Goal: Information Seeking & Learning: Learn about a topic

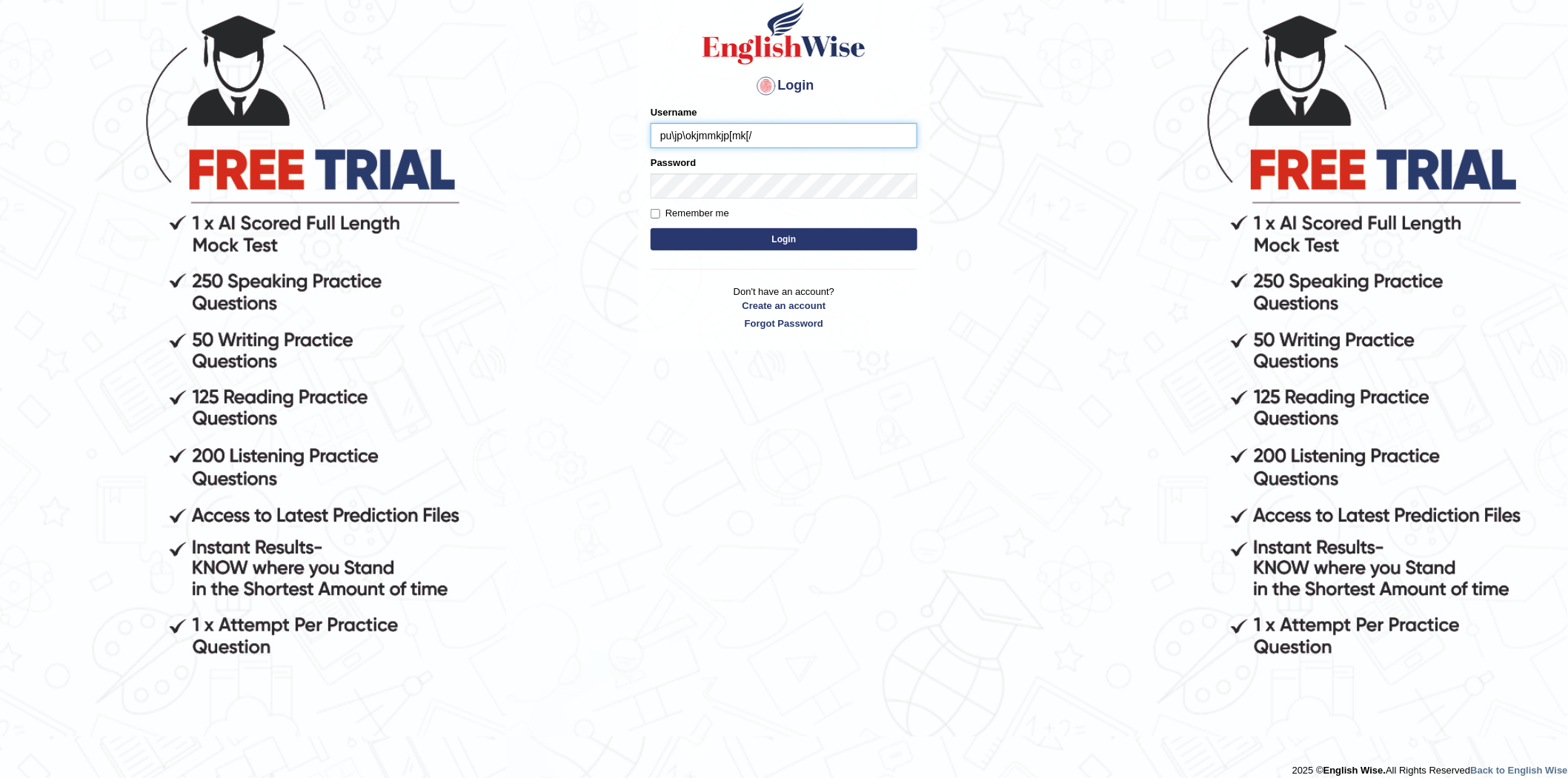
scroll to position [159, 0]
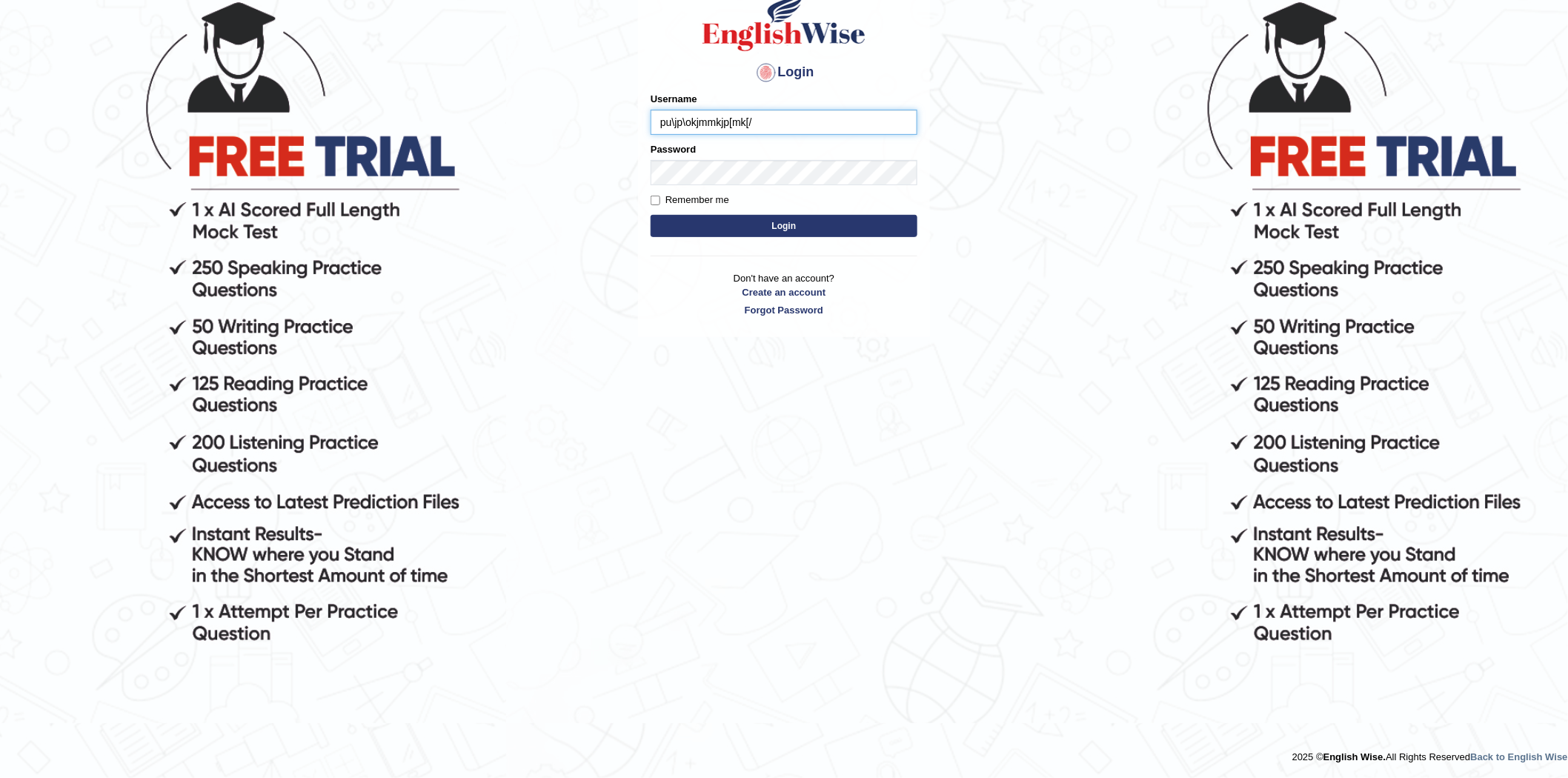
type input "pu\jp\okjmmkjp[mk[/"
click at [756, 128] on input "pu\jp\okjmmkjp[mk[/" at bounding box center [783, 122] width 267 height 26
drag, startPoint x: 756, startPoint y: 128, endPoint x: 628, endPoint y: 126, distance: 128.0
click at [628, 126] on body "Login Please fix the following errors: Username pu\jp\okjmmkjp[mk[/ Password Re…" at bounding box center [784, 309] width 1568 height 778
type input "Sanjay2567"
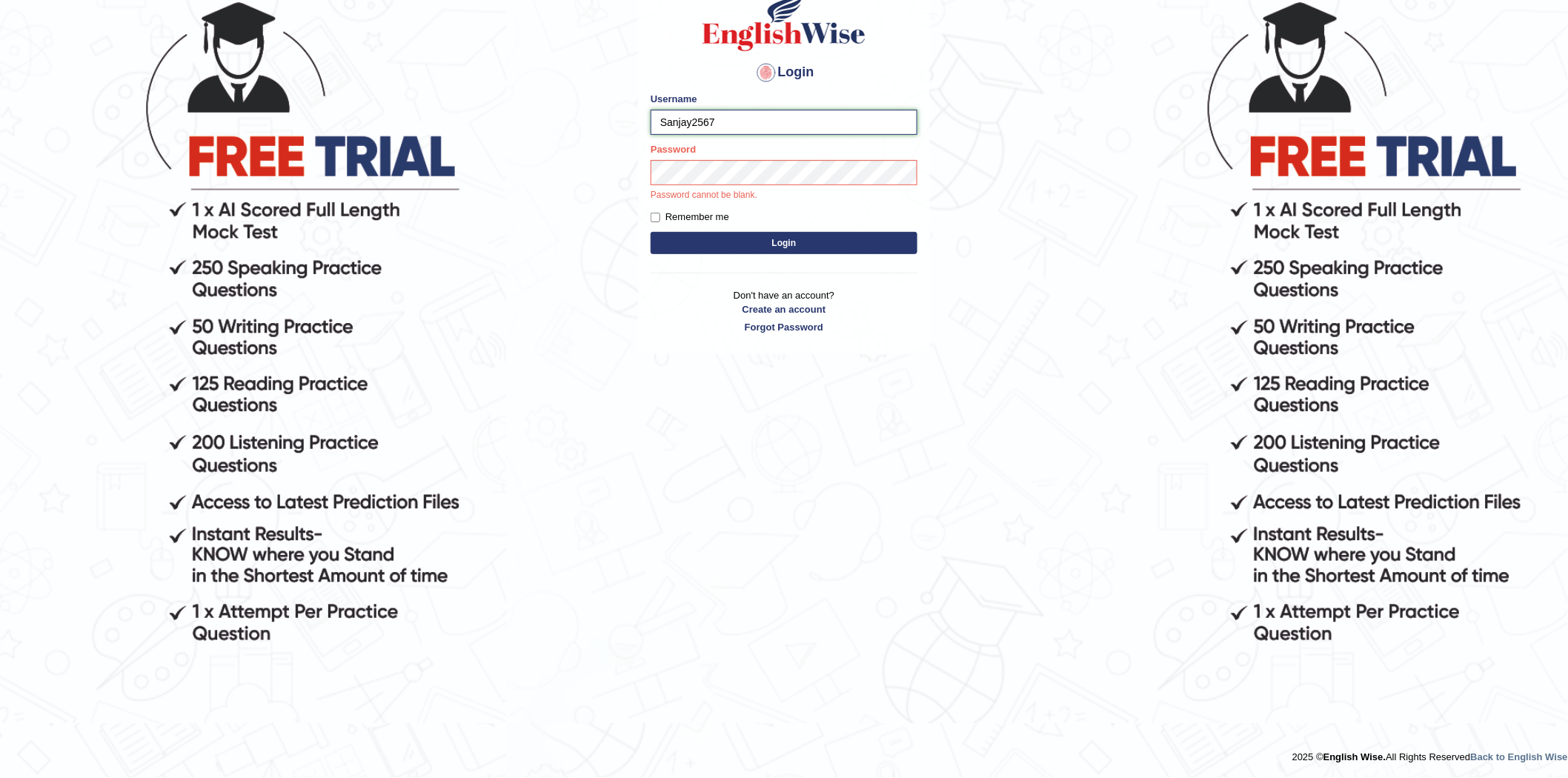
drag, startPoint x: 717, startPoint y: 114, endPoint x: 590, endPoint y: 132, distance: 128.3
click at [590, 132] on body "Login Please fix the following errors: Username Sanjay2567 Password Password ca…" at bounding box center [784, 309] width 1568 height 778
click at [780, 237] on button "Login" at bounding box center [783, 243] width 267 height 22
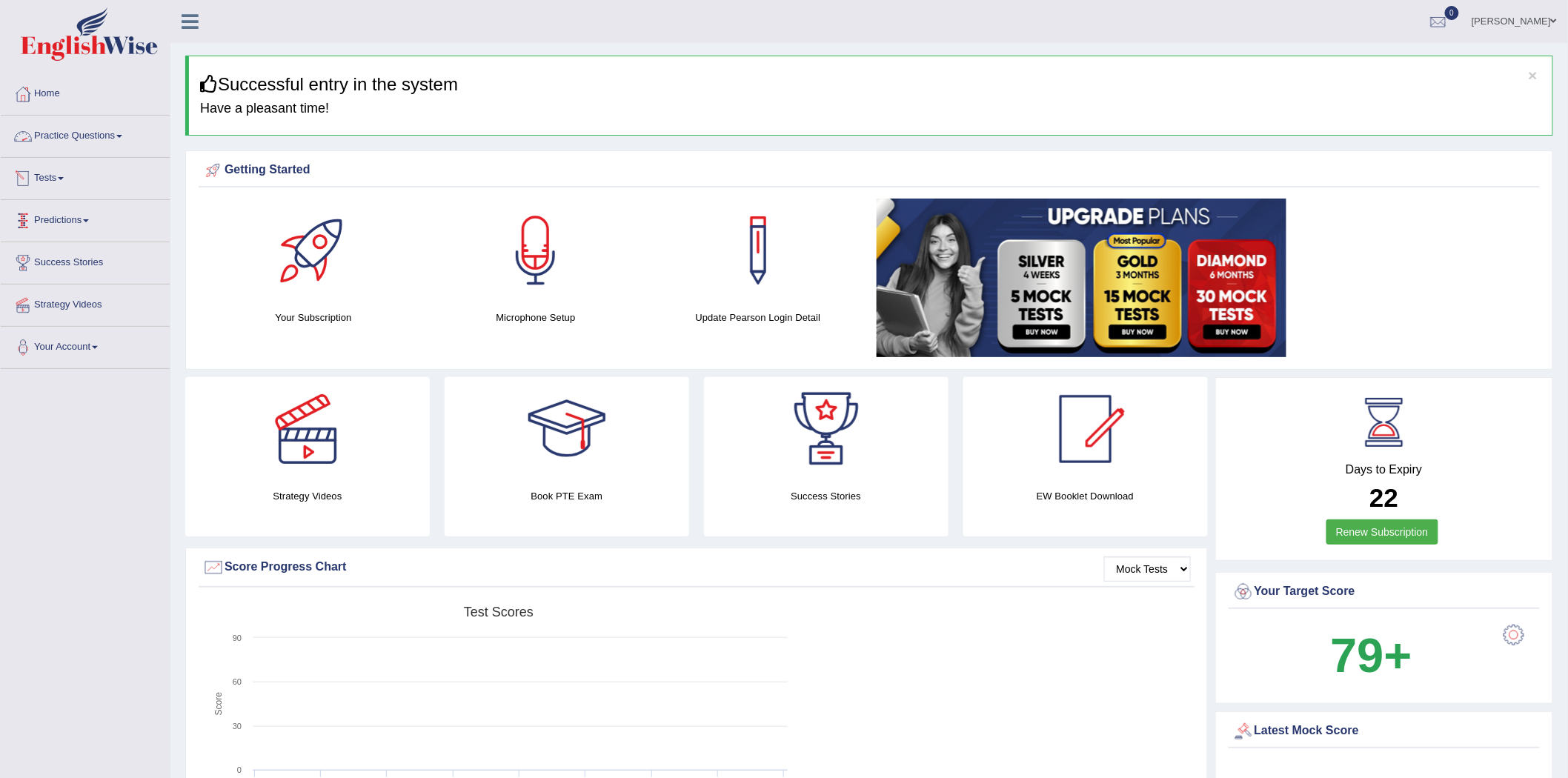
click at [70, 136] on link "Practice Questions" at bounding box center [85, 135] width 169 height 37
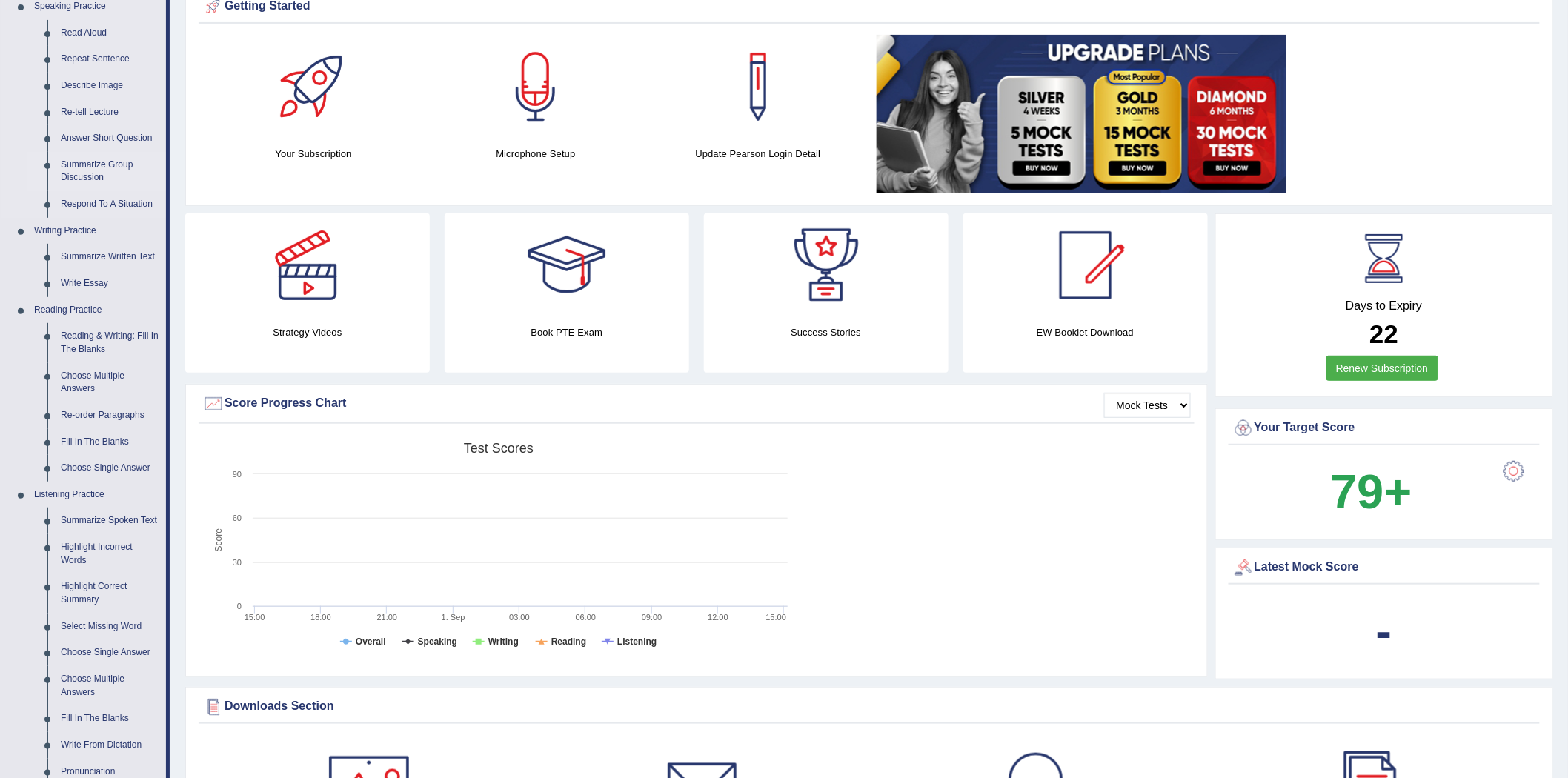
scroll to position [165, 0]
click at [86, 332] on link "Reading & Writing: Fill In The Blanks" at bounding box center [110, 342] width 112 height 39
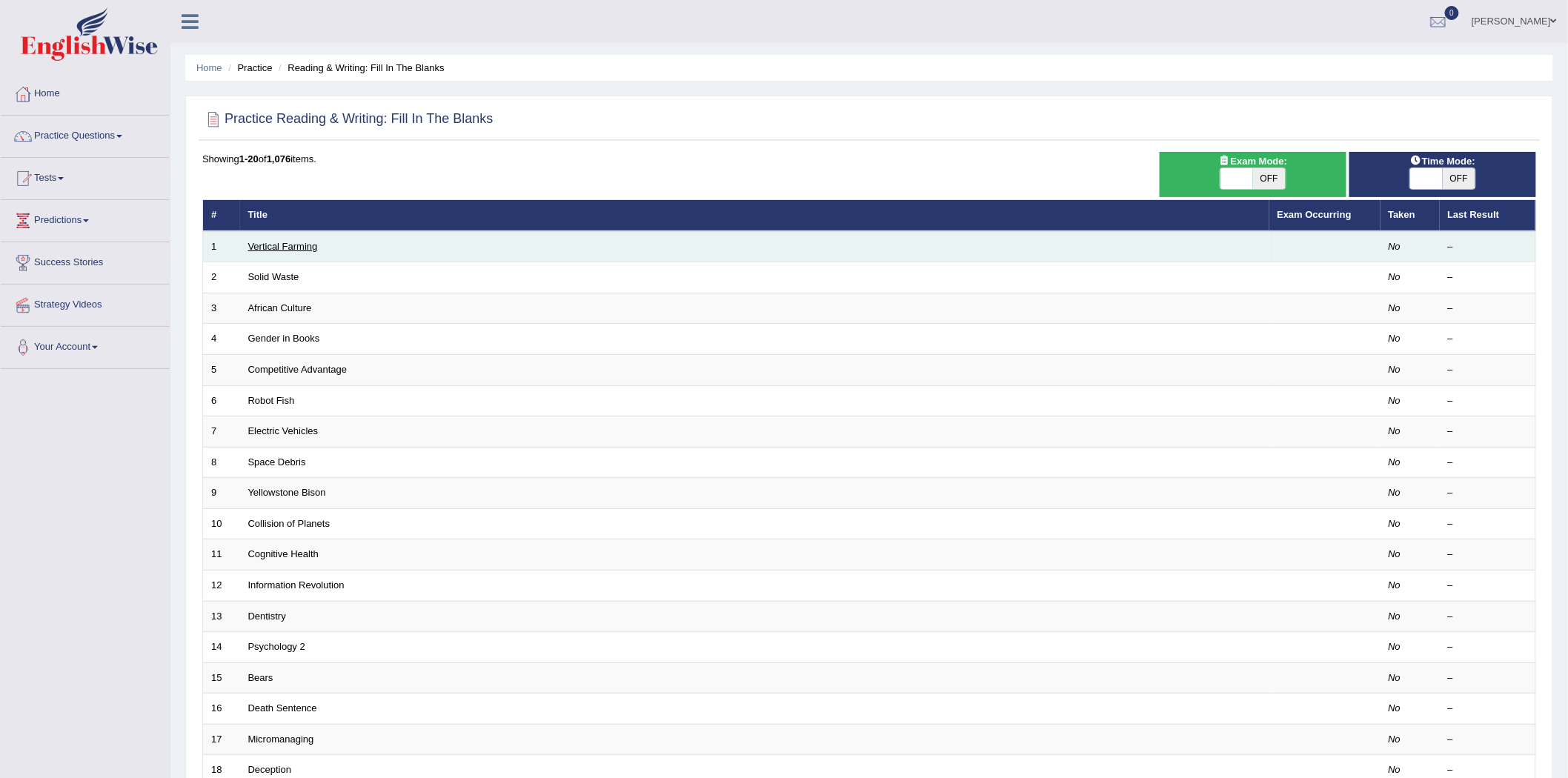
click at [283, 246] on link "Vertical Farming" at bounding box center [283, 246] width 70 height 11
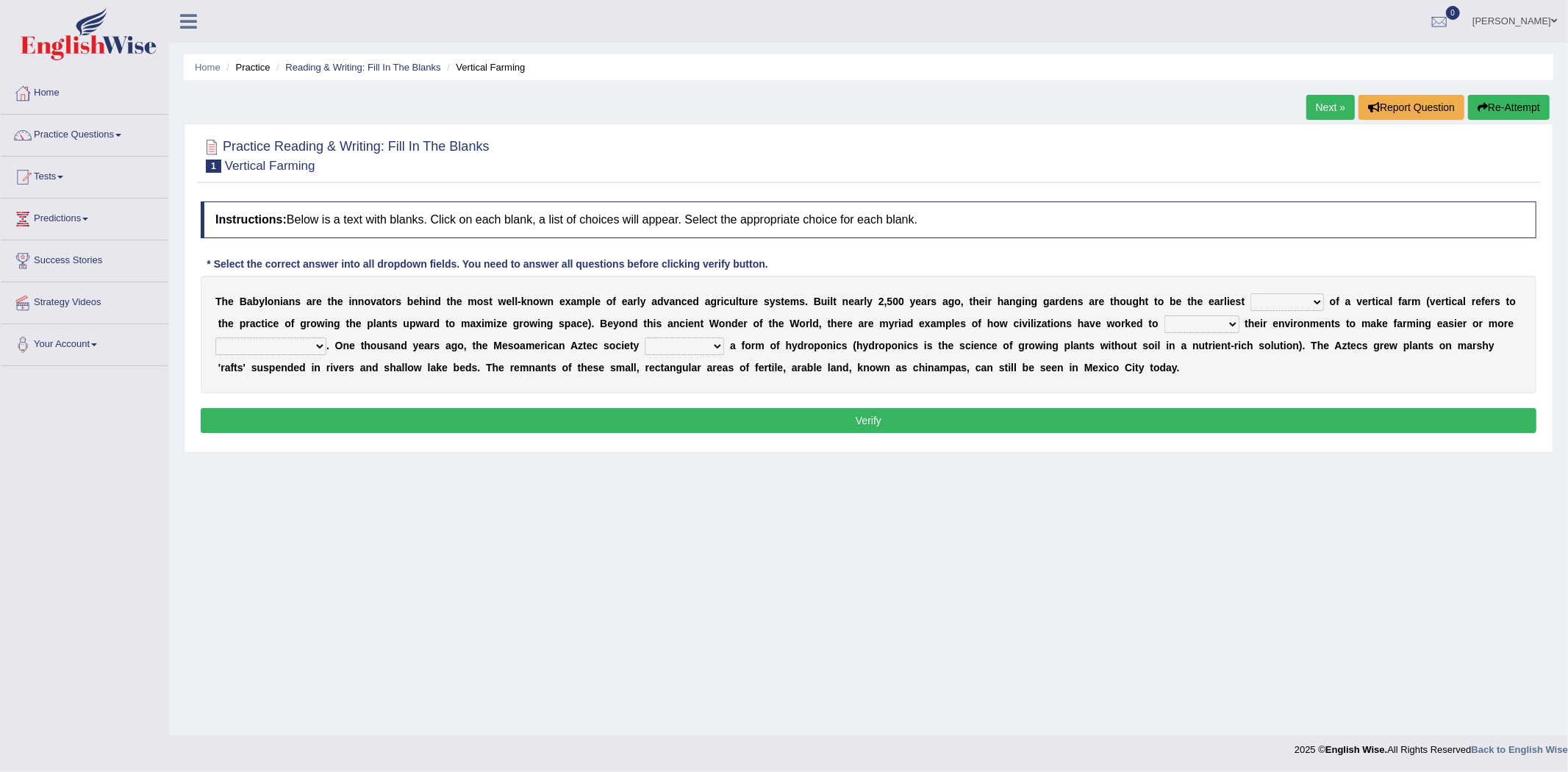
click at [1280, 300] on select "prototype failure discredit protocol" at bounding box center [1287, 302] width 74 height 18
select select "prototype"
click at [1250, 293] on select "prototype failure discredit protocol" at bounding box center [1287, 302] width 74 height 18
click at [1210, 322] on select "manipulate escape respect disarrange" at bounding box center [1202, 324] width 75 height 18
select select "manipulate"
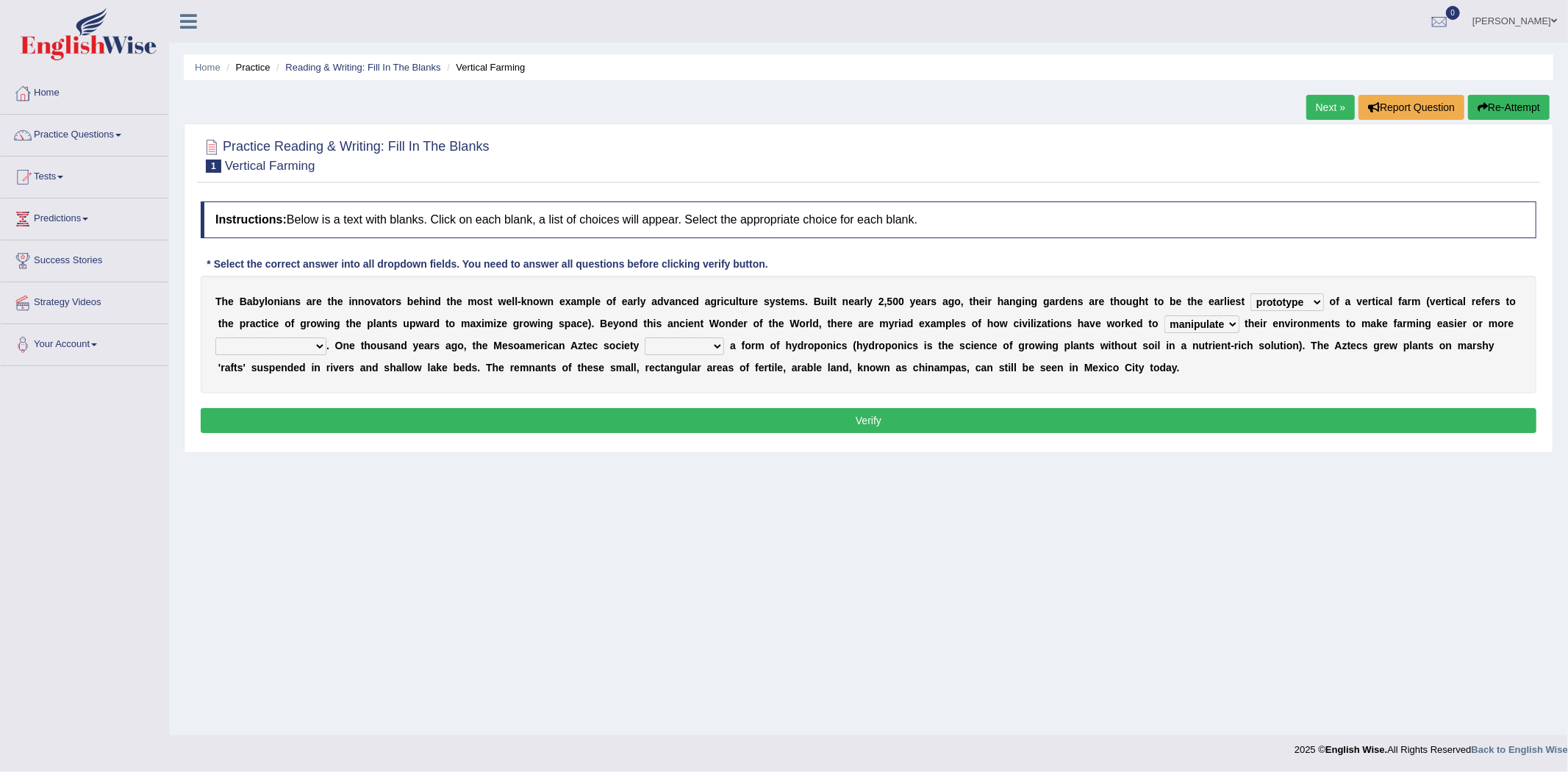
click at [1164, 315] on select "manipulate escape respect disarrange" at bounding box center [1202, 324] width 75 height 18
click at [290, 343] on select "productive constructive connective counterproductive" at bounding box center [271, 346] width 111 height 18
select select "productive"
click at [216, 338] on select "productive constructive connective counterproductive" at bounding box center [271, 346] width 111 height 18
click at [680, 338] on select "domineered volunteered pioneered engineered" at bounding box center [684, 346] width 80 height 18
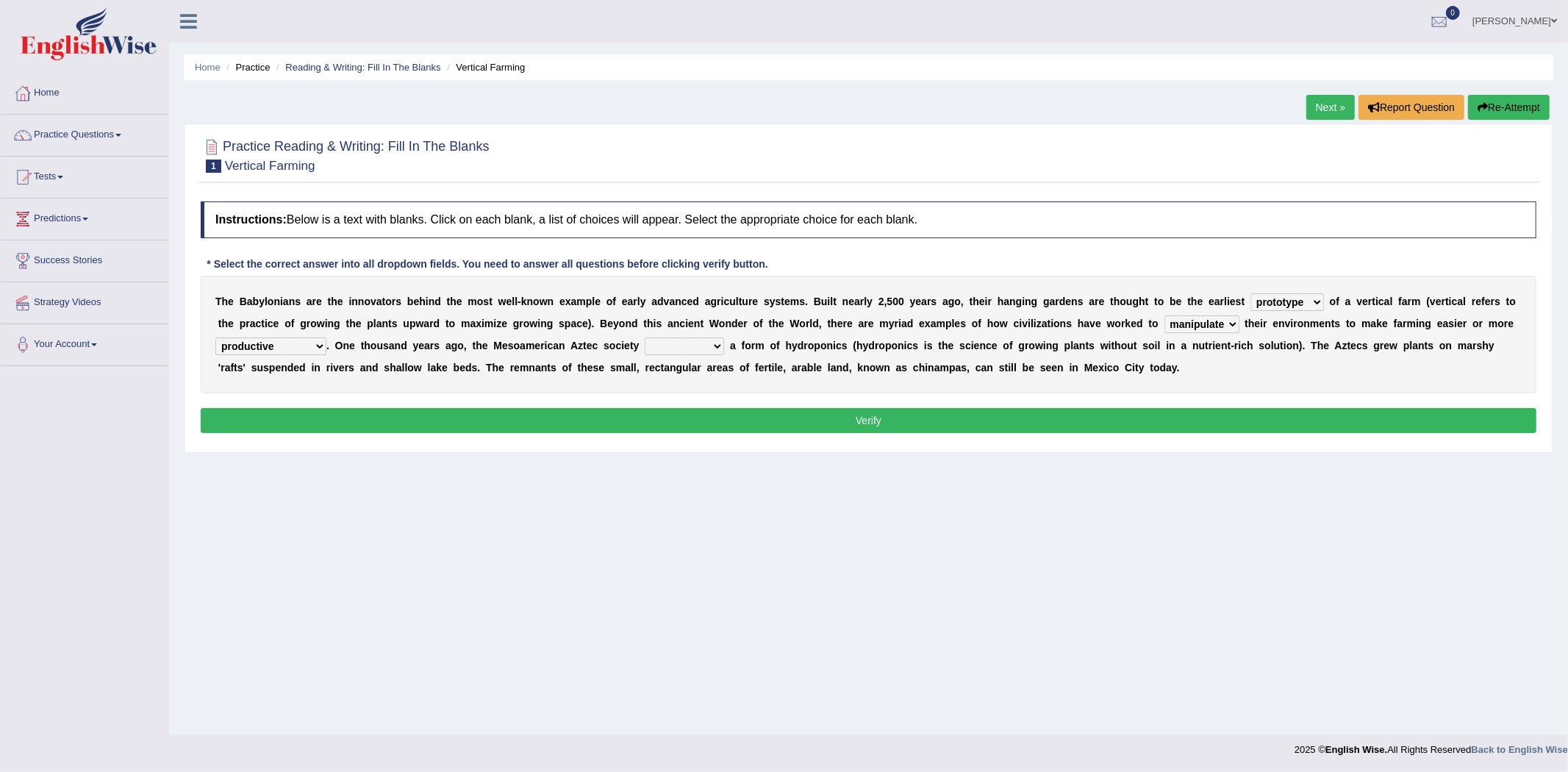
select select "pioneered"
click at [645, 338] on select "domineered volunteered pioneered engineered" at bounding box center [684, 346] width 80 height 18
click at [876, 417] on button "Verify" at bounding box center [868, 421] width 1336 height 25
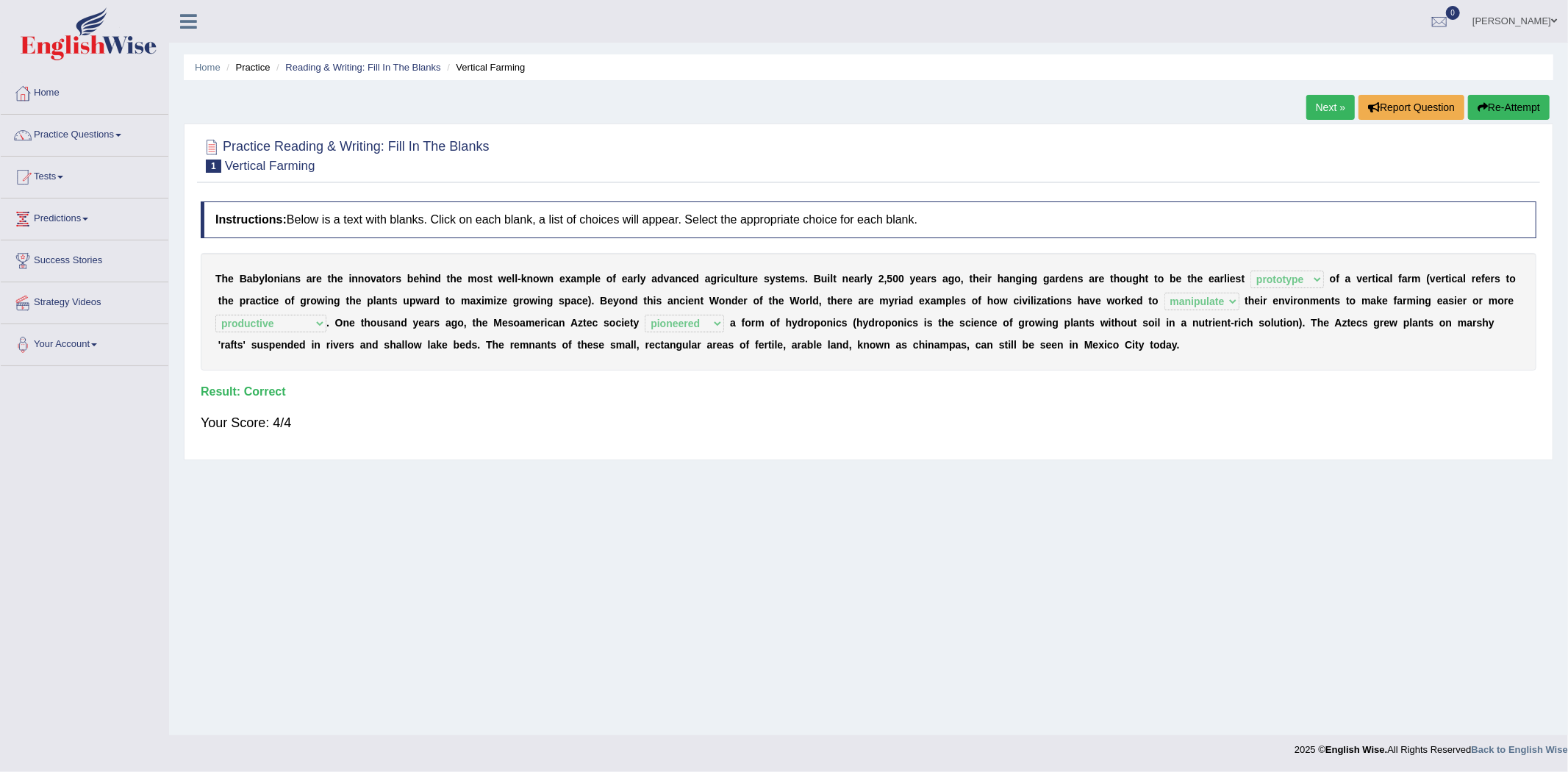
click at [1322, 100] on link "Next »" at bounding box center [1330, 107] width 48 height 25
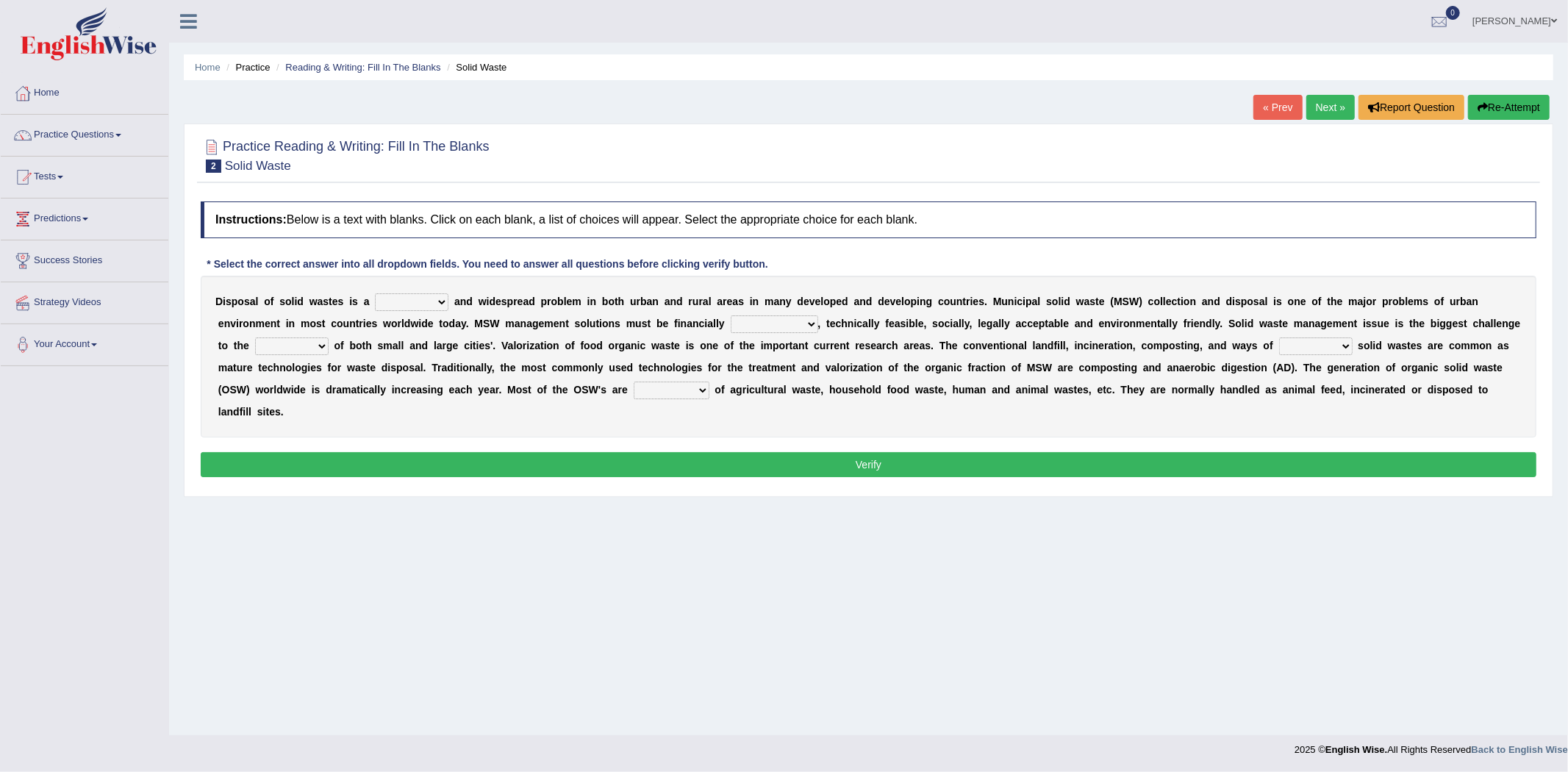
click at [419, 302] on select "slanting stinging stalling shafting" at bounding box center [412, 302] width 74 height 18
select select "slanting"
click at [375, 293] on select "slanting stinging stalling shafting" at bounding box center [412, 302] width 74 height 18
click at [802, 321] on select "unattainable sustainable objectionable treasonable" at bounding box center [775, 324] width 87 height 18
select select "sustainable"
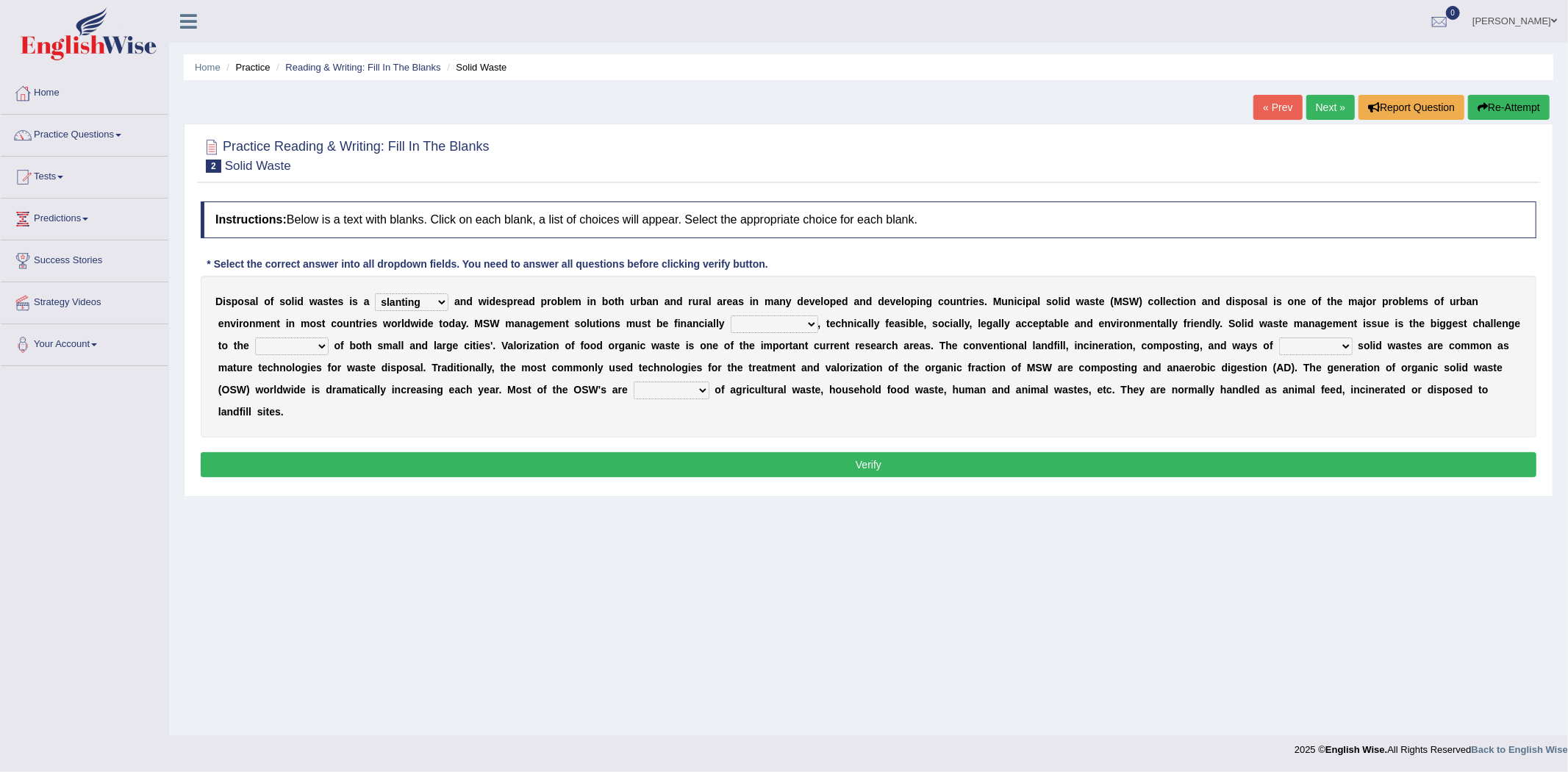
click at [731, 315] on select "unattainable sustainable objectionable treasonable" at bounding box center [775, 324] width 87 height 18
click at [298, 343] on select "plants culture authorities history" at bounding box center [292, 346] width 74 height 18
select select "authorities"
click at [255, 338] on select "plants culture authorities history" at bounding box center [292, 346] width 74 height 18
click at [1317, 345] on select "reserving preserving deserving handling" at bounding box center [1316, 346] width 74 height 18
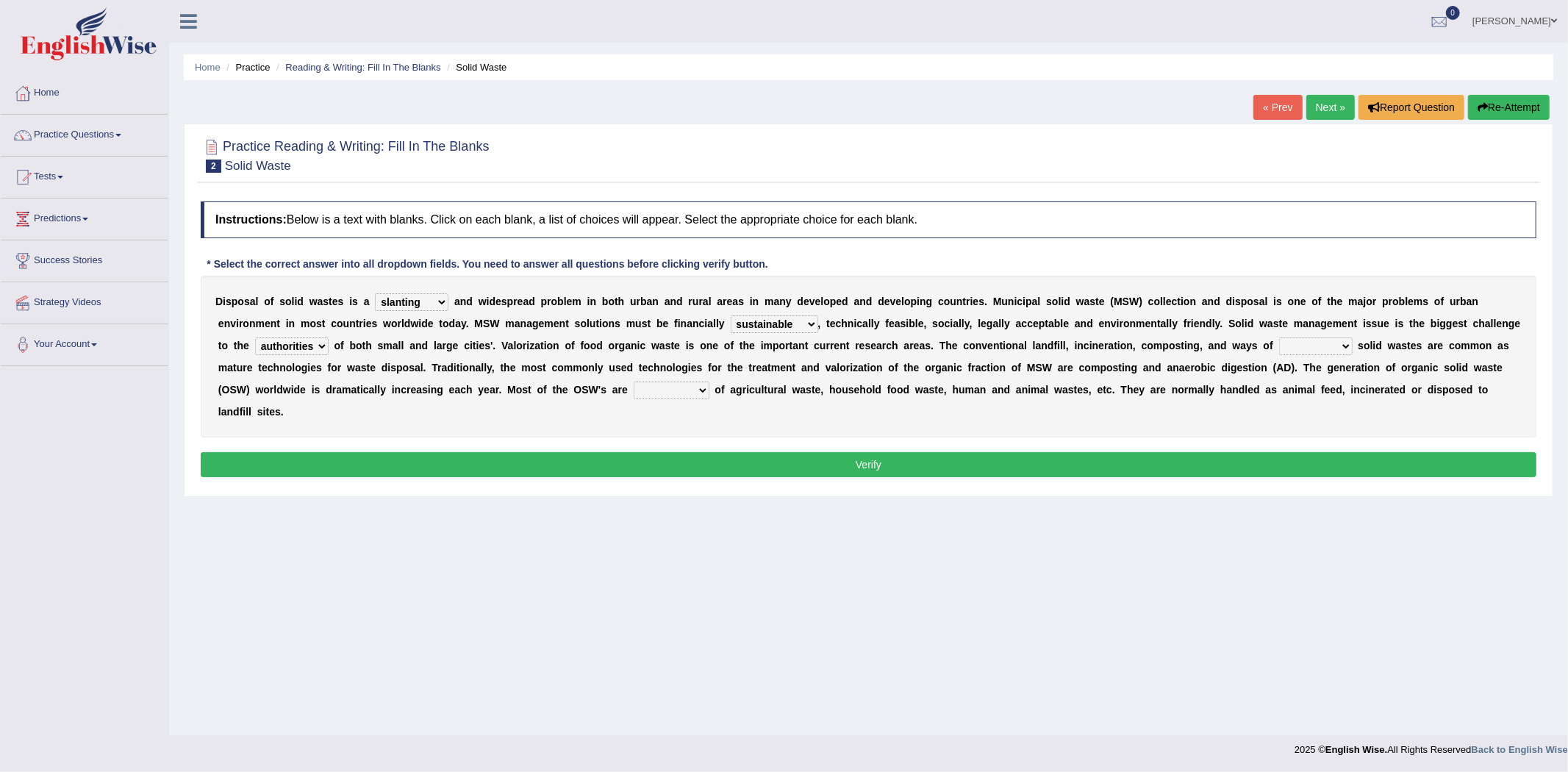
select select "handling"
click at [1280, 338] on select "reserving preserving deserving handling" at bounding box center [1316, 346] width 74 height 18
click at [686, 382] on select "composed disposed composing disposing" at bounding box center [671, 390] width 76 height 18
select select "composed"
click at [634, 381] on select "composed disposed composing disposing" at bounding box center [671, 390] width 76 height 18
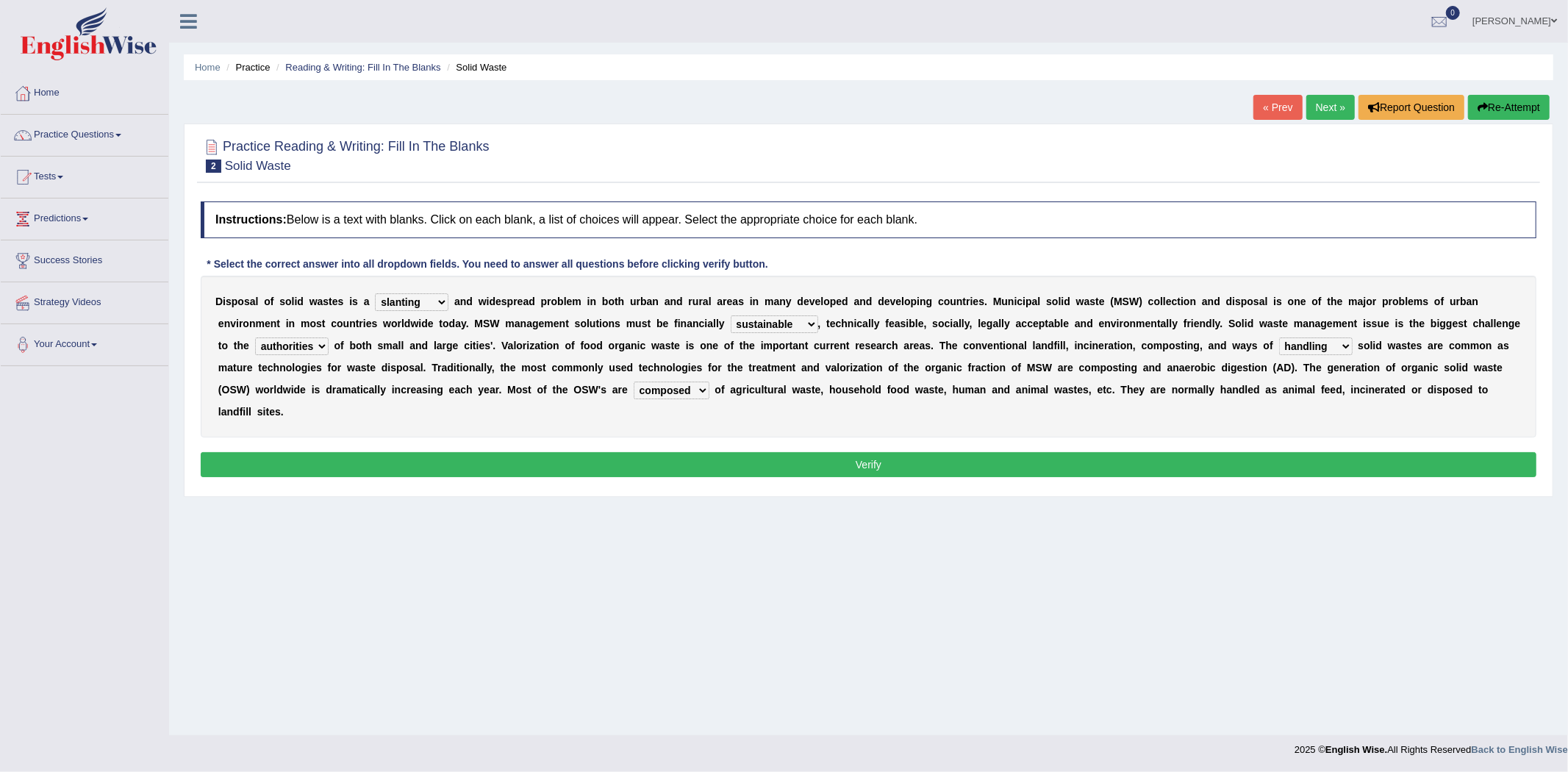
click at [885, 465] on button "Verify" at bounding box center [868, 464] width 1336 height 25
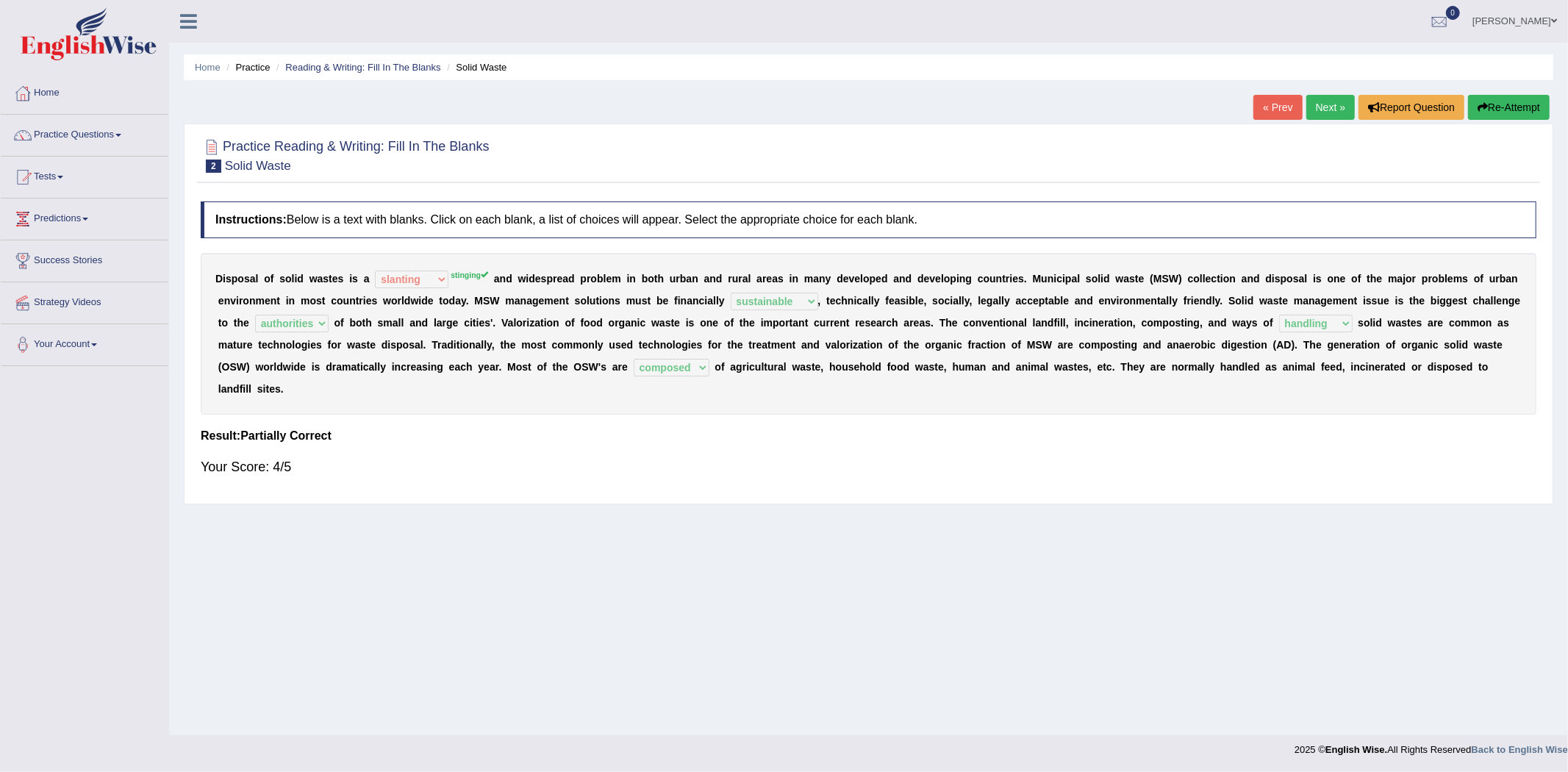
click at [468, 275] on sup "stinging" at bounding box center [469, 275] width 38 height 9
click at [1325, 109] on link "Next »" at bounding box center [1330, 107] width 48 height 25
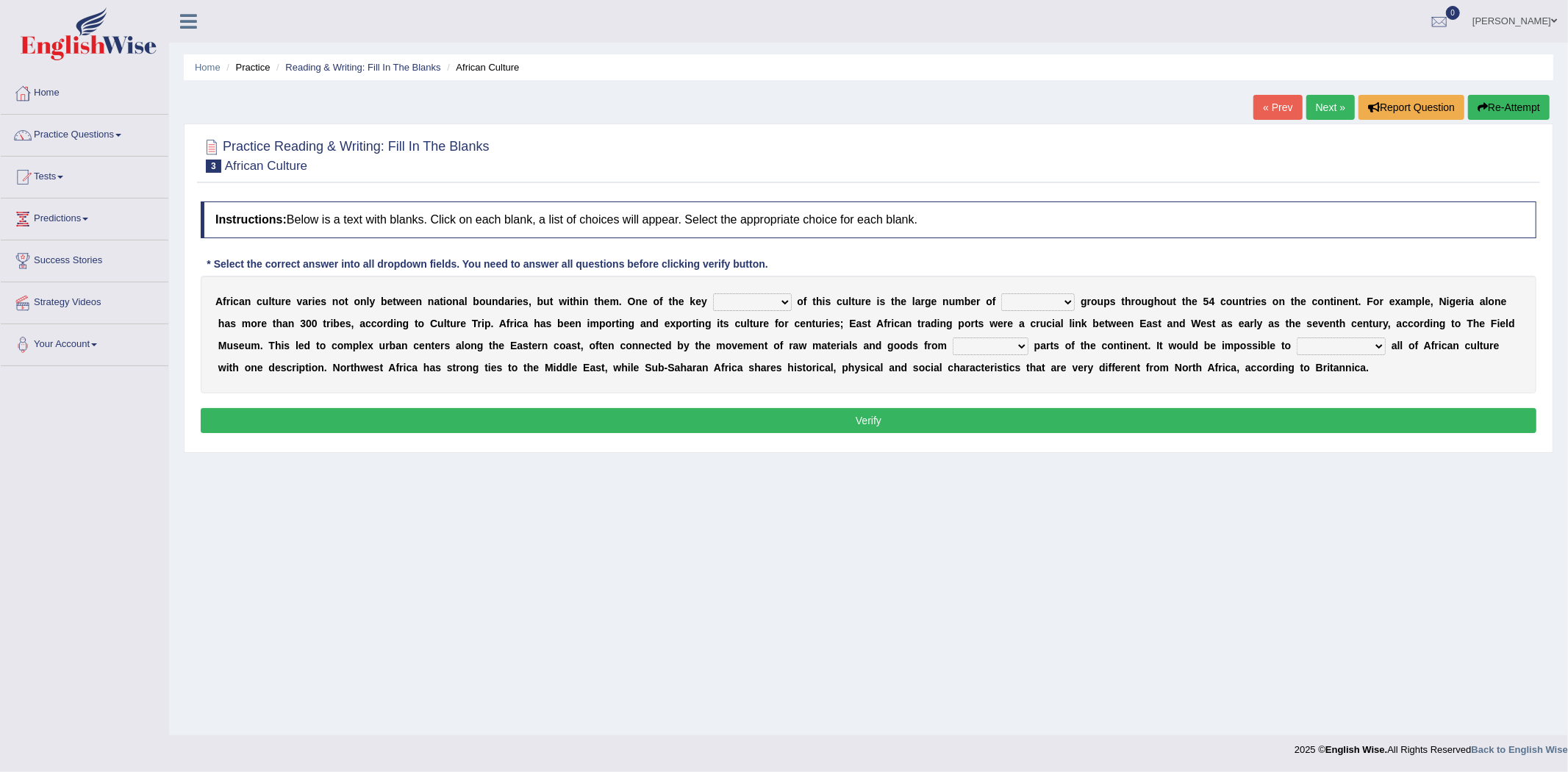
click at [770, 299] on select "conjectures features issues doubts" at bounding box center [753, 302] width 79 height 18
click at [713, 293] on select "conjectures features issues doubts" at bounding box center [753, 302] width 79 height 18
click at [788, 303] on select "conjectures features issues doubts" at bounding box center [753, 302] width 79 height 18
click at [713, 293] on select "conjectures features issues doubts" at bounding box center [753, 302] width 79 height 18
click at [775, 302] on select "conjectures features issues doubts" at bounding box center [753, 302] width 79 height 18
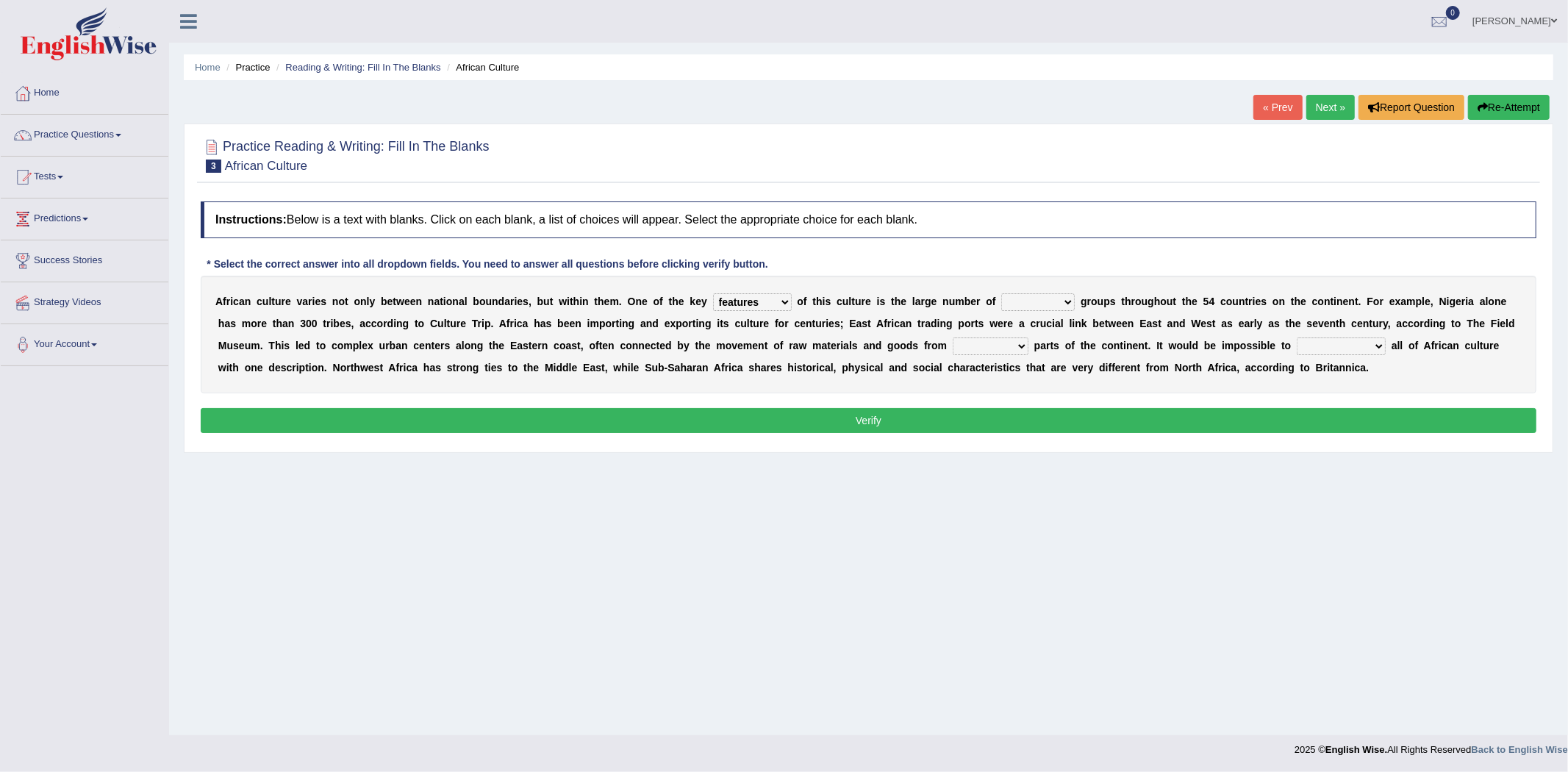
click at [713, 293] on select "conjectures features issues doubts" at bounding box center [753, 302] width 79 height 18
click at [768, 302] on select "conjectures features issues doubts" at bounding box center [753, 302] width 79 height 18
click at [713, 293] on select "conjectures features issues doubts" at bounding box center [753, 302] width 79 height 18
click at [769, 298] on select "conjectures features issues doubts" at bounding box center [753, 302] width 79 height 18
select select "issues"
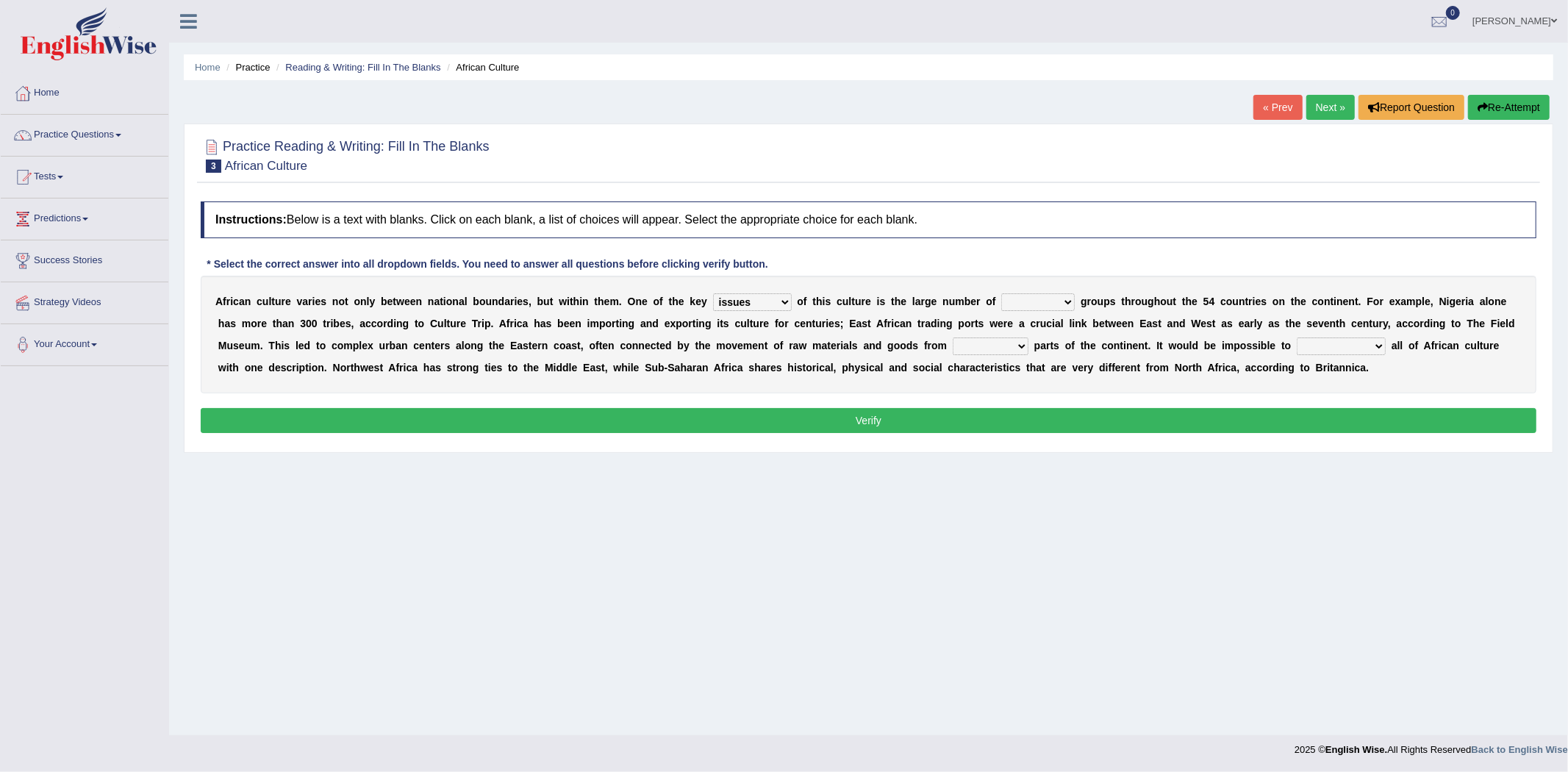
click at [713, 293] on select "conjectures features issues doubts" at bounding box center [753, 302] width 79 height 18
click at [1045, 296] on select "ethic ethnic eugenic epic" at bounding box center [1038, 302] width 74 height 18
select select "epic"
click at [1002, 293] on select "ethic ethnic eugenic epic" at bounding box center [1038, 302] width 74 height 18
click at [998, 348] on select "forelocked interlocked unlocked landlocked" at bounding box center [990, 346] width 76 height 18
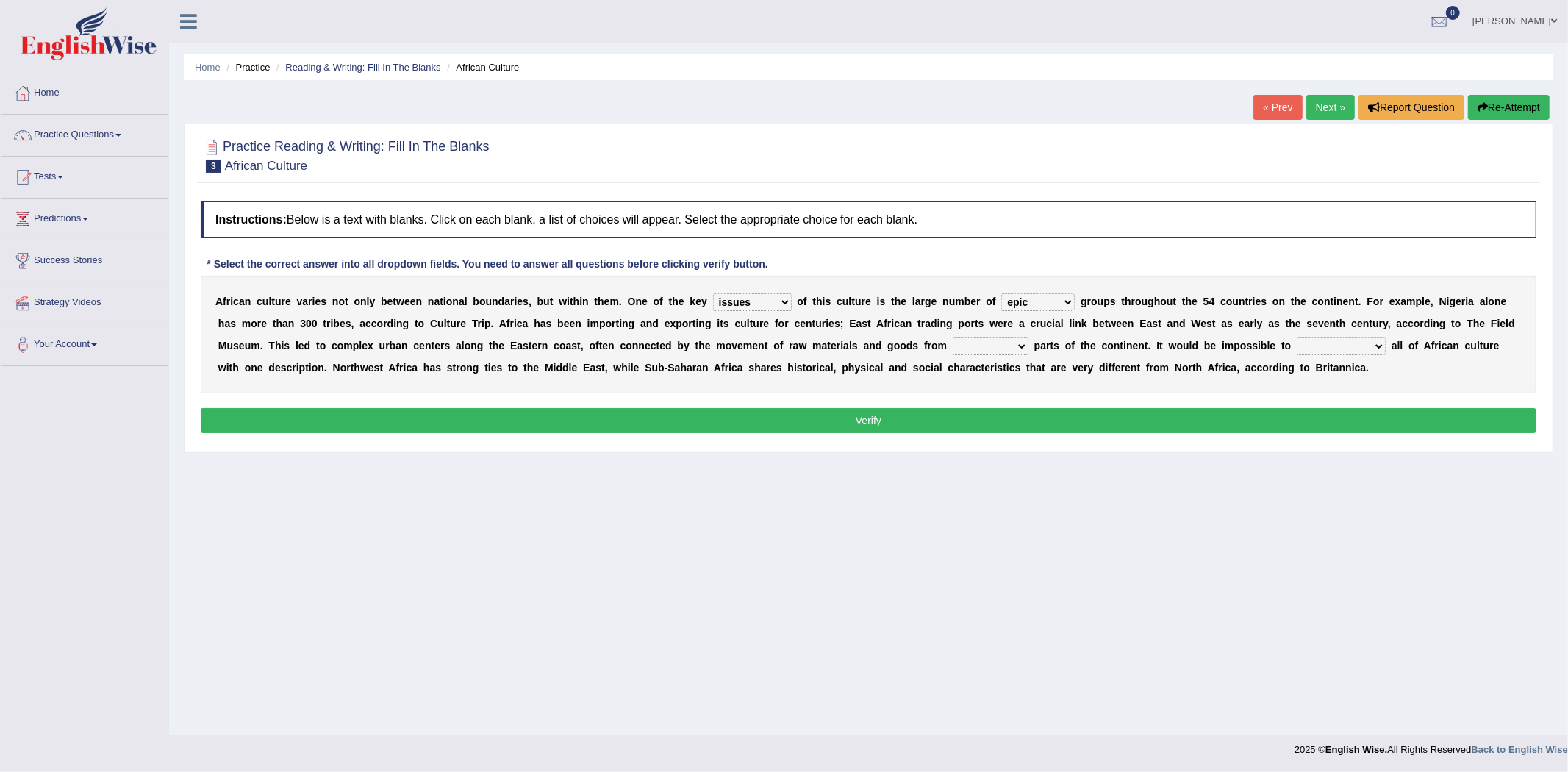
select select "landlocked"
click at [953, 338] on select "forelocked interlocked unlocked landlocked" at bounding box center [990, 346] width 76 height 18
click at [1357, 348] on select "characterize conceptualize symbolize synthesize" at bounding box center [1342, 346] width 89 height 18
select select "characterize"
click at [1298, 338] on select "characterize conceptualize symbolize synthesize" at bounding box center [1342, 346] width 89 height 18
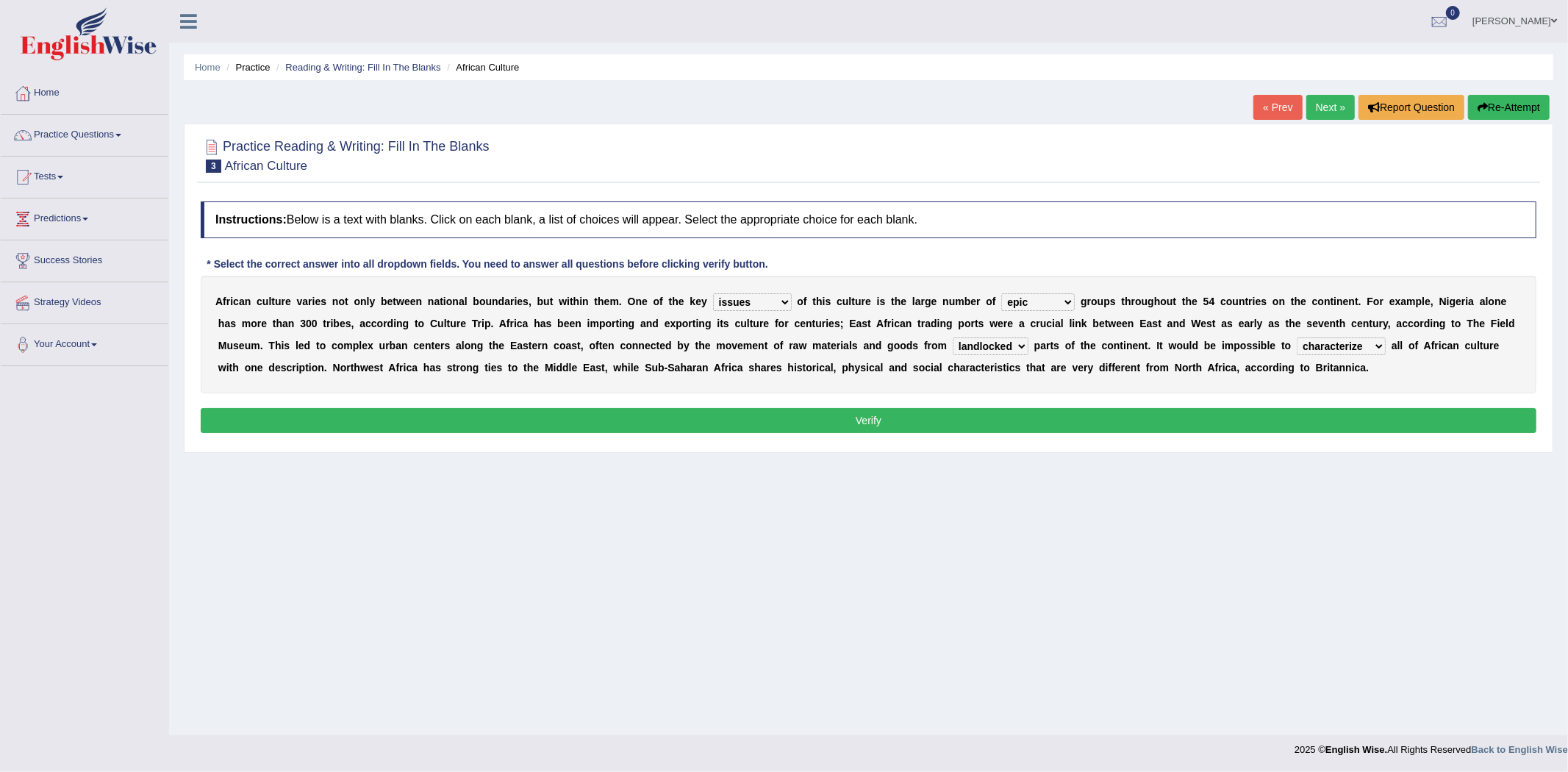
click at [884, 415] on button "Verify" at bounding box center [868, 421] width 1336 height 25
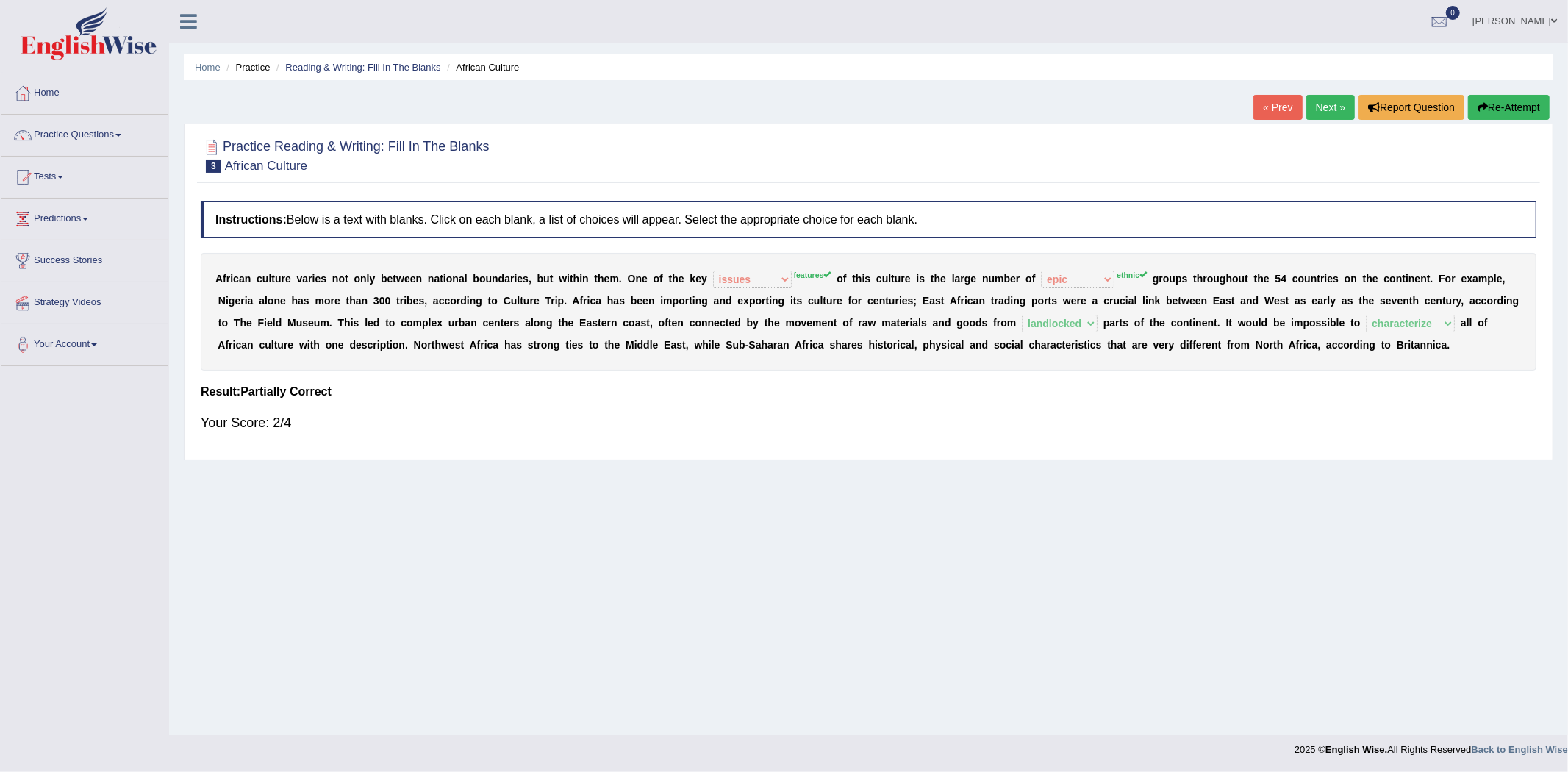
click at [1494, 111] on button "Re-Attempt" at bounding box center [1509, 107] width 81 height 25
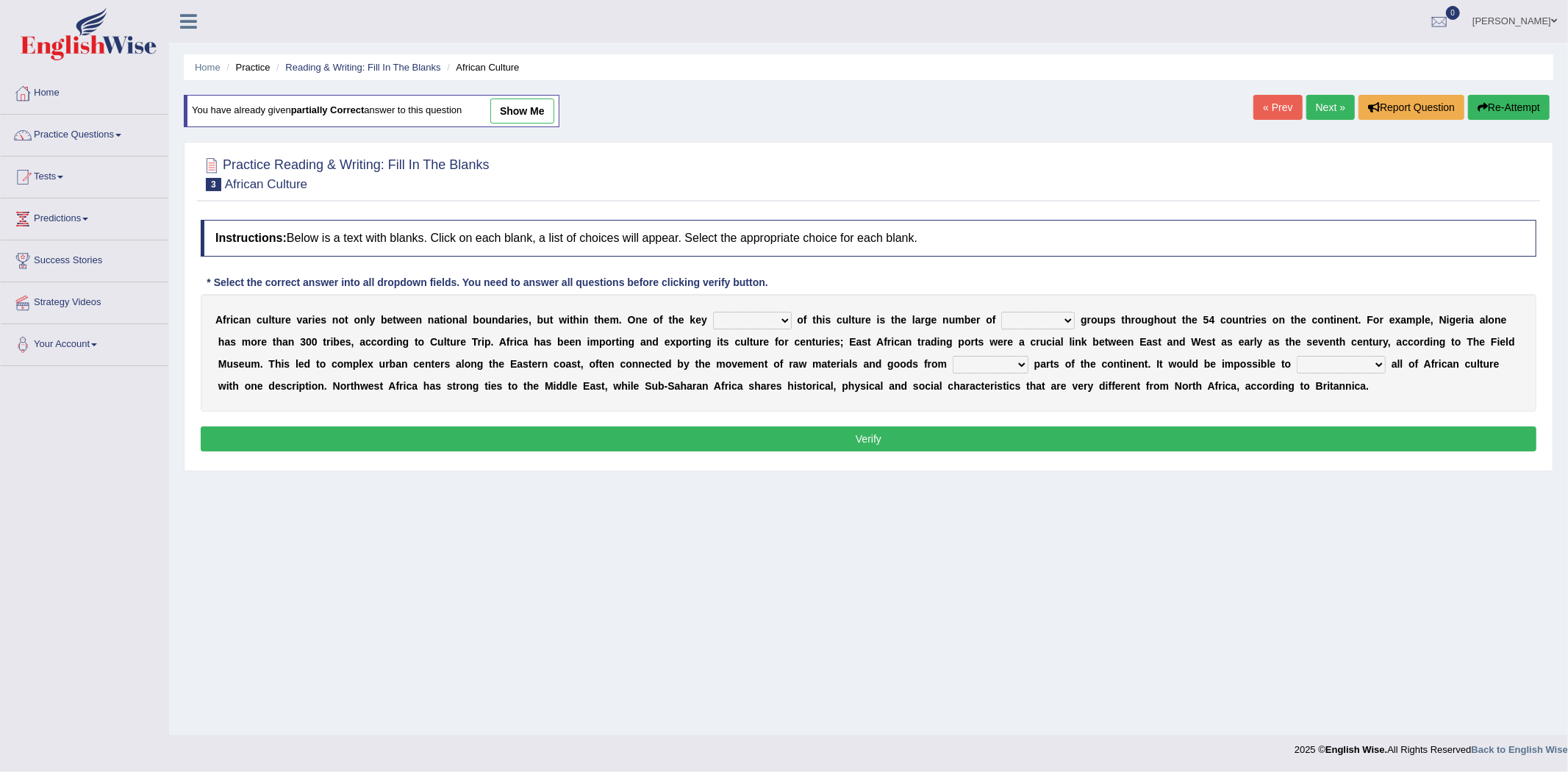
click at [760, 319] on select "conjectures features issues doubts" at bounding box center [753, 320] width 79 height 18
select select "features"
click at [713, 312] on select "conjectures features issues doubts" at bounding box center [753, 320] width 79 height 18
click at [1040, 322] on select "ethic ethnic eugenic epic" at bounding box center [1038, 320] width 74 height 18
select select "ethnic"
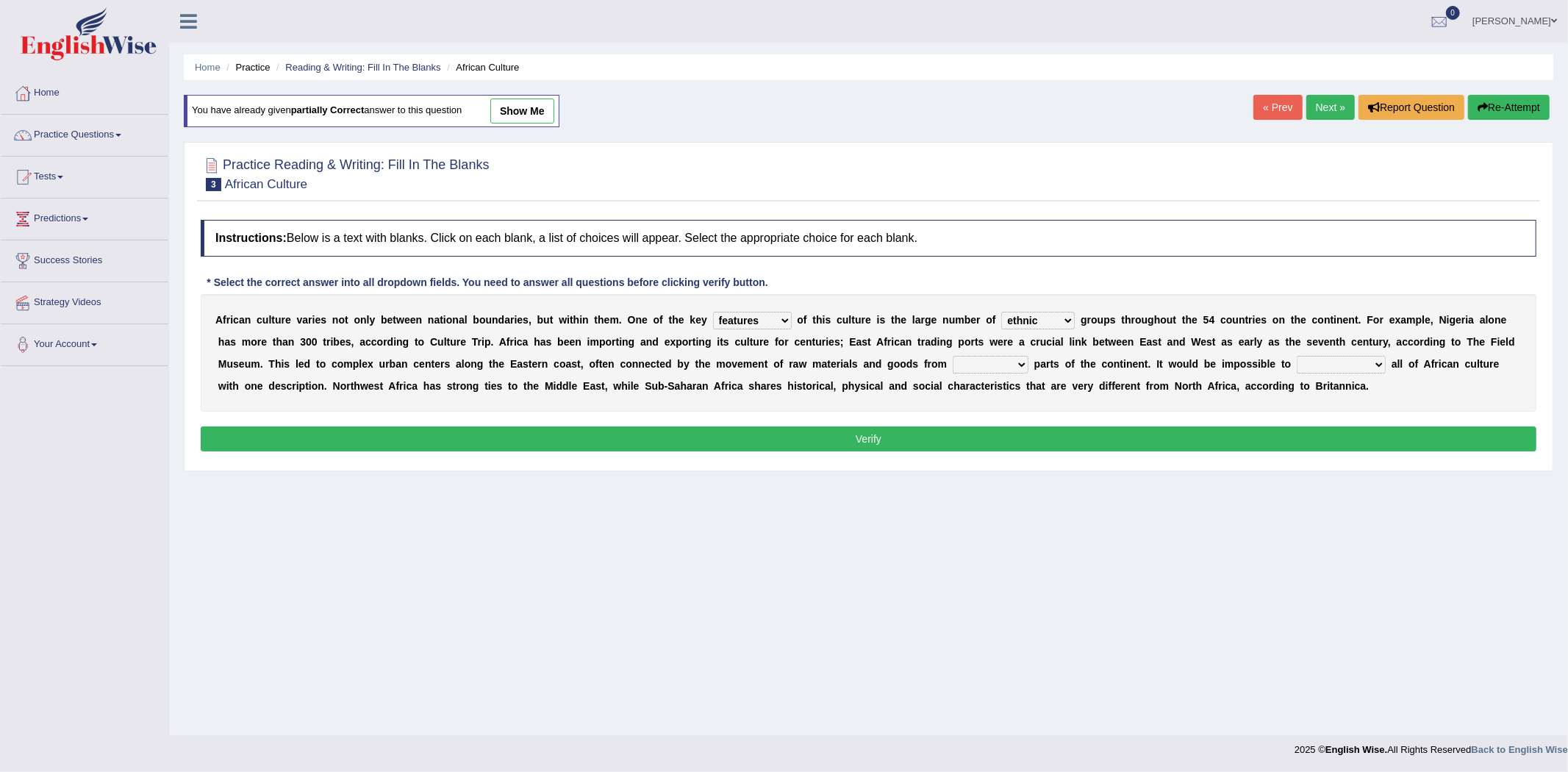
click at [1002, 312] on select "ethic ethnic eugenic epic" at bounding box center [1038, 320] width 74 height 18
click at [983, 358] on select "forelocked interlocked unlocked landlocked" at bounding box center [990, 365] width 76 height 18
select select "landlocked"
click at [953, 356] on select "forelocked interlocked unlocked landlocked" at bounding box center [990, 365] width 76 height 18
click at [1341, 359] on select "characterize conceptualize symbolize synthesize" at bounding box center [1342, 365] width 89 height 18
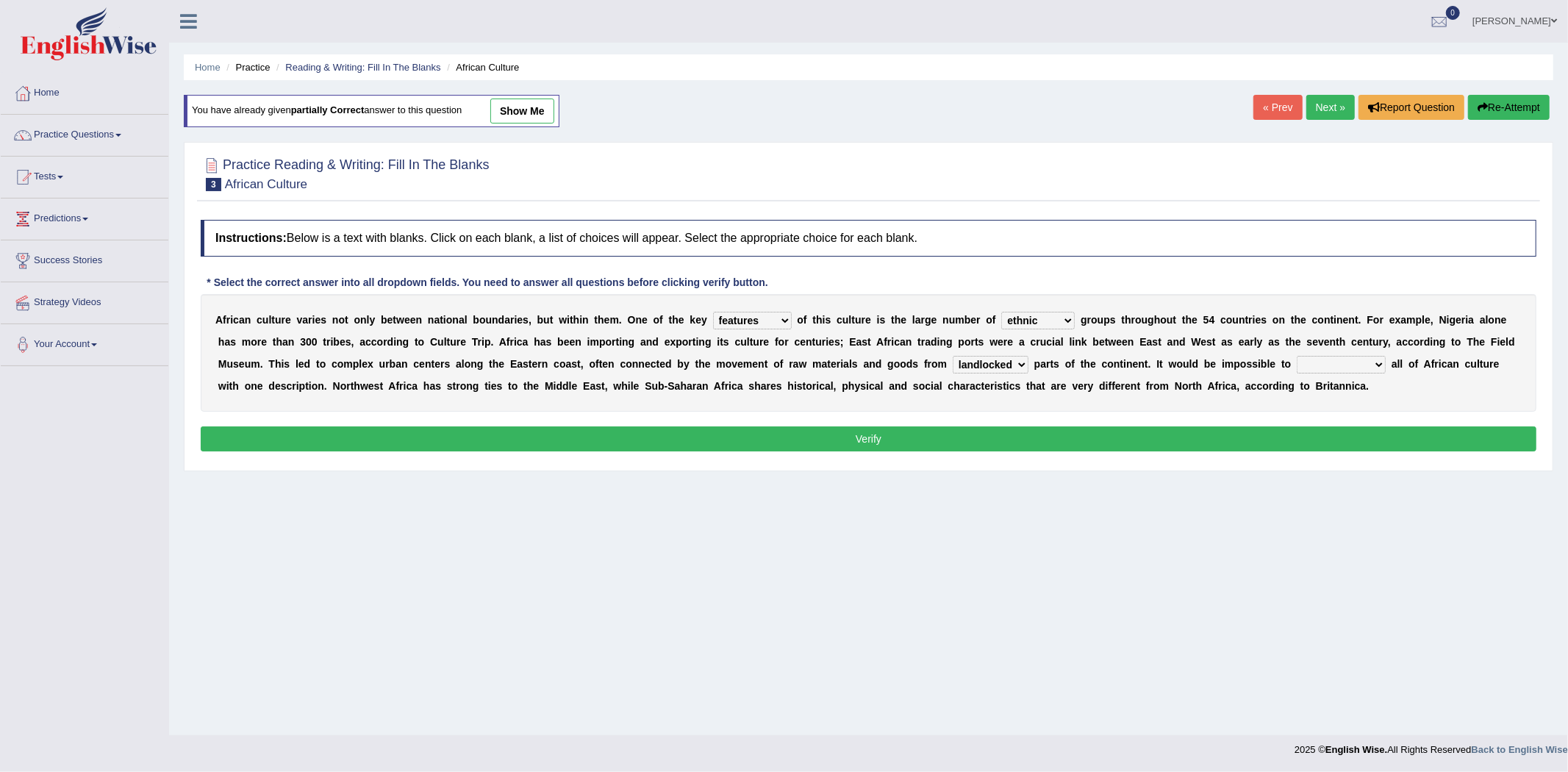
select select "characterize"
click at [1298, 356] on select "characterize conceptualize symbolize synthesize" at bounding box center [1342, 365] width 89 height 18
click at [851, 435] on button "Verify" at bounding box center [868, 439] width 1336 height 25
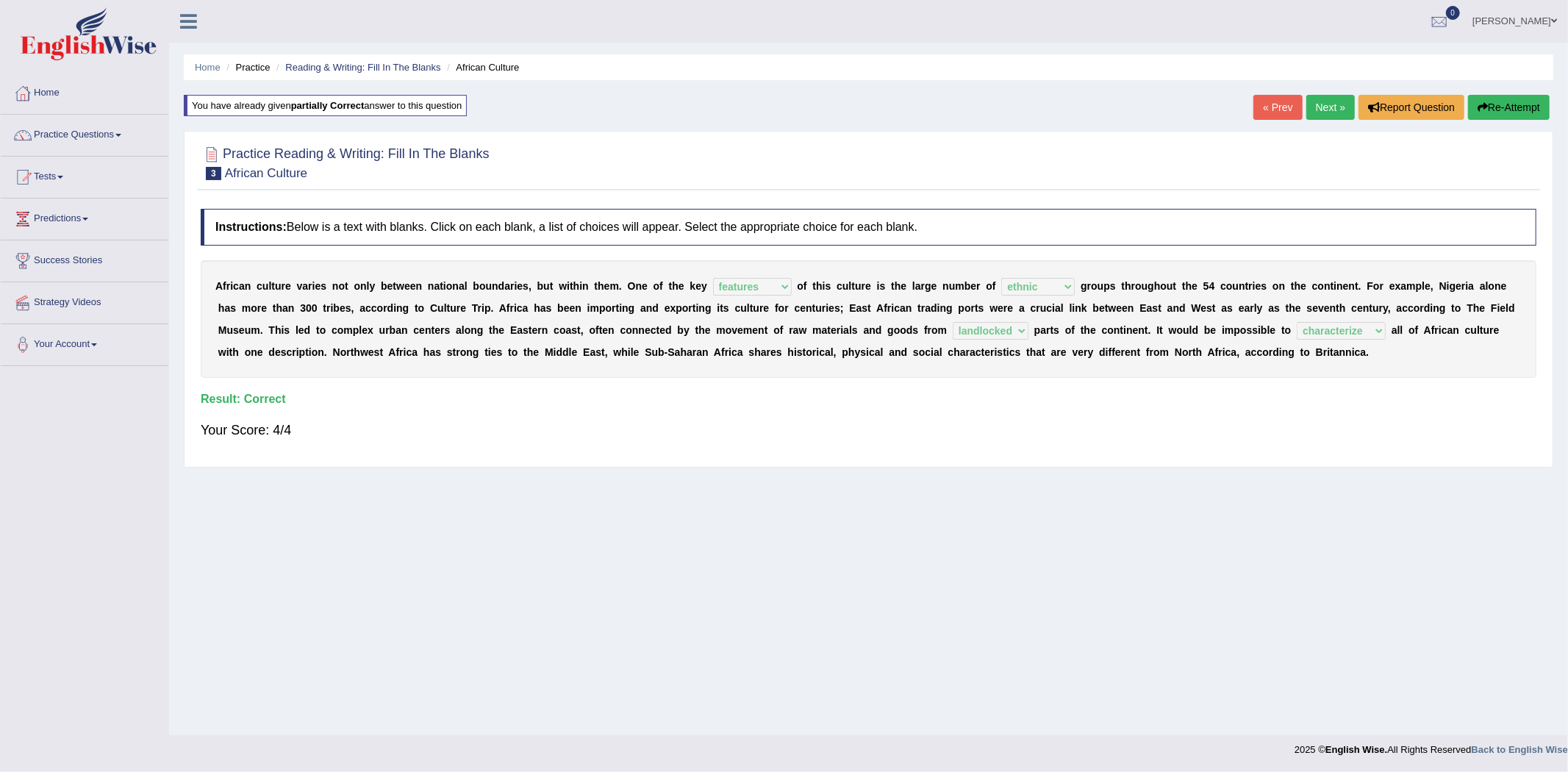
click at [1332, 111] on link "Next »" at bounding box center [1330, 107] width 48 height 25
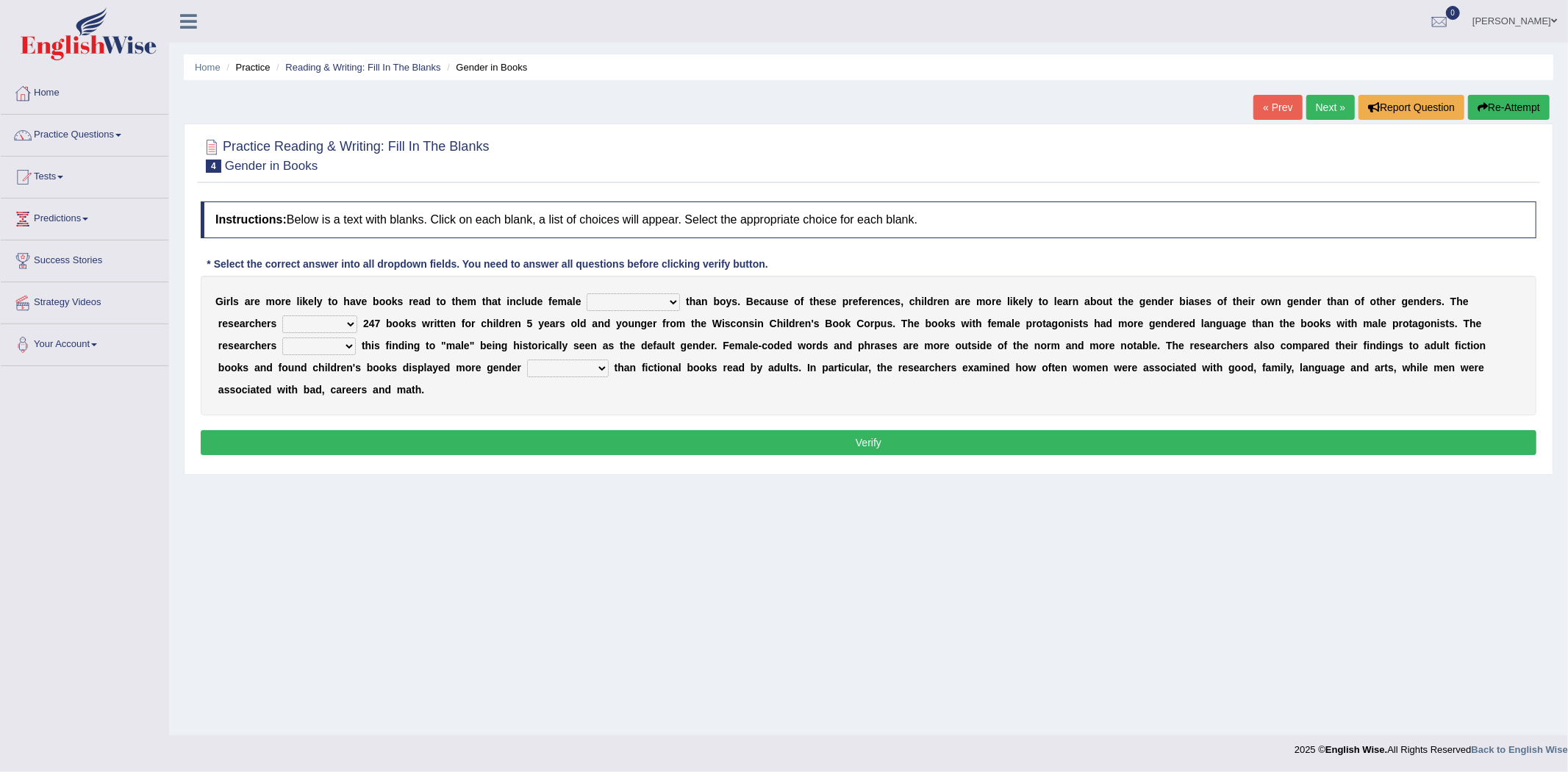
click at [623, 299] on select "protagonists cosmogonists agonists expressionists" at bounding box center [634, 302] width 94 height 18
select select "agonists"
click at [587, 293] on select "protagonists cosmogonists agonists expressionists" at bounding box center [634, 302] width 94 height 18
click at [311, 321] on select "hydrolyzed paralyzed catalyzed analyzed" at bounding box center [320, 324] width 75 height 18
select select "analyzed"
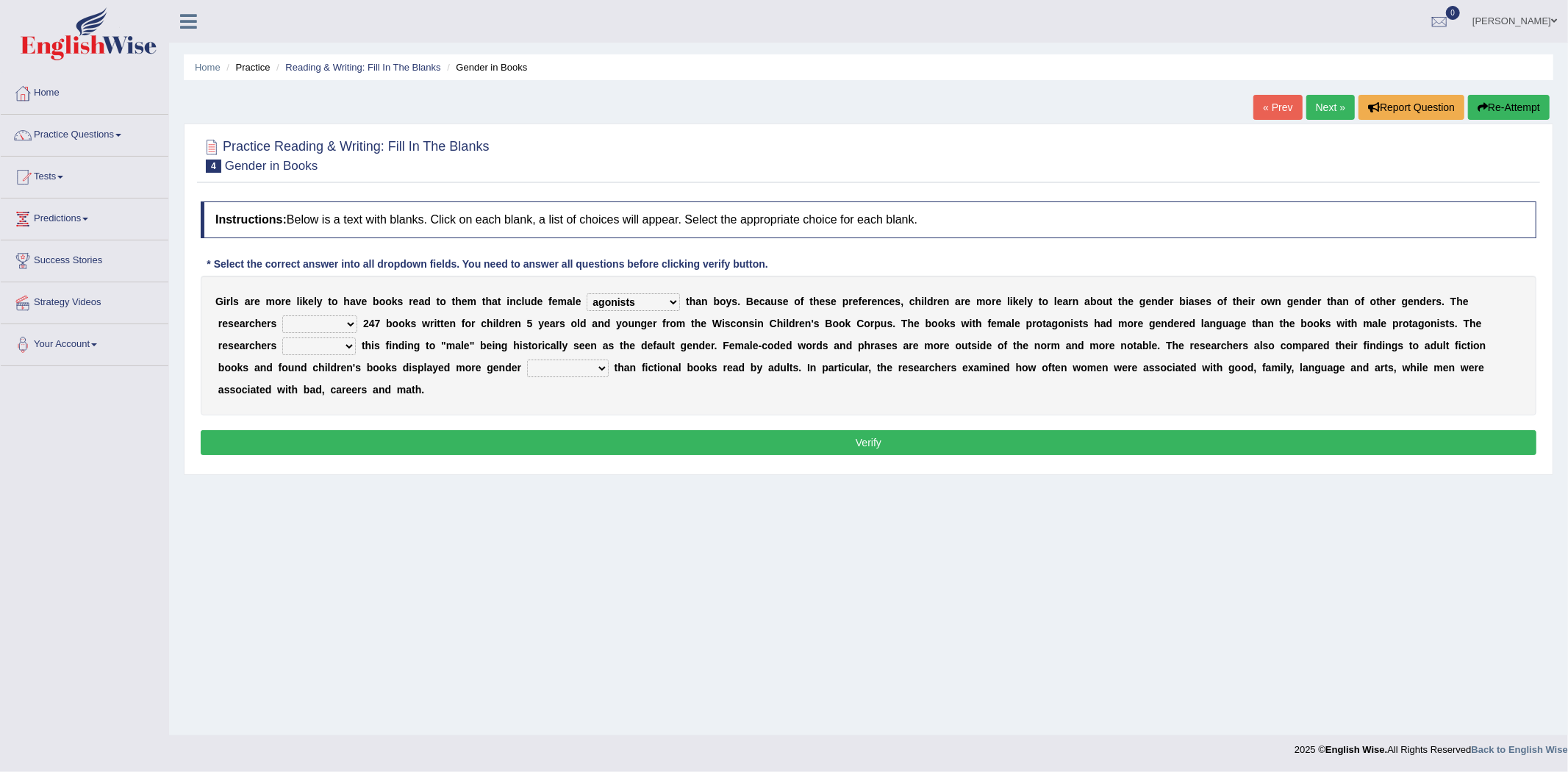
click at [282, 315] on select "hydrolyzed paralyzed catalyzed analyzed" at bounding box center [320, 324] width 75 height 18
click at [311, 351] on select "contribute tribute distribute attribute" at bounding box center [319, 346] width 74 height 18
select select "attribute"
click at [282, 338] on select "contribute tribute distribute attribute" at bounding box center [319, 346] width 74 height 18
click at [583, 371] on select "stereotypes teletypes prototypes electrotypes" at bounding box center [568, 368] width 81 height 18
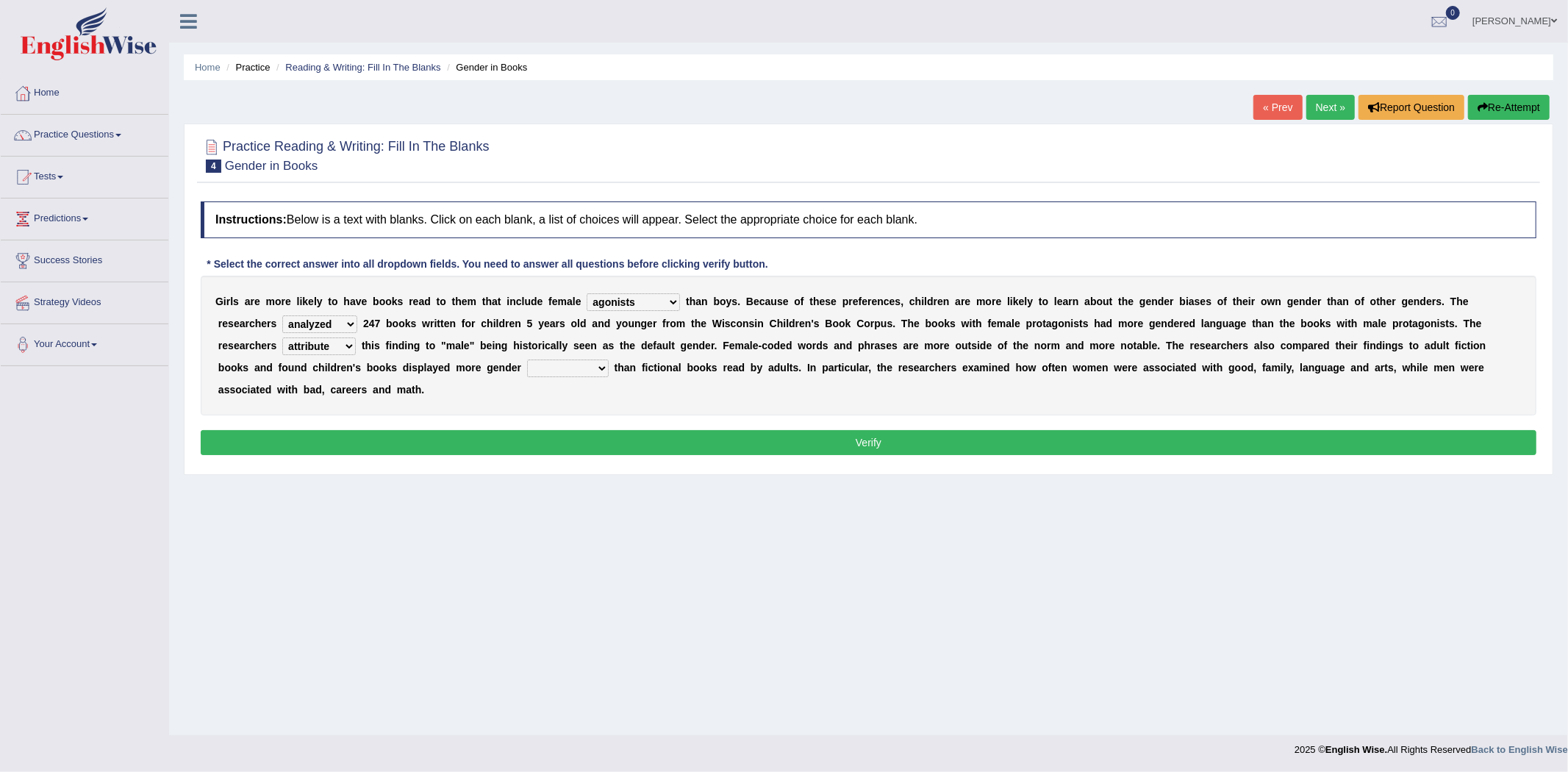
select select "stereotypes"
click at [527, 360] on select "stereotypes teletypes prototypes electrotypes" at bounding box center [568, 368] width 81 height 18
click at [790, 454] on button "Verify" at bounding box center [868, 443] width 1336 height 25
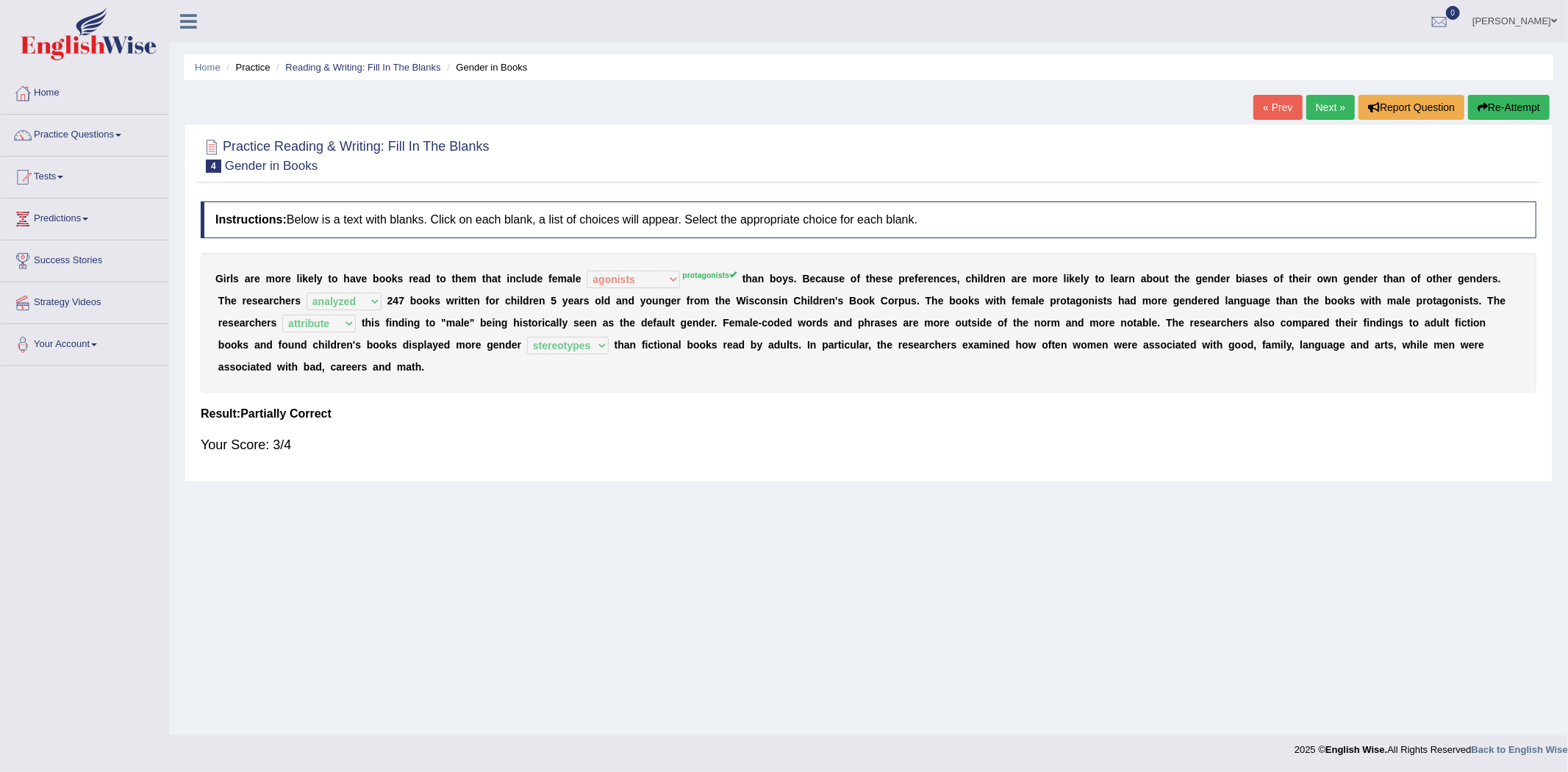
click at [1332, 109] on link "Next »" at bounding box center [1330, 107] width 48 height 25
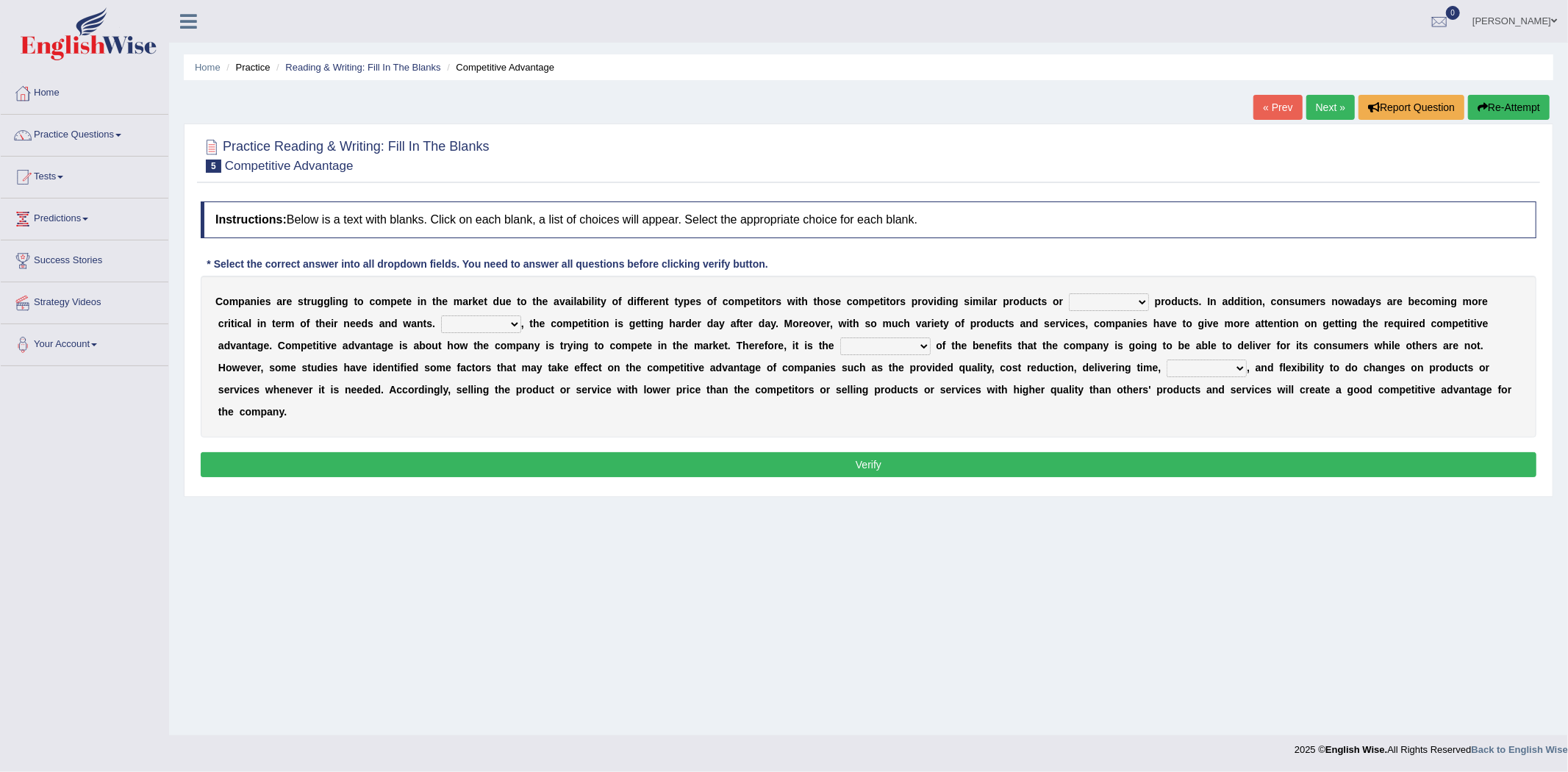
click at [1105, 306] on select "constitution restitution substitution institution" at bounding box center [1108, 302] width 80 height 18
select select "substitution"
click at [1069, 293] on select "constitution restitution substitution institution" at bounding box center [1108, 302] width 80 height 18
click at [508, 328] on select "However Instead Additionally Therefore" at bounding box center [481, 324] width 80 height 18
select select "Therefore"
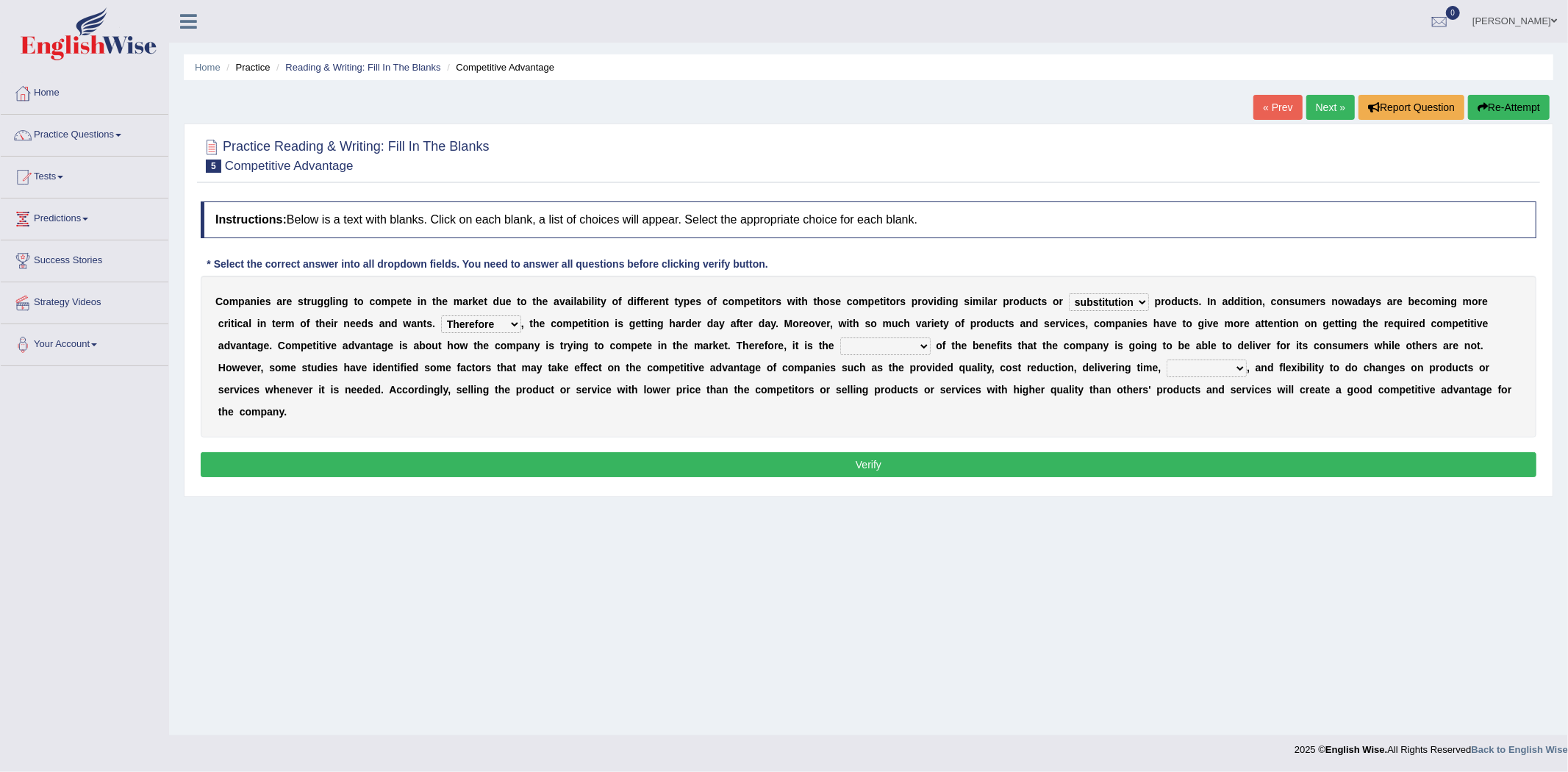
click at [441, 315] on select "However Instead Additionally Therefore" at bounding box center [481, 324] width 80 height 18
click at [502, 325] on select "However Instead Additionally Therefore" at bounding box center [481, 324] width 80 height 18
click at [598, 341] on b "o" at bounding box center [601, 345] width 7 height 12
click at [893, 348] on select "dissemination ordination determination incarnation" at bounding box center [885, 346] width 91 height 18
select select "dissemination"
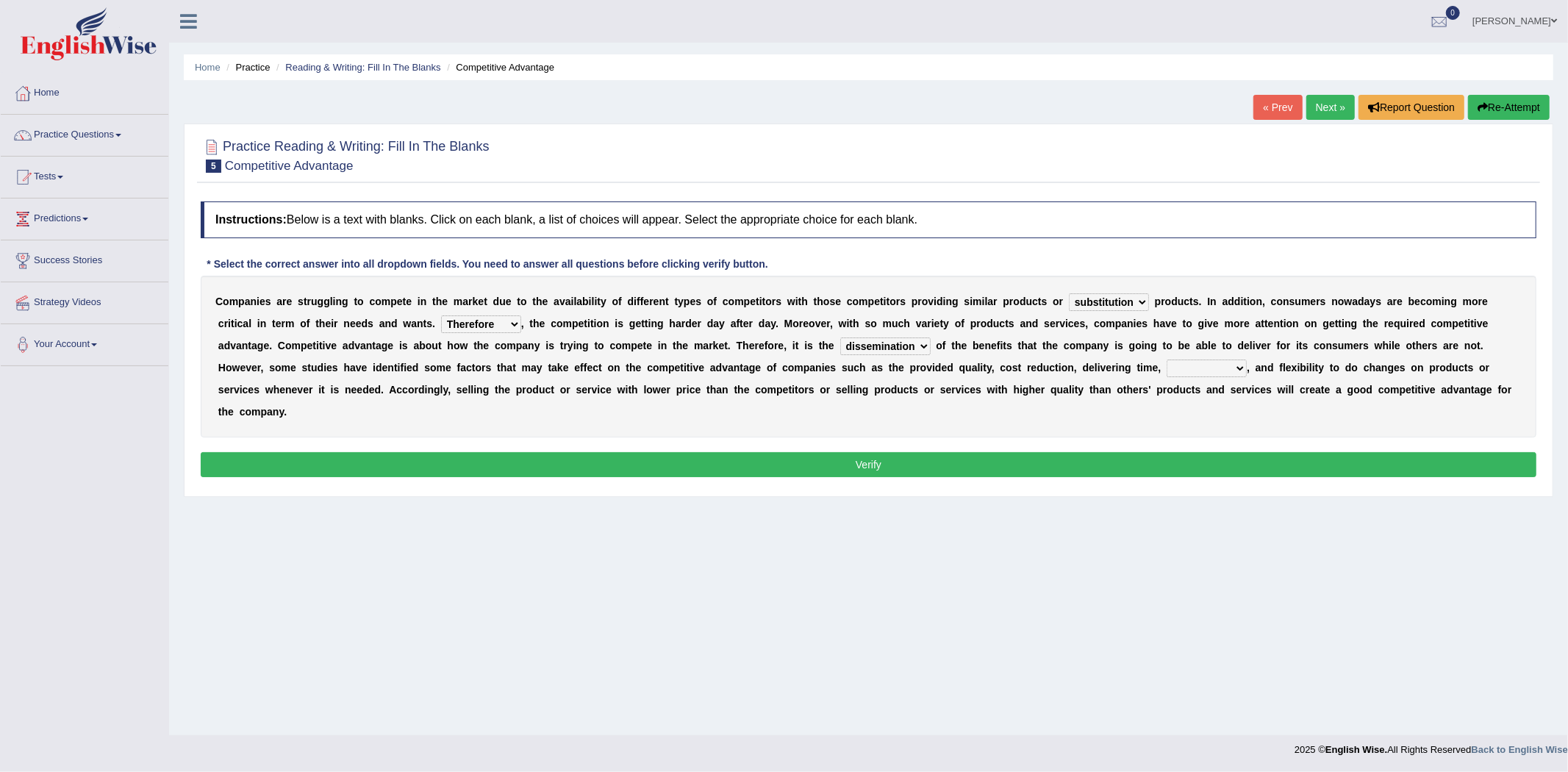
click at [840, 338] on select "dissemination ordination determination incarnation" at bounding box center [885, 346] width 91 height 18
click at [1184, 370] on select "captivation aggregation deprivation innovation" at bounding box center [1207, 368] width 80 height 18
select select "innovation"
click at [1167, 360] on select "captivation aggregation deprivation innovation" at bounding box center [1207, 368] width 80 height 18
click at [903, 452] on button "Verify" at bounding box center [868, 464] width 1336 height 25
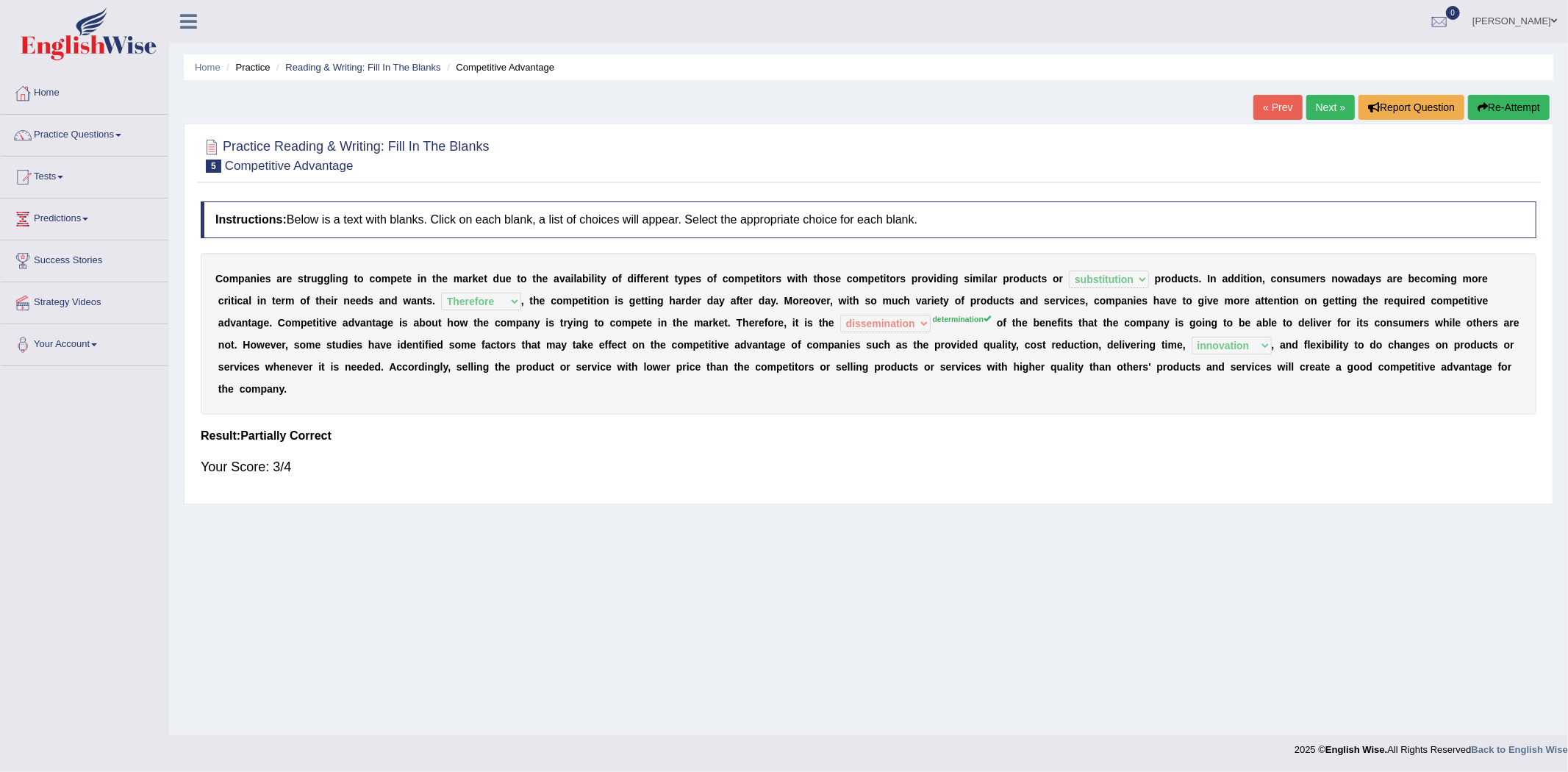
click at [1318, 103] on link "Next »" at bounding box center [1330, 107] width 48 height 25
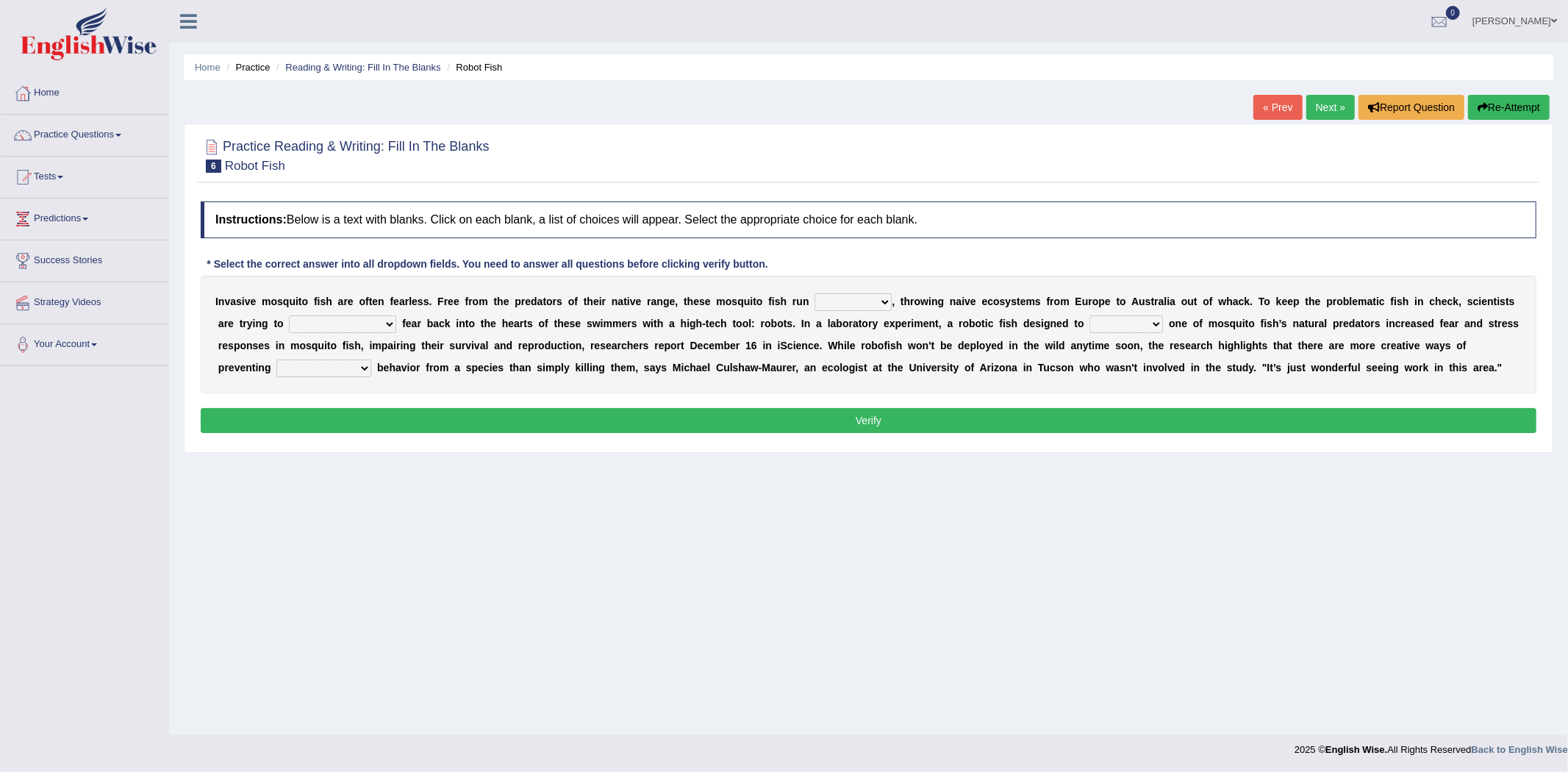
click at [855, 303] on select "occupant flippant rampant concordant" at bounding box center [853, 302] width 77 height 18
select select "occupant"
click at [815, 293] on select "occupant flippant rampant concordant" at bounding box center [853, 302] width 77 height 18
click at [344, 325] on select "accept spike strike drake" at bounding box center [343, 324] width 107 height 18
select select "drake"
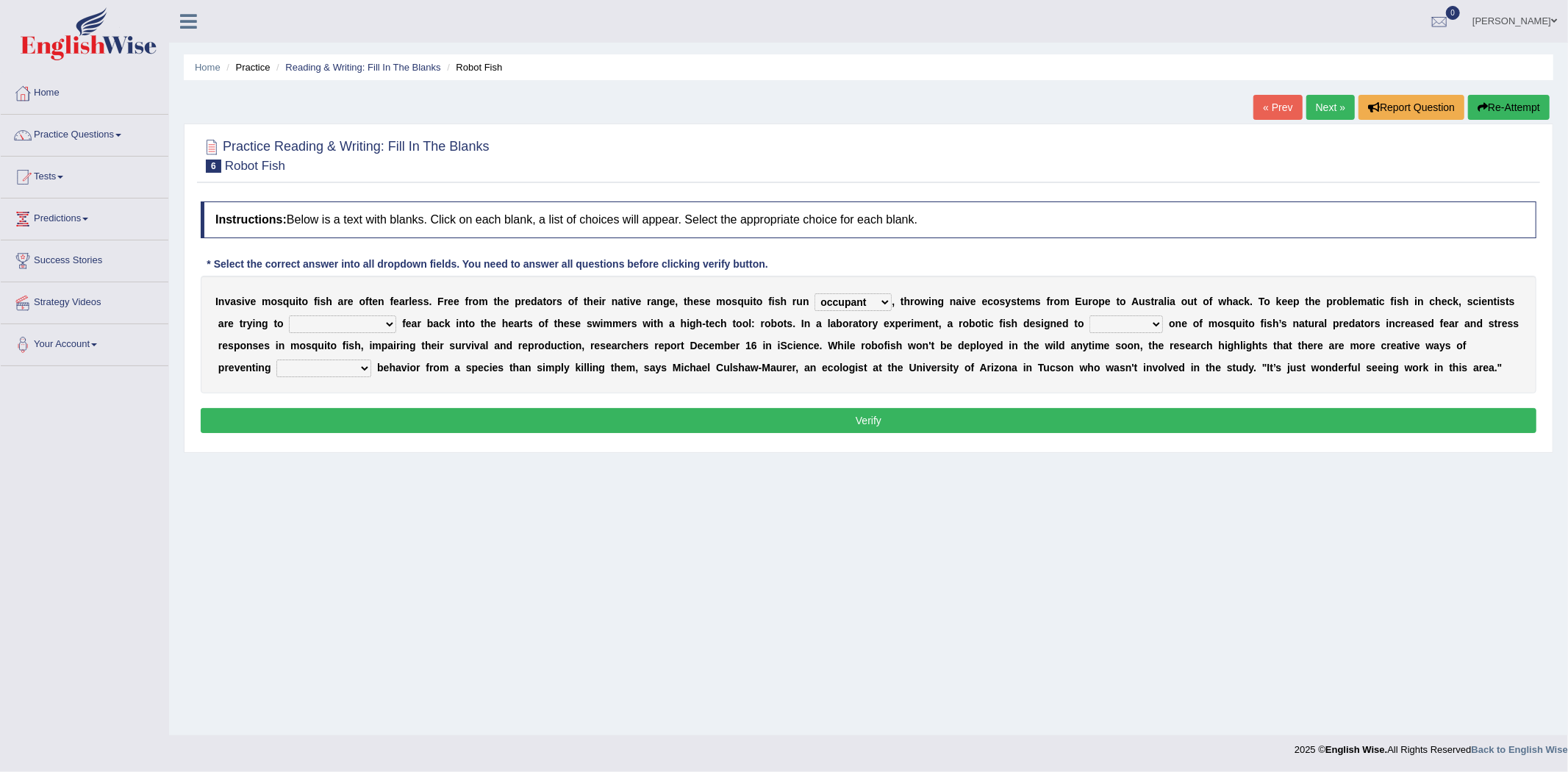
click at [289, 315] on select "accept spike strike drake" at bounding box center [343, 324] width 107 height 18
click at [1092, 327] on select "bequest mimic battle conquest" at bounding box center [1126, 324] width 74 height 18
select select "mimic"
click at [1089, 315] on select "bequest mimic battle conquest" at bounding box center [1126, 324] width 74 height 18
click at [305, 371] on select "unprivileged unprecedented uncharted unwanted" at bounding box center [324, 368] width 95 height 18
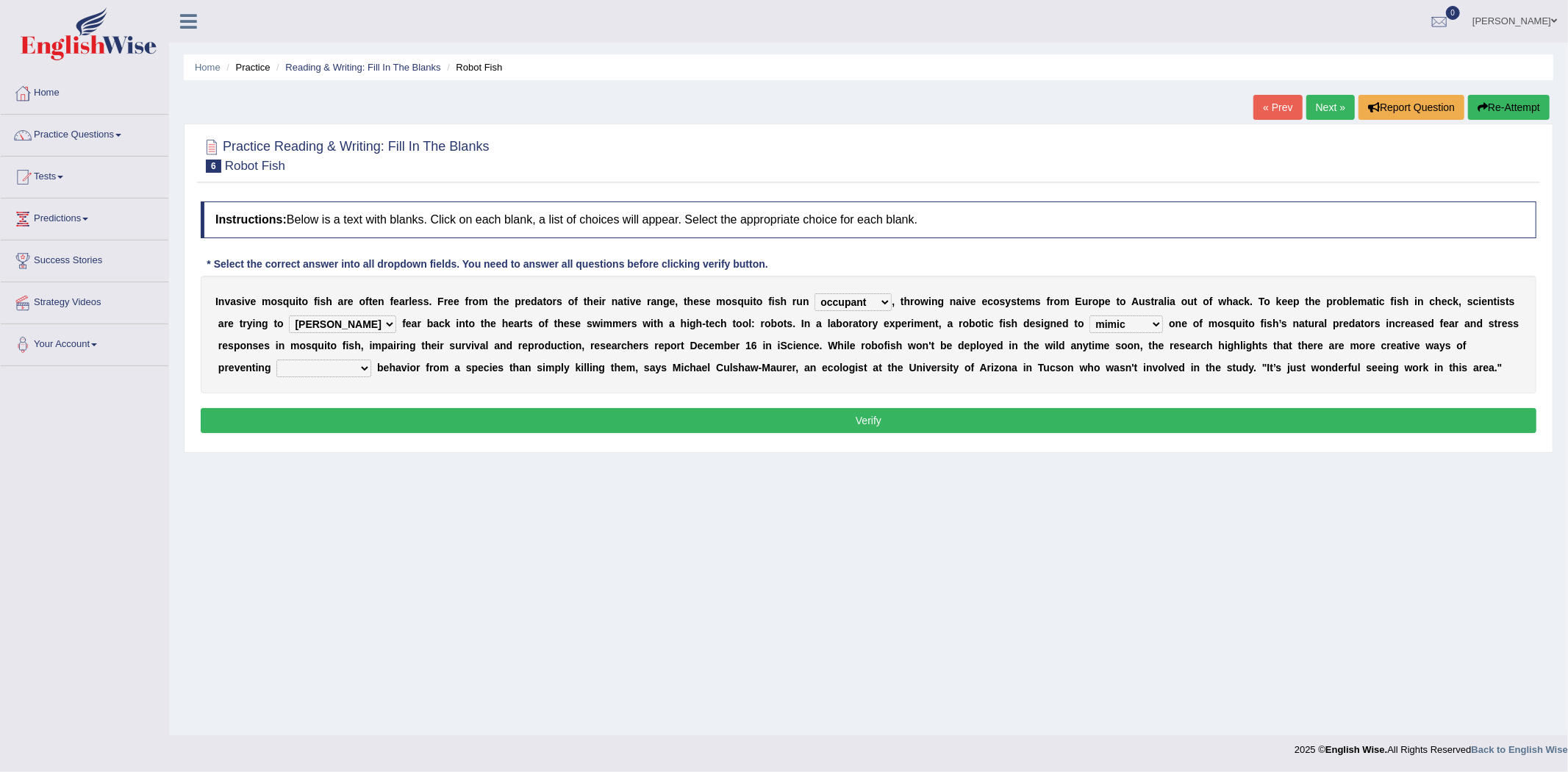
select select "unprecedented"
click at [276, 360] on select "unprivileged unprecedented uncharted unwanted" at bounding box center [324, 368] width 95 height 18
click at [515, 420] on button "Verify" at bounding box center [868, 421] width 1336 height 25
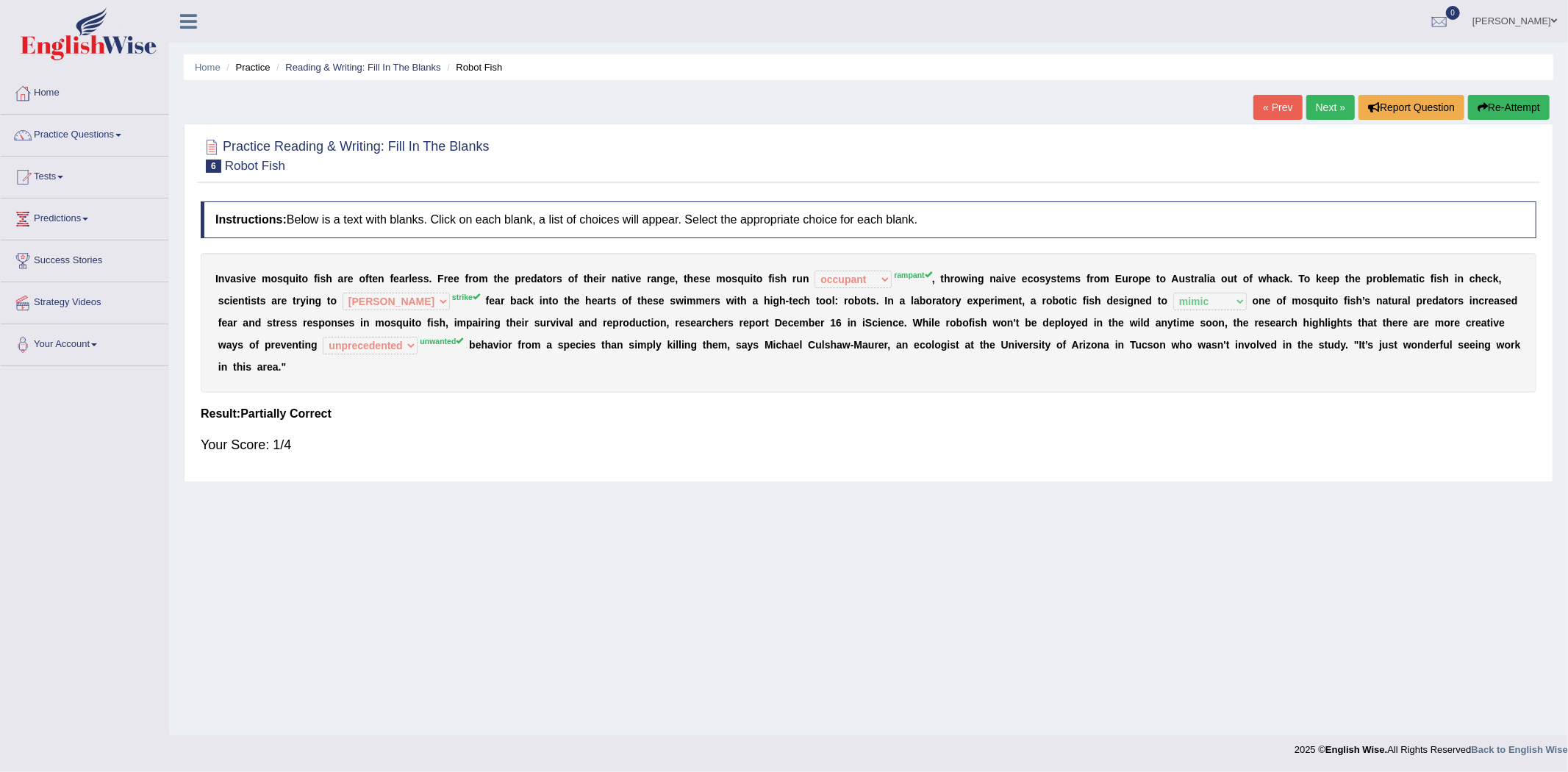
click at [1315, 107] on link "Next »" at bounding box center [1330, 107] width 48 height 25
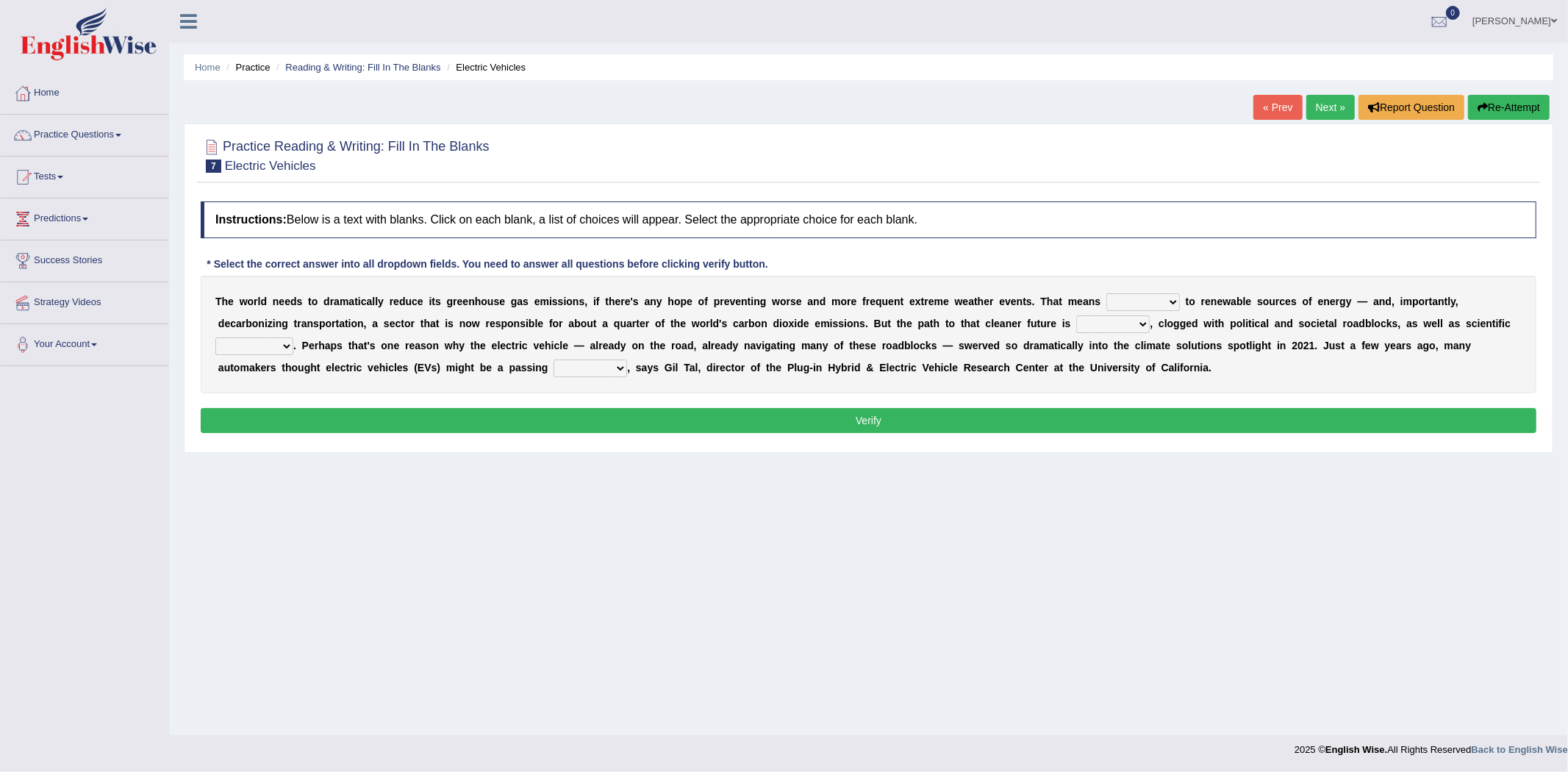
click at [1151, 302] on select "grafting drafting crafting shifting" at bounding box center [1143, 302] width 74 height 18
select select "shifting"
click at [1106, 293] on select "grafting drafting crafting shifting" at bounding box center [1143, 302] width 74 height 18
click at [1129, 298] on select "grafting drafting crafting shifting" at bounding box center [1143, 302] width 74 height 18
click at [1106, 293] on select "grafting drafting crafting shifting" at bounding box center [1143, 302] width 74 height 18
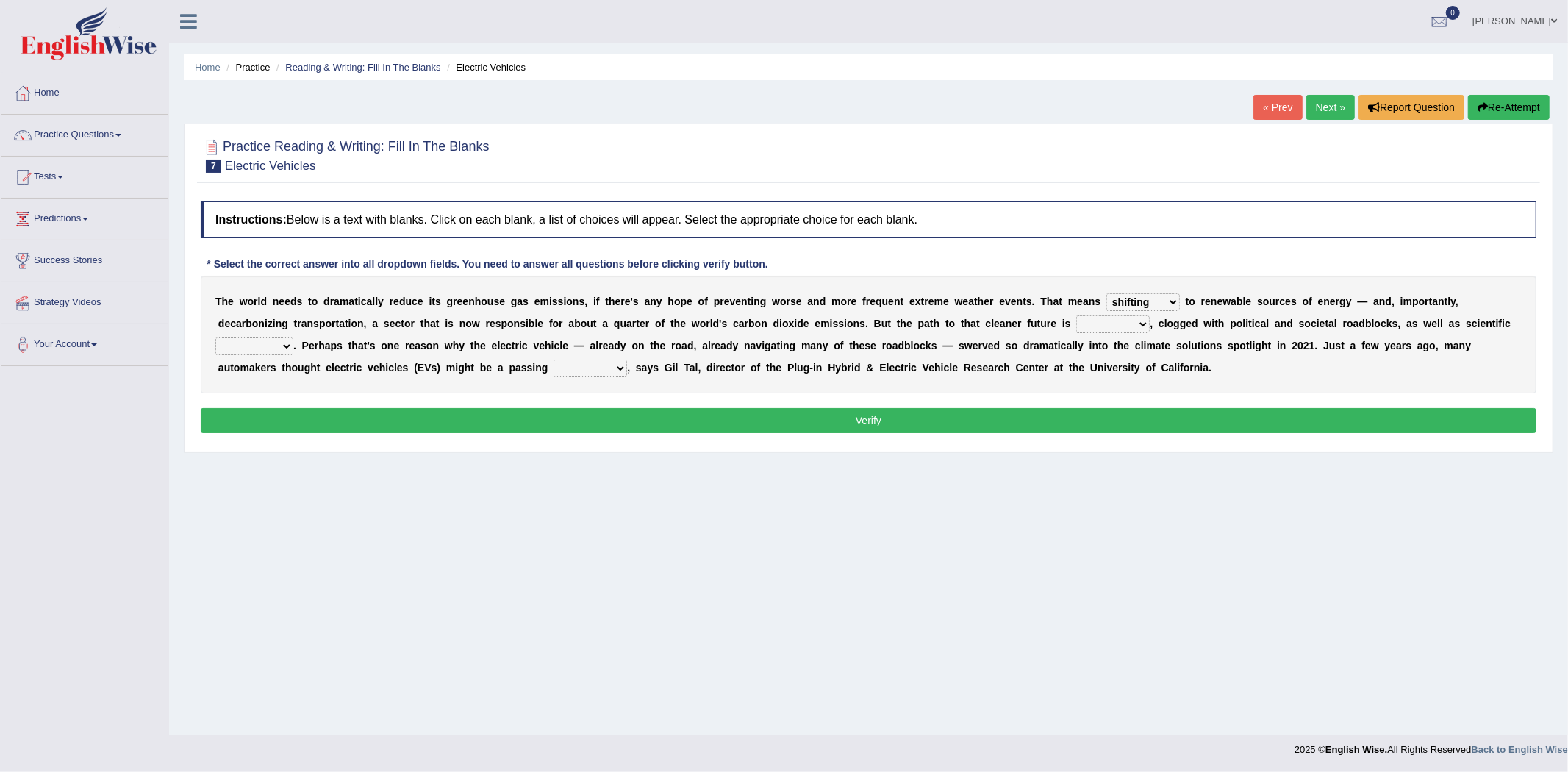
click at [1112, 325] on select "daunting daunted daunt dauntless" at bounding box center [1113, 324] width 74 height 18
click at [1077, 315] on select "daunting daunted daunt dauntless" at bounding box center [1113, 324] width 74 height 18
click at [1092, 321] on select "daunting daunted daunt dauntless" at bounding box center [1113, 324] width 74 height 18
click at [1077, 315] on select "daunting daunted daunt dauntless" at bounding box center [1113, 324] width 74 height 18
click at [1125, 327] on select "daunting daunted daunt dauntless" at bounding box center [1113, 324] width 74 height 18
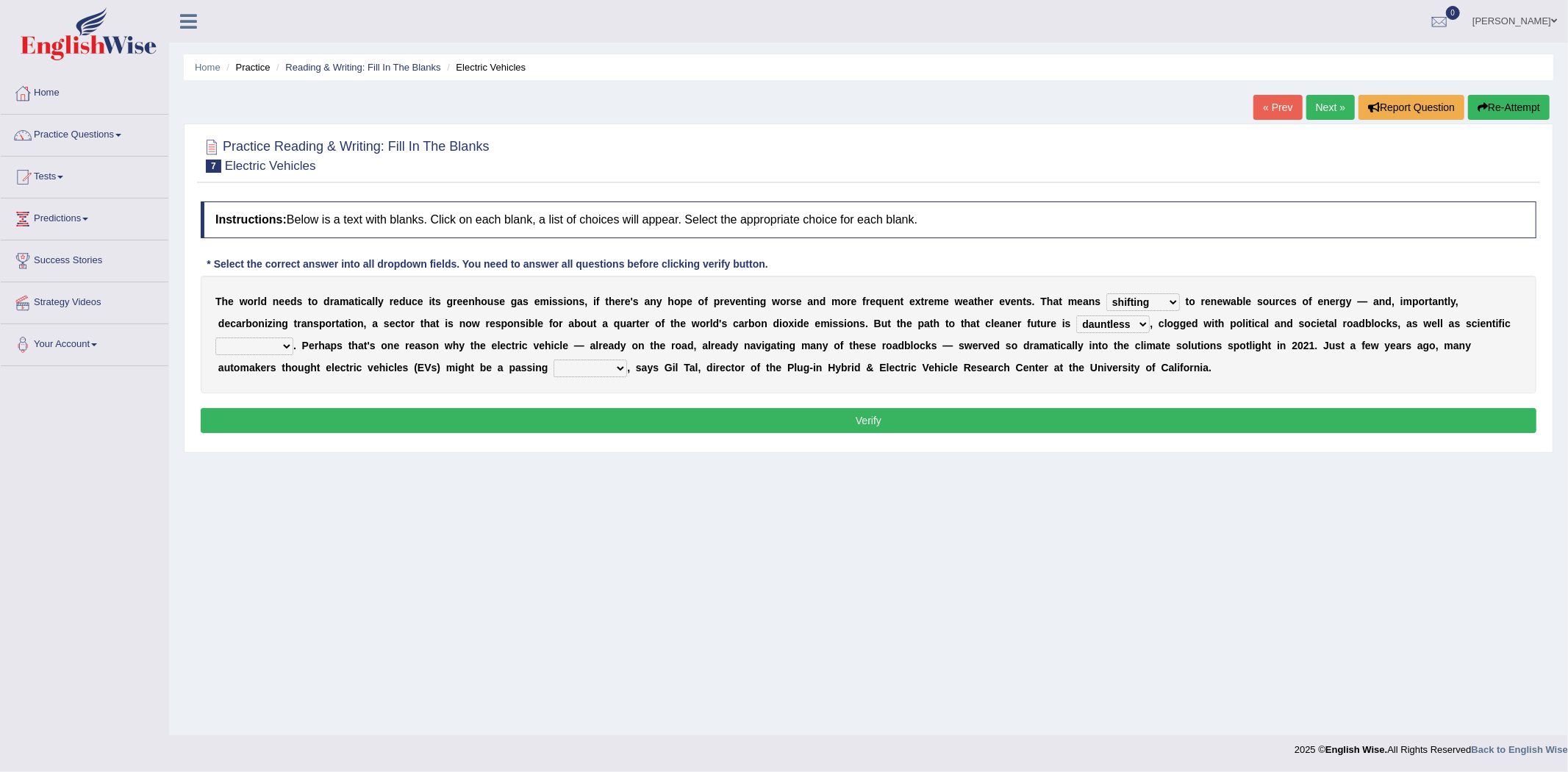
select select "daunting"
click at [1077, 315] on select "daunting daunted daunt dauntless" at bounding box center [1113, 324] width 74 height 18
click at [282, 341] on select "spectacles obstacles tentacles receptacles" at bounding box center [255, 346] width 78 height 18
select select "obstacles"
click at [216, 338] on select "spectacles obstacles tentacles receptacles" at bounding box center [255, 346] width 78 height 18
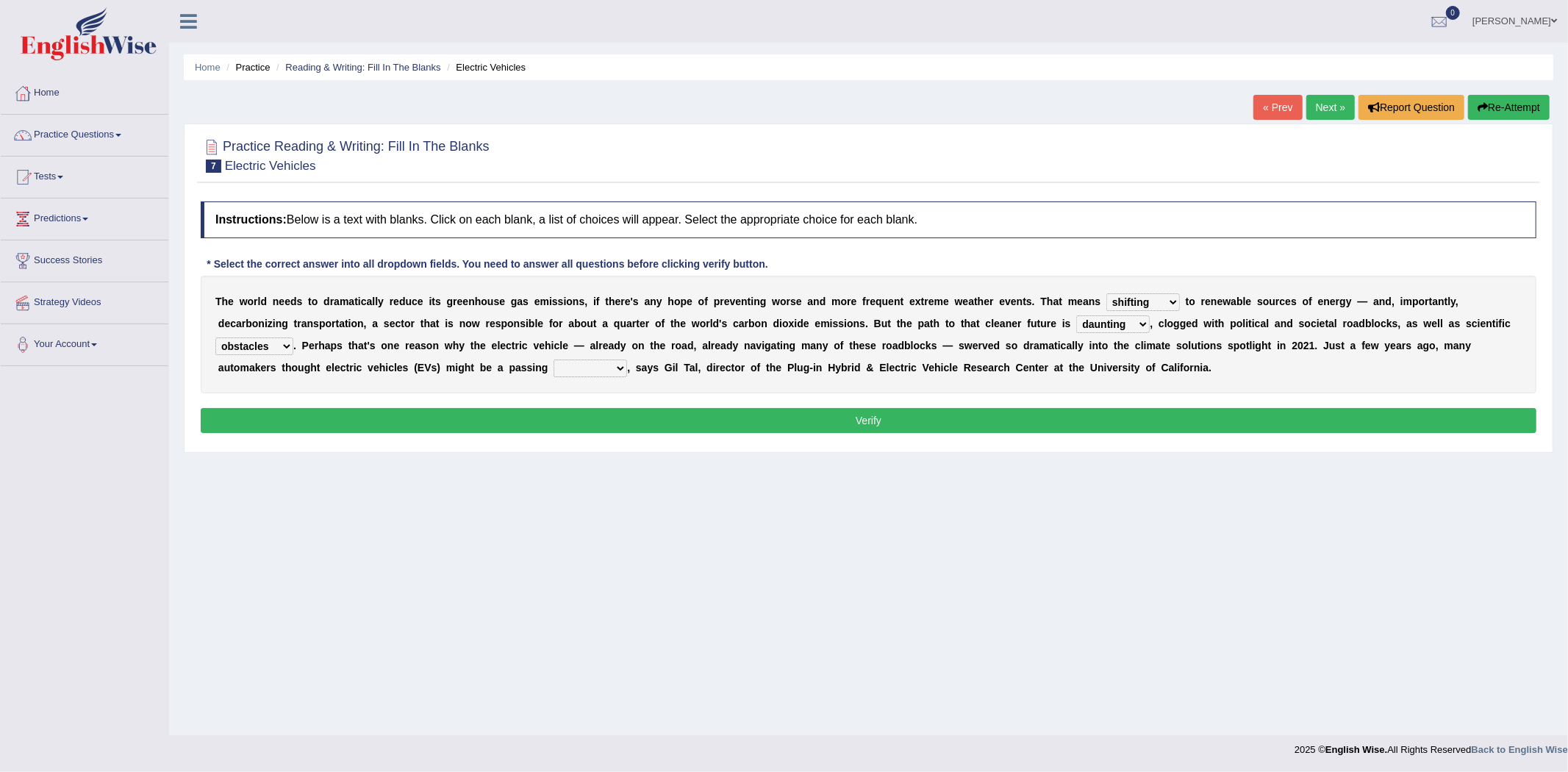
click at [253, 348] on select "spectacles obstacles tentacles receptacles" at bounding box center [255, 346] width 78 height 18
click at [216, 338] on select "spectacles obstacles tentacles receptacles" at bounding box center [255, 346] width 78 height 18
click at [601, 369] on select "fad gad tad lad" at bounding box center [591, 368] width 74 height 18
select select "fad"
click at [554, 360] on select "fad gad tad lad" at bounding box center [591, 368] width 74 height 18
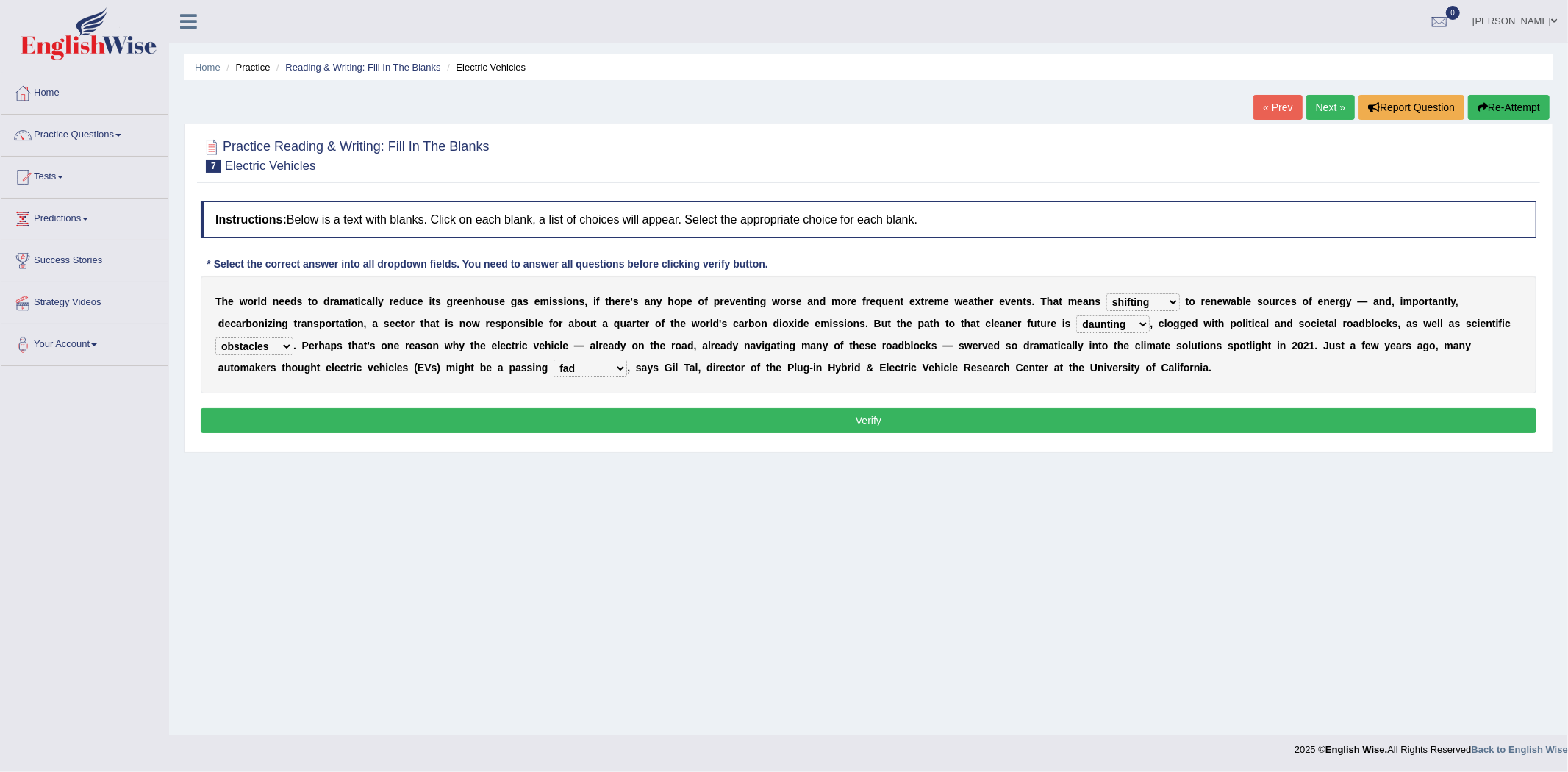
click at [678, 417] on button "Verify" at bounding box center [868, 421] width 1336 height 25
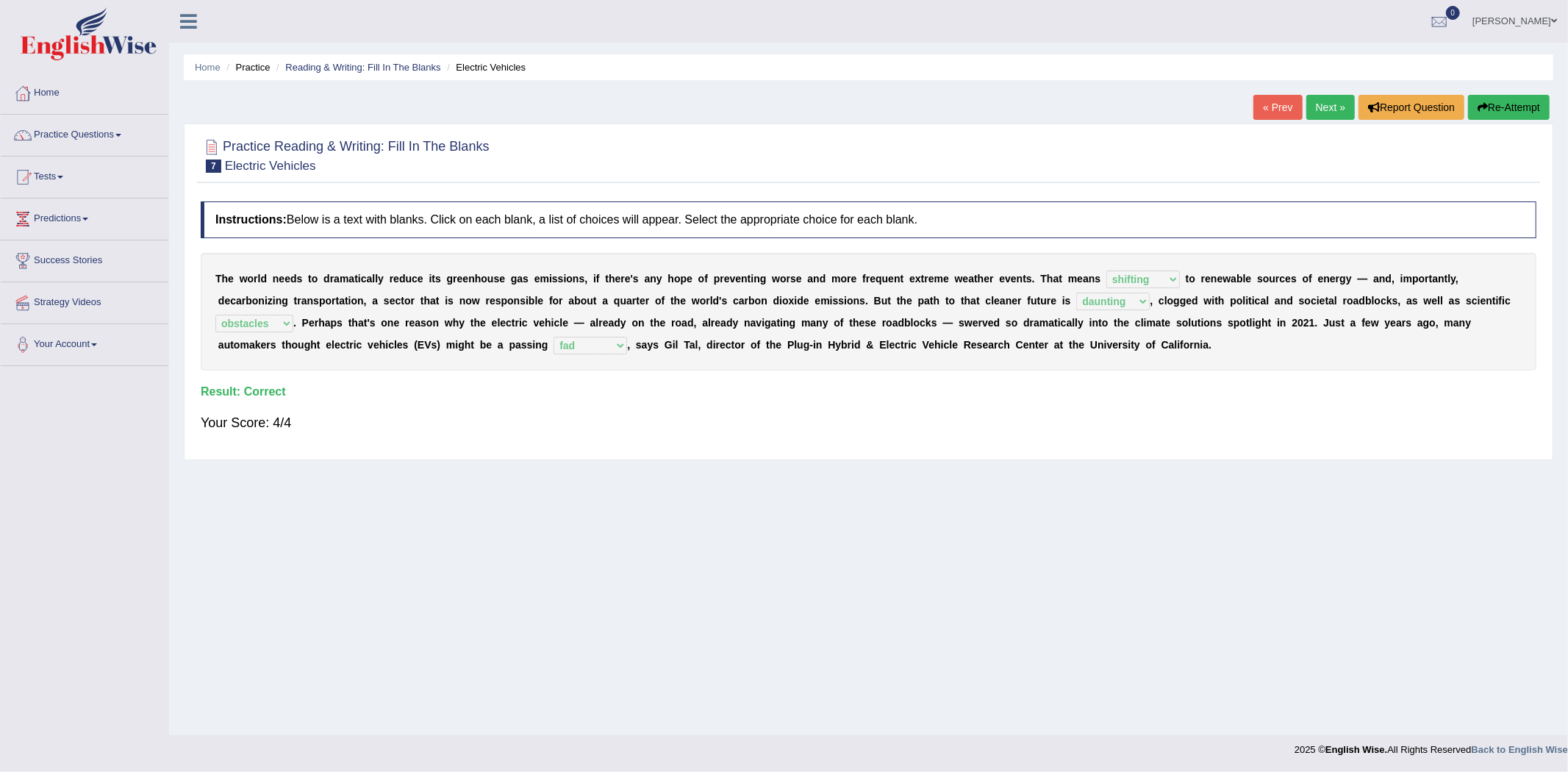
click at [1336, 101] on link "Next »" at bounding box center [1330, 107] width 48 height 25
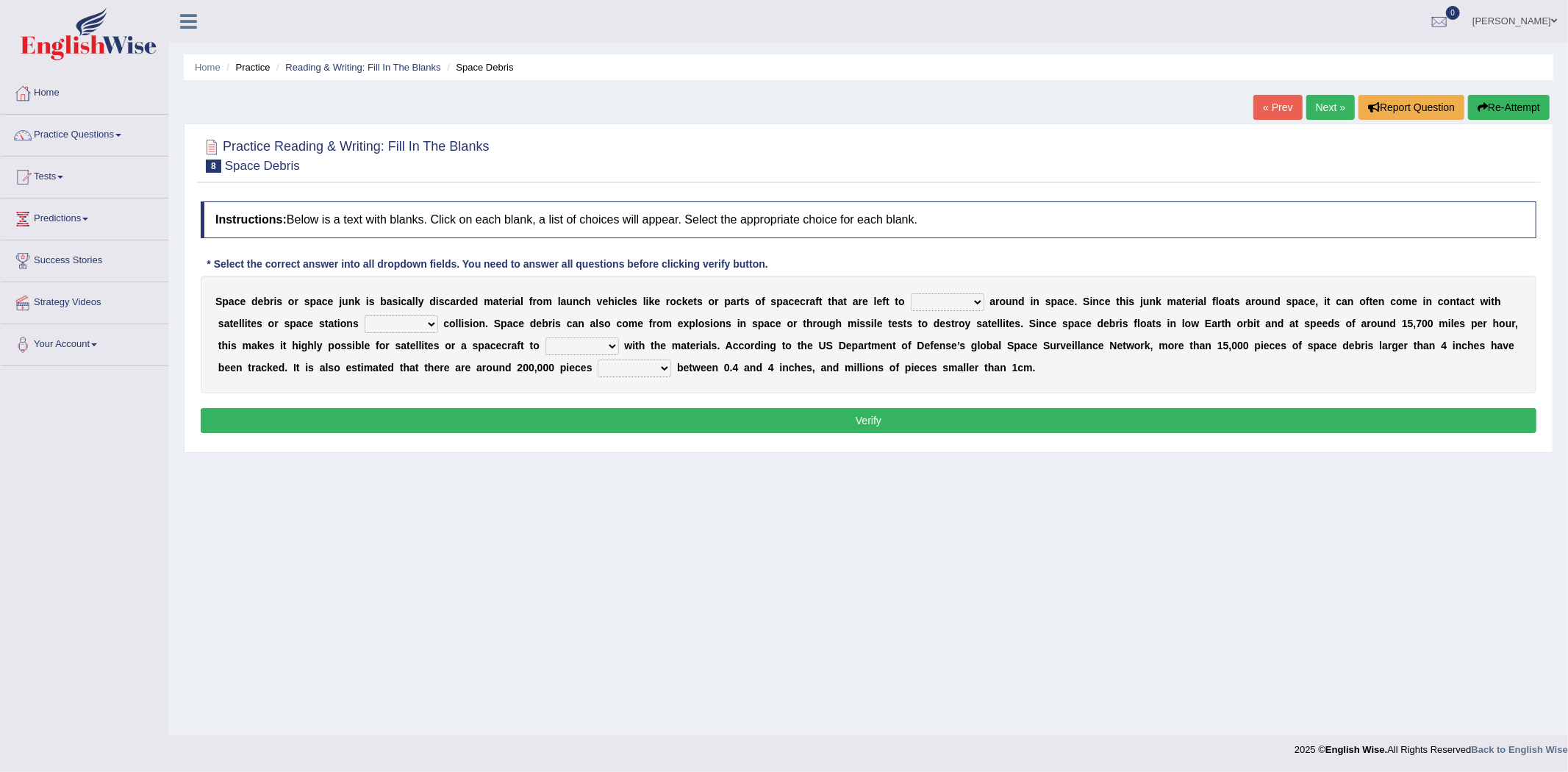
click at [960, 303] on select "twist center roam loll" at bounding box center [947, 302] width 74 height 18
select select "roam"
click at [911, 293] on select "twist center roam loll" at bounding box center [947, 302] width 74 height 18
click at [406, 321] on select "risks risk risked risking" at bounding box center [401, 324] width 74 height 18
select select "risking"
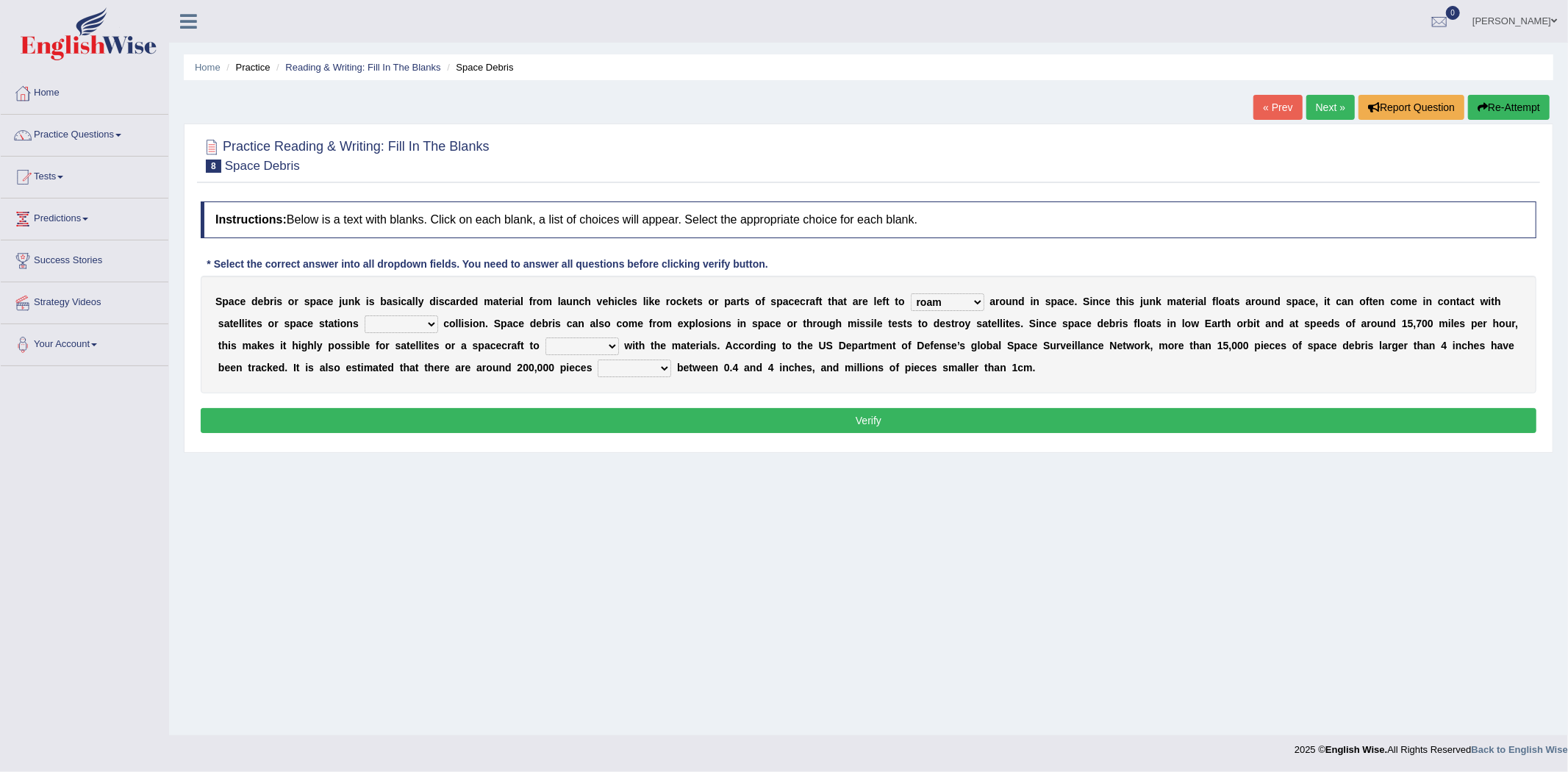
click at [364, 315] on select "risks risk risked risking" at bounding box center [401, 324] width 74 height 18
click at [570, 345] on select "collect collate collide collocate" at bounding box center [582, 346] width 74 height 18
select select "collide"
click at [545, 338] on select "collect collate collide collocate" at bounding box center [582, 346] width 74 height 18
click at [634, 371] on select "sized sizing size sizes" at bounding box center [634, 368] width 74 height 18
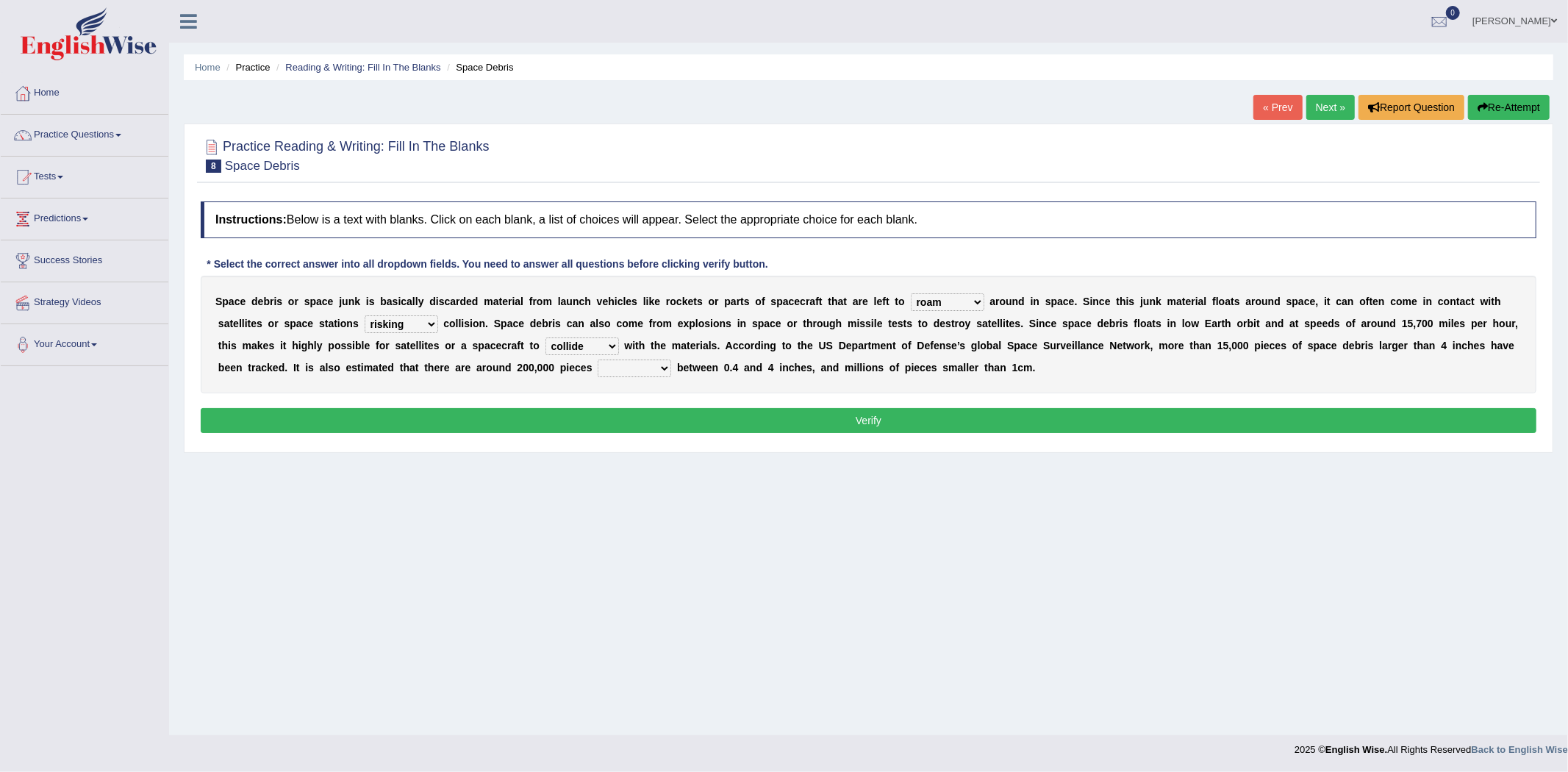
select select "sizing"
click at [598, 360] on select "sized sizing size sizes" at bounding box center [634, 368] width 74 height 18
click at [726, 424] on button "Verify" at bounding box center [868, 421] width 1336 height 25
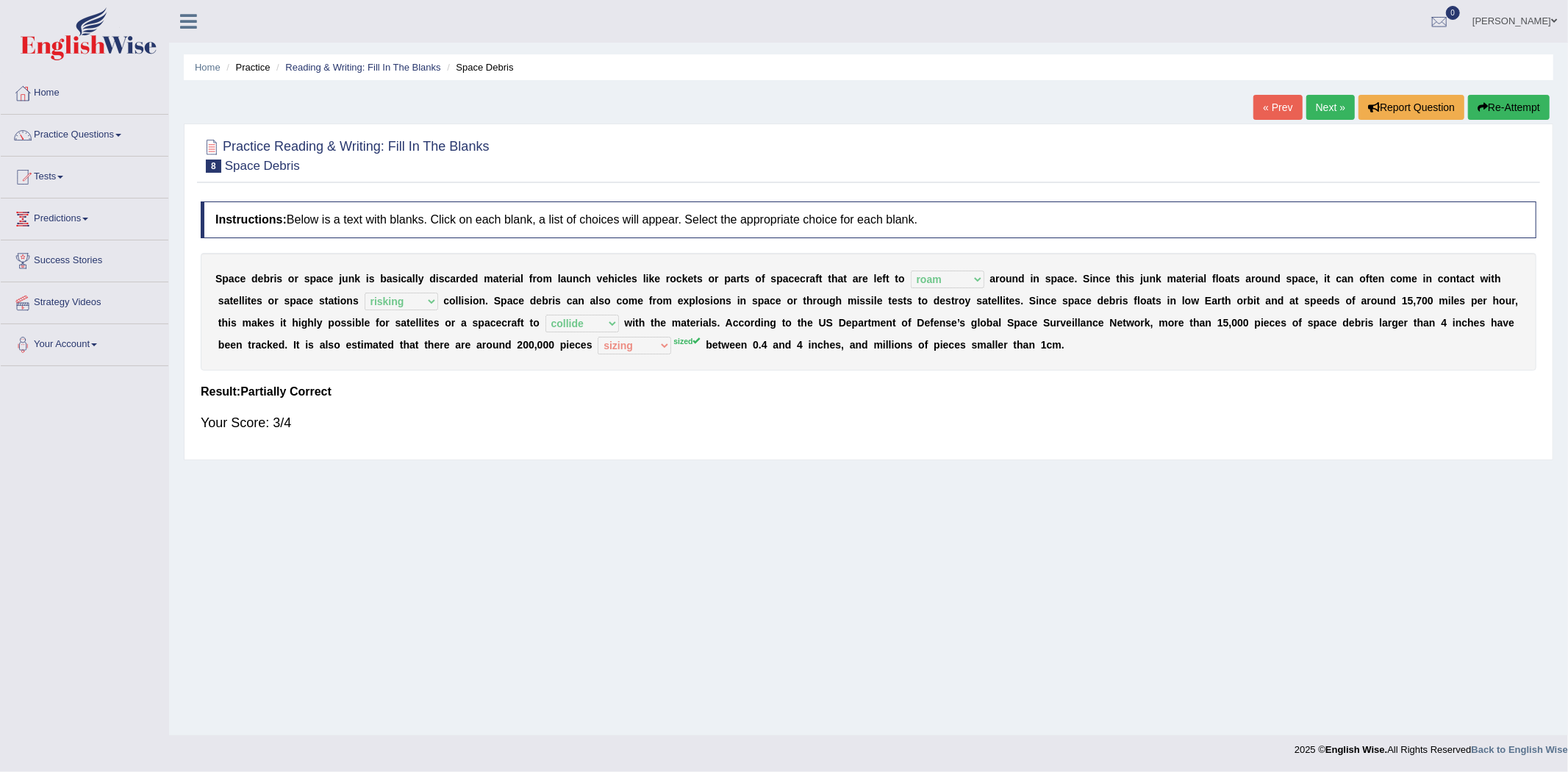
click at [1311, 106] on link "Next »" at bounding box center [1330, 107] width 48 height 25
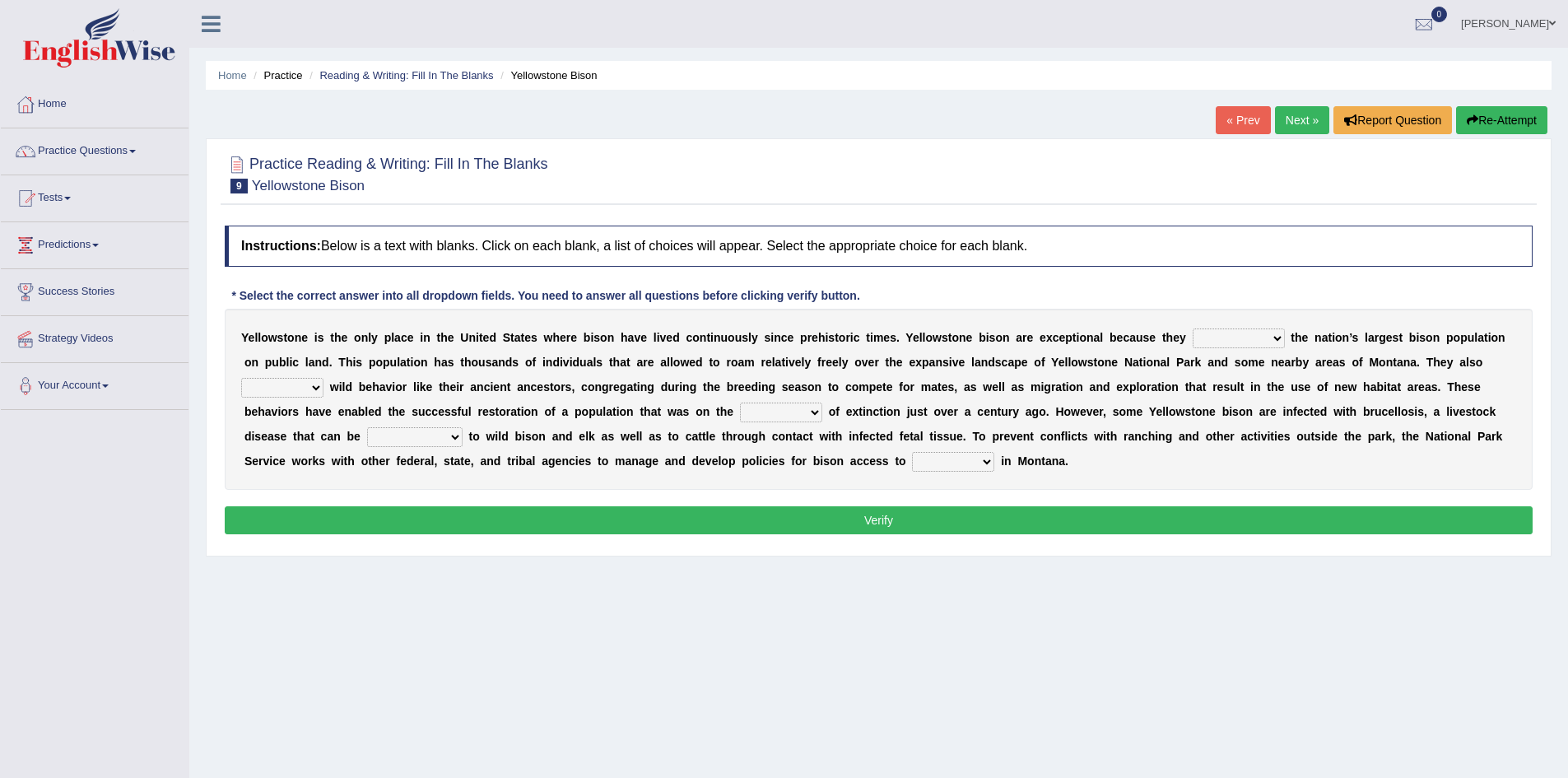
click at [1249, 339] on select "congregate comprise consist compromise" at bounding box center [1238, 337] width 92 height 20
select select "consist"
click at [1193, 328] on select "congregate comprise consist compromise" at bounding box center [1238, 337] width 92 height 20
click at [1254, 339] on select "congregate comprise consist compromise" at bounding box center [1238, 337] width 92 height 20
click at [1193, 328] on select "congregate comprise consist compromise" at bounding box center [1238, 337] width 92 height 20
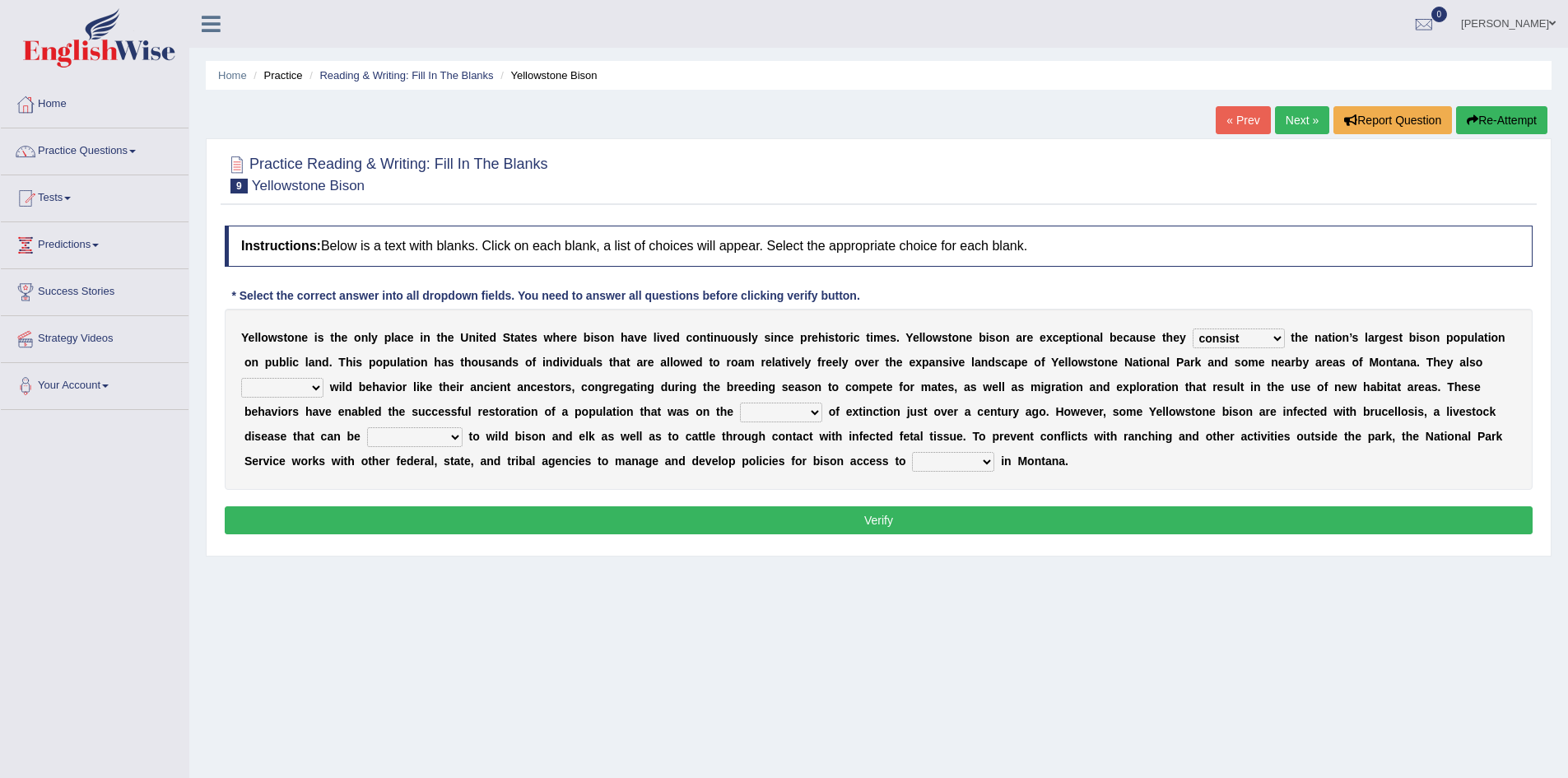
click at [293, 386] on select "exhibit disregard resist encourage" at bounding box center [283, 387] width 82 height 20
select select "exhibit"
click at [241, 378] on select "exhibit disregard resist encourage" at bounding box center [283, 387] width 82 height 20
click at [773, 409] on select "brine brink danger brindle" at bounding box center [781, 412] width 82 height 20
select select "danger"
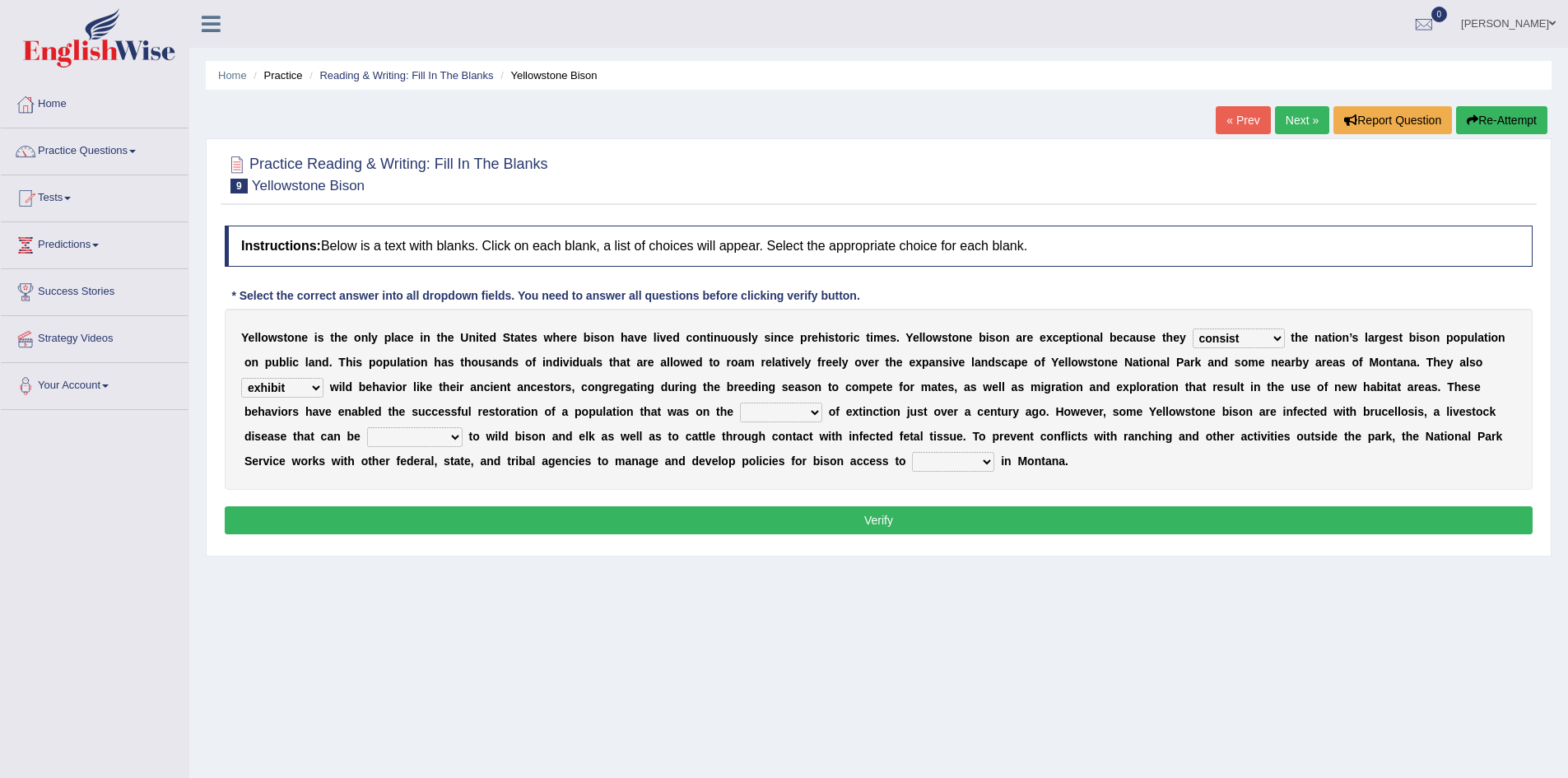
click at [740, 403] on select "brine brink danger brindle" at bounding box center [781, 412] width 82 height 20
click at [422, 431] on select "transplanted transported transgressed transmitted" at bounding box center [414, 436] width 95 height 20
select select "transmitted"
click at [367, 427] on select "transplanted transported transgressed transmitted" at bounding box center [414, 436] width 95 height 20
click at [969, 465] on select "habitat habitat habitant food" at bounding box center [953, 461] width 82 height 20
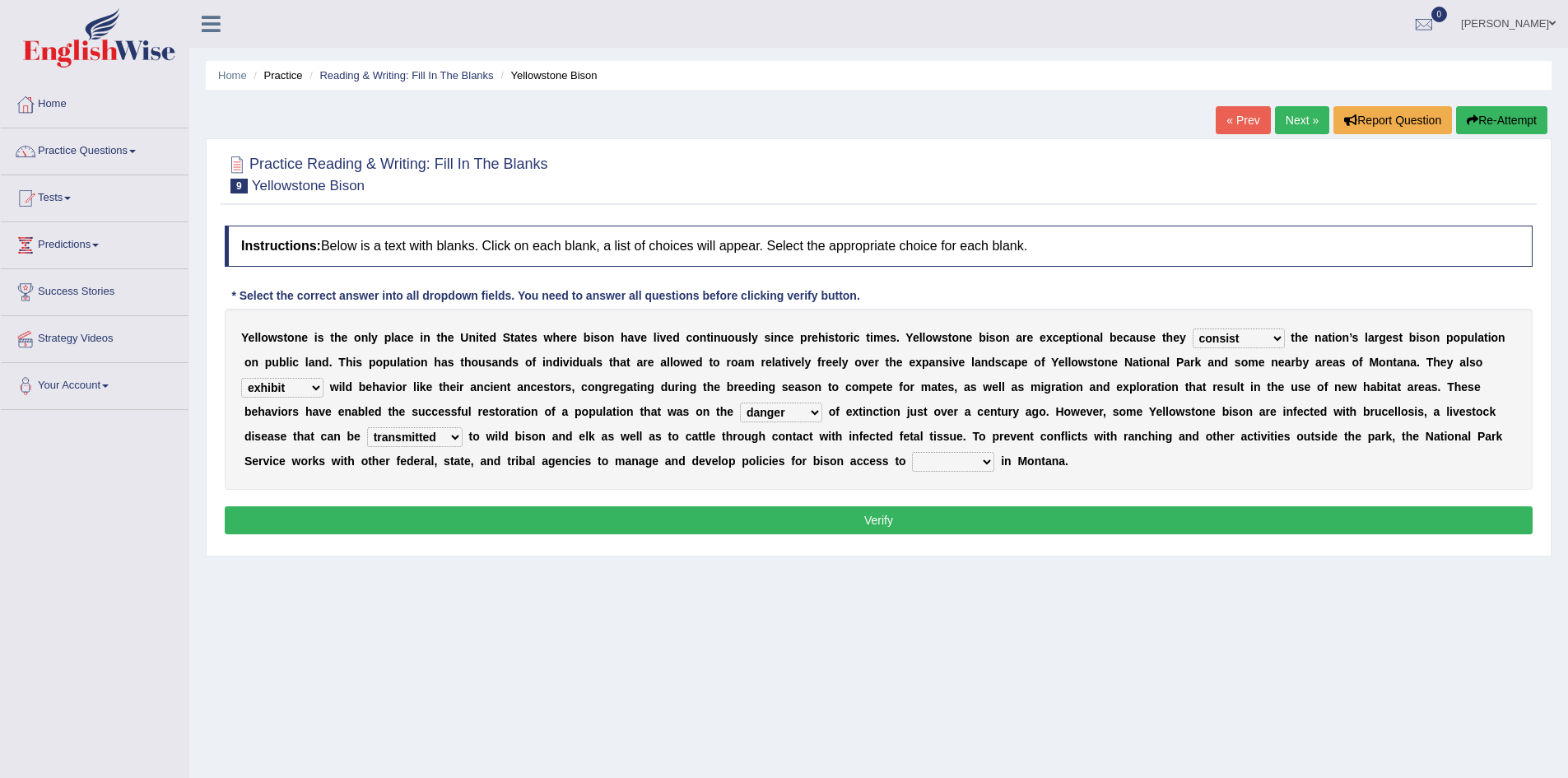
select select "habitat"
click at [912, 452] on select "habitat habitat habitant food" at bounding box center [953, 461] width 82 height 20
click at [882, 521] on button "Verify" at bounding box center [878, 520] width 1308 height 28
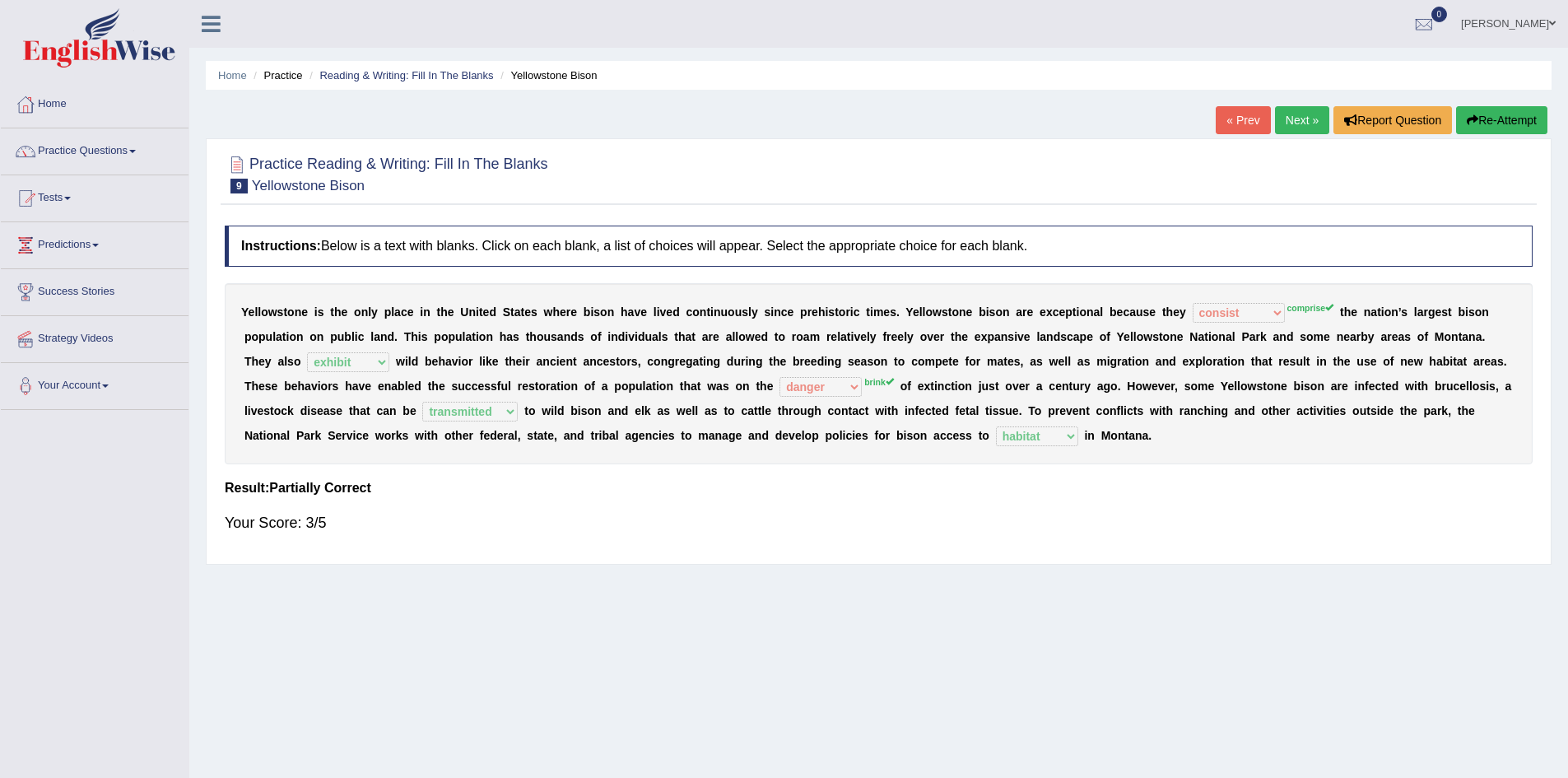
click at [1298, 118] on link "Next »" at bounding box center [1302, 120] width 54 height 28
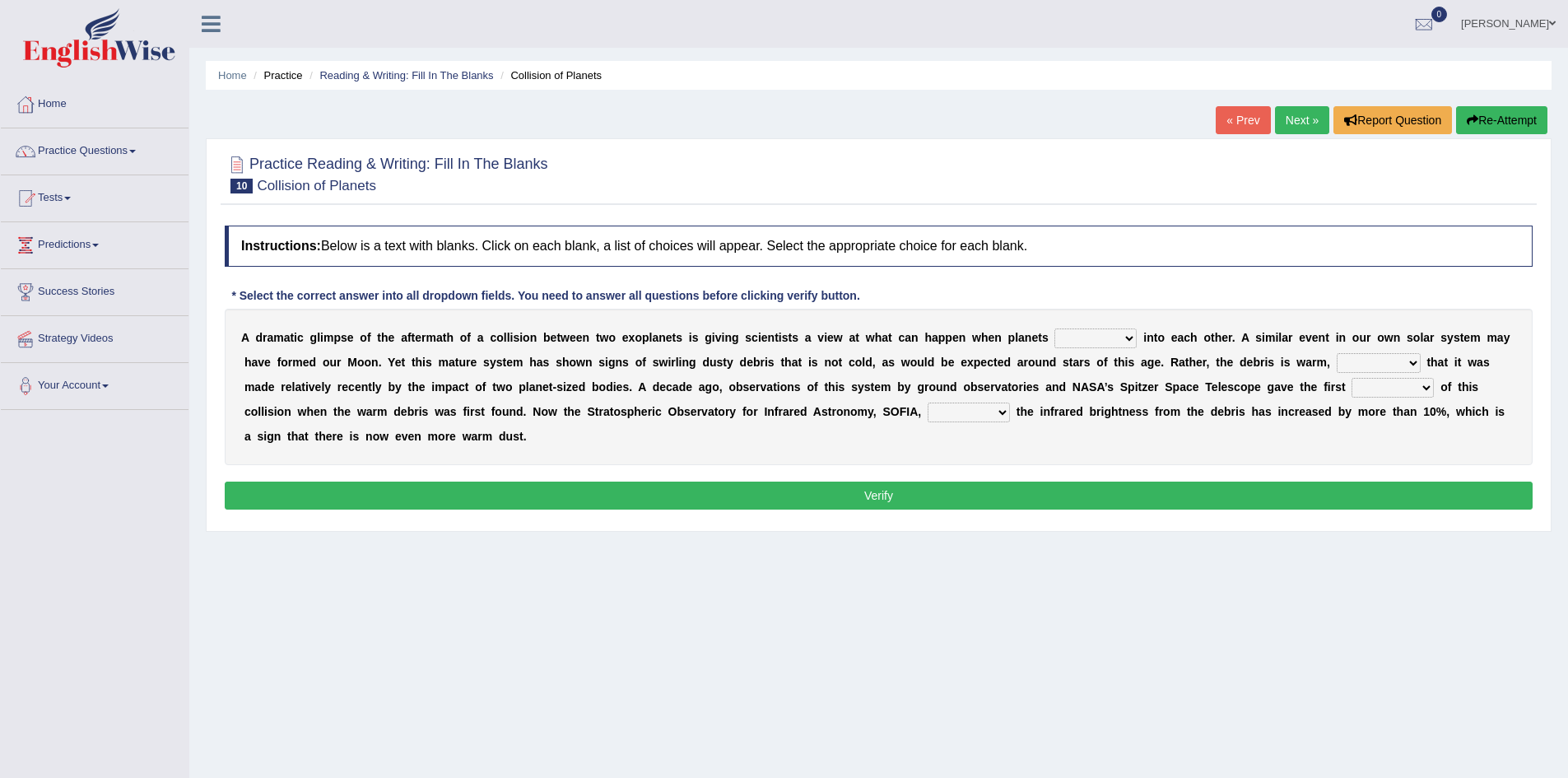
click at [1078, 337] on select "crash explore roam implode" at bounding box center [1096, 337] width 82 height 20
click at [1054, 328] on select "crash explore roam implode" at bounding box center [1096, 337] width 82 height 20
click at [1084, 342] on select "crash explore roam implode" at bounding box center [1096, 337] width 82 height 20
select select "implode"
click at [1054, 328] on select "crash explore roam implode" at bounding box center [1096, 337] width 82 height 20
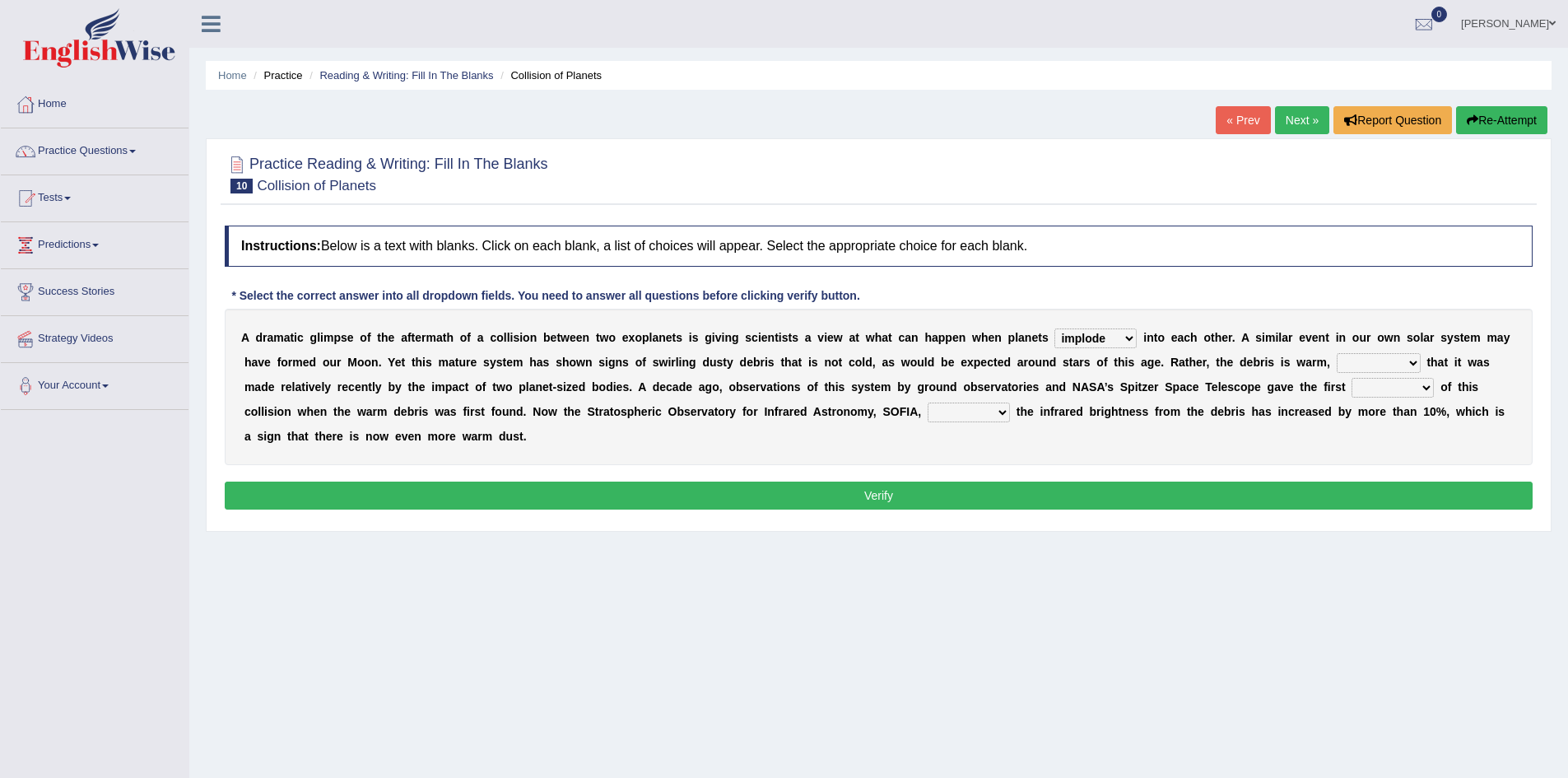
click at [1374, 365] on select "reinforcing sentencing forging conducing" at bounding box center [1378, 362] width 84 height 20
select select "sentencing"
click at [1336, 353] on select "reinforcing sentencing forging conducing" at bounding box center [1378, 362] width 84 height 20
click at [1378, 393] on select "pints faints hints taints" at bounding box center [1393, 387] width 82 height 20
select select "hints"
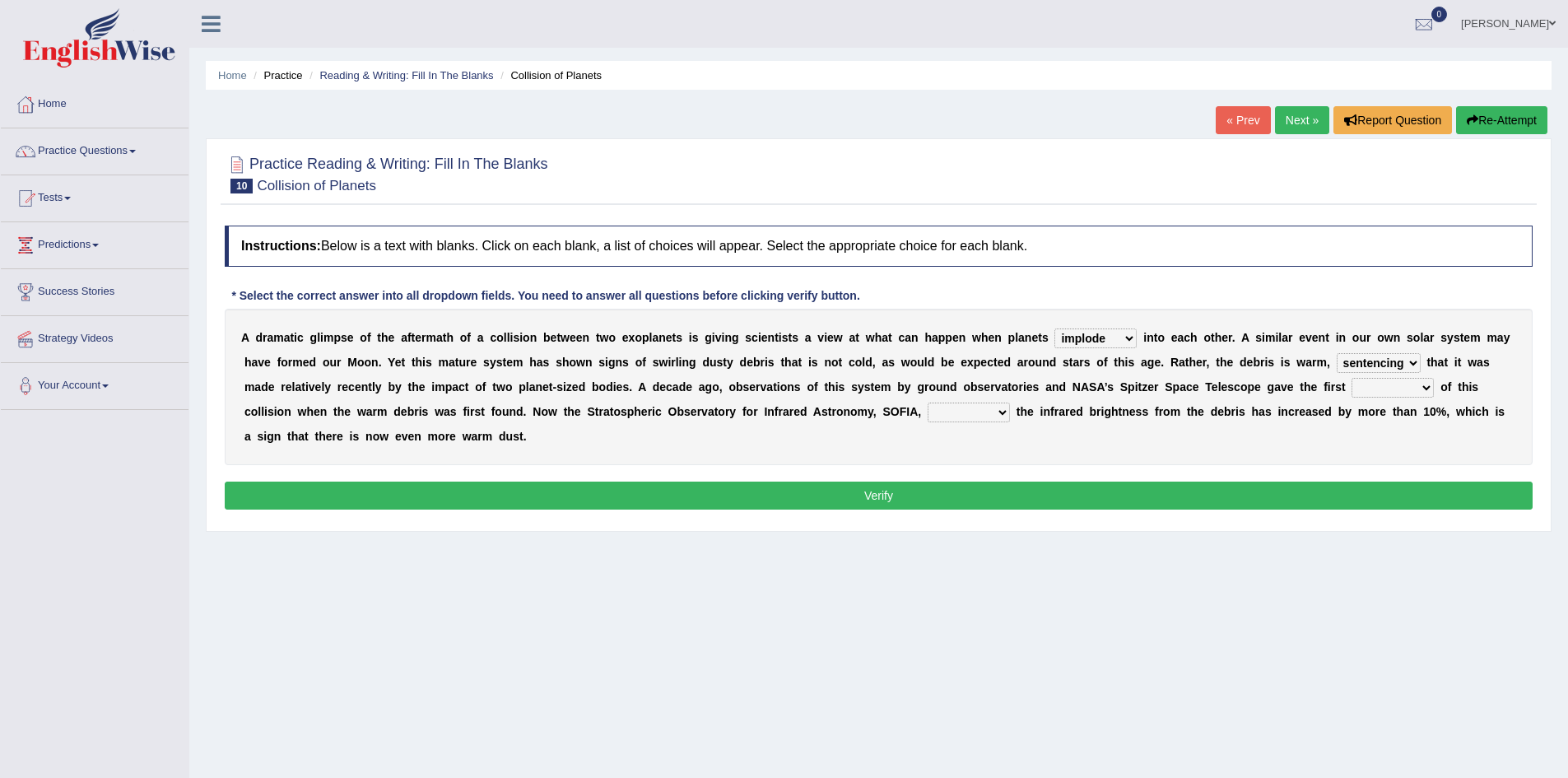
click at [1352, 378] on select "pints faints hints taints" at bounding box center [1393, 387] width 82 height 20
click at [982, 416] on select "concealed revealed repealed unsealed" at bounding box center [969, 412] width 82 height 20
select select "revealed"
click at [927, 403] on select "concealed revealed repealed unsealed" at bounding box center [969, 412] width 82 height 20
click at [931, 497] on button "Verify" at bounding box center [878, 495] width 1308 height 28
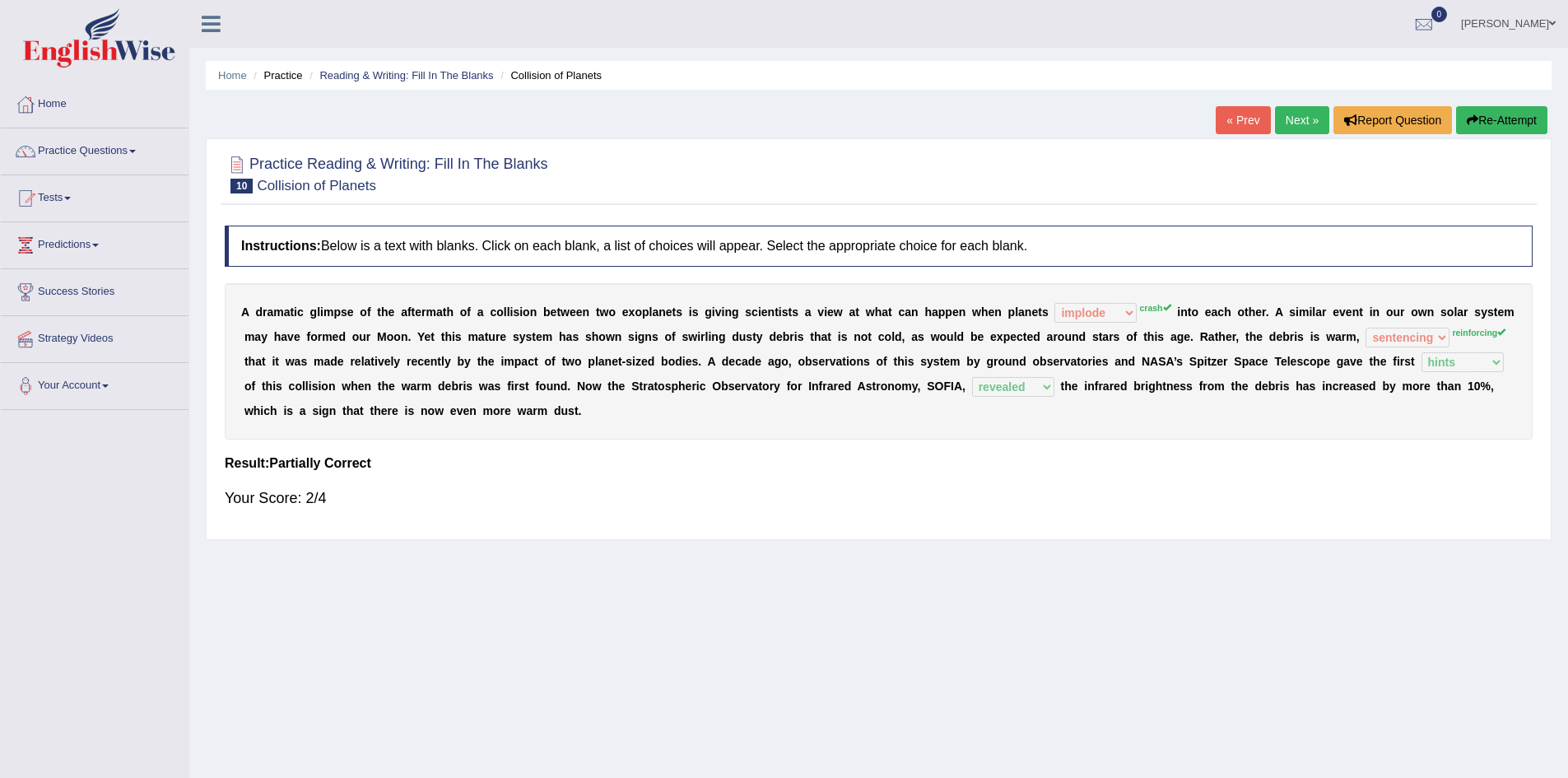
click at [1302, 116] on link "Next »" at bounding box center [1302, 120] width 54 height 28
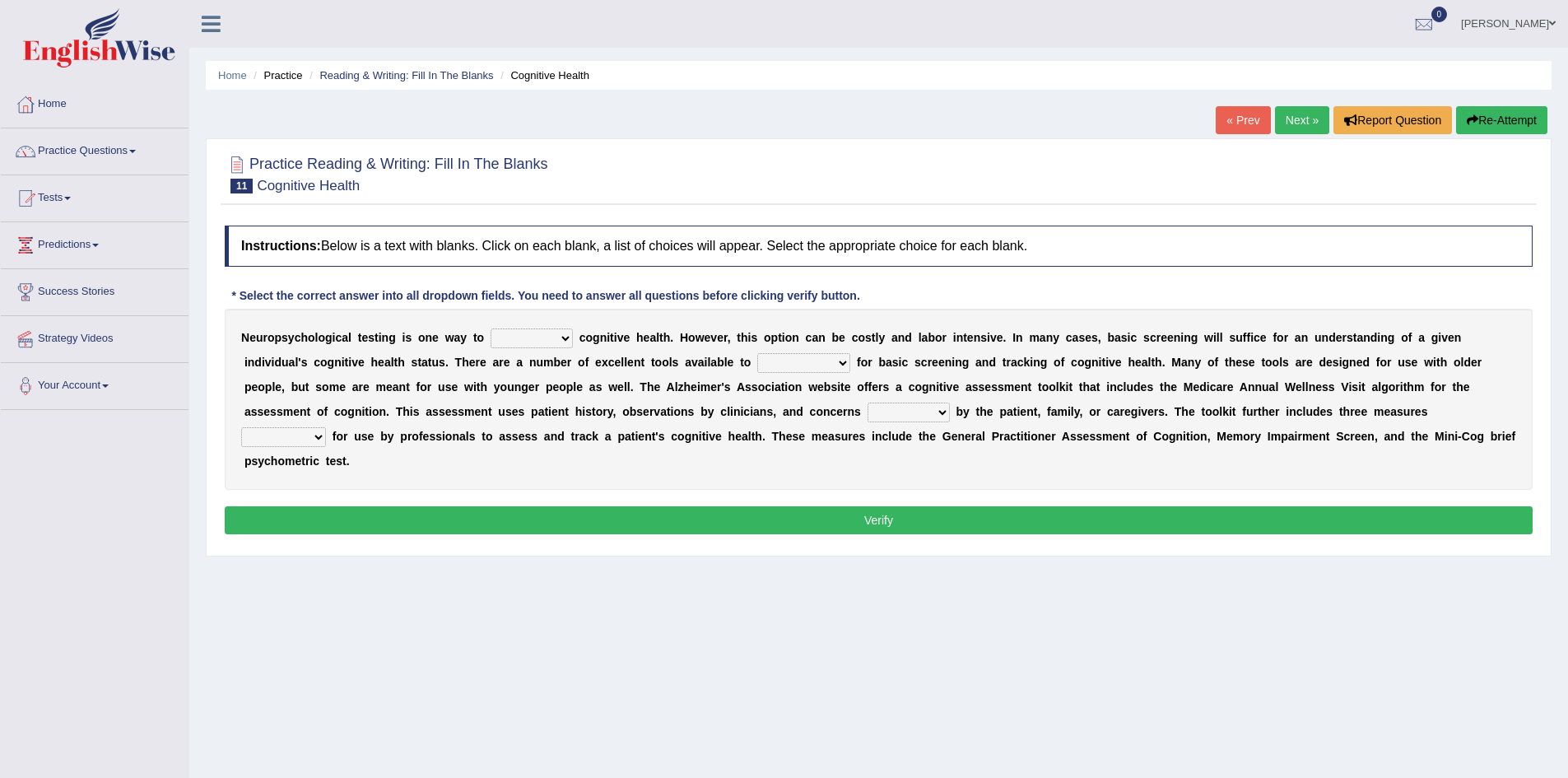
click at [524, 341] on select "obsess assess possess access" at bounding box center [532, 337] width 82 height 20
select select "obsess"
click at [490, 328] on select "obsess assess possess access" at bounding box center [532, 337] width 82 height 20
click at [800, 366] on select "stationers practitioners petitioners questioners" at bounding box center [804, 362] width 93 height 20
select select "practitioners"
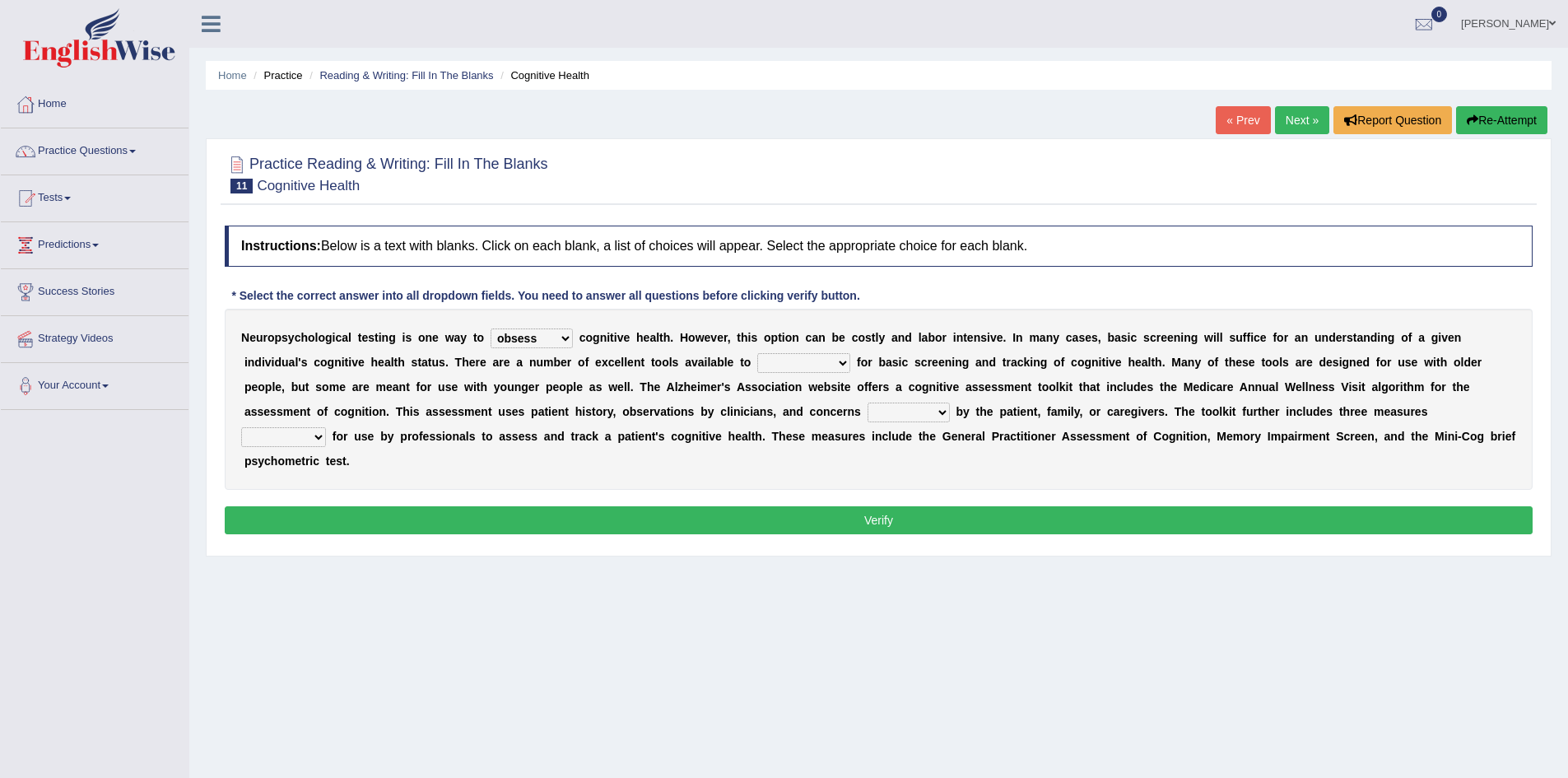
click at [757, 353] on select "stationers practitioners petitioners questioners" at bounding box center [804, 362] width 93 height 20
click at [919, 412] on select "raised rising arising praised" at bounding box center [909, 412] width 82 height 20
select select "raised"
click at [867, 403] on select "raised rising arising praised" at bounding box center [909, 412] width 82 height 20
click at [315, 435] on select "validated intimidated dilapidated antedated" at bounding box center [283, 436] width 85 height 20
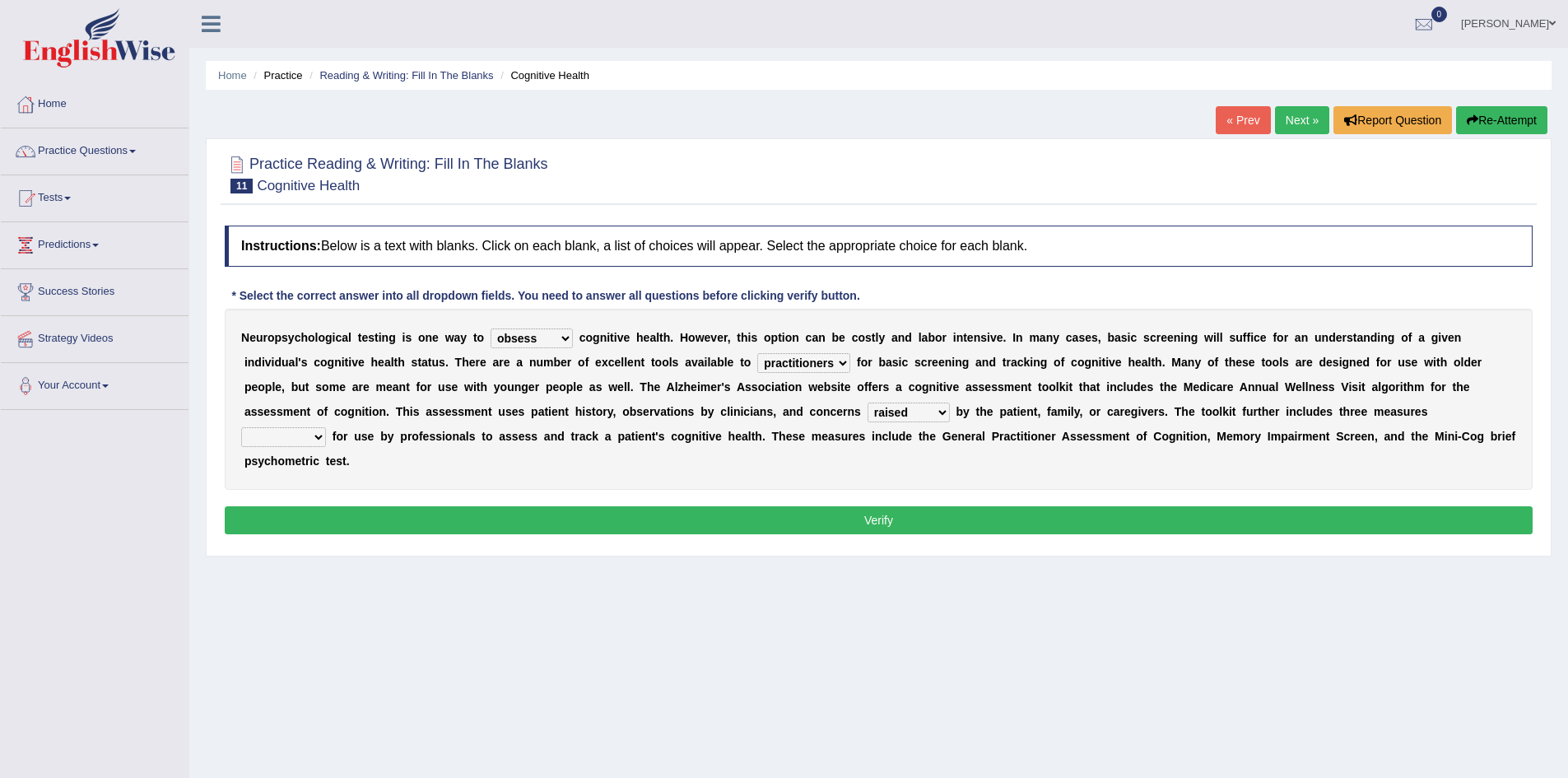
select select "validated"
click at [241, 427] on select "validated intimidated dilapidated antedated" at bounding box center [283, 436] width 85 height 20
click at [919, 517] on button "Verify" at bounding box center [878, 520] width 1308 height 28
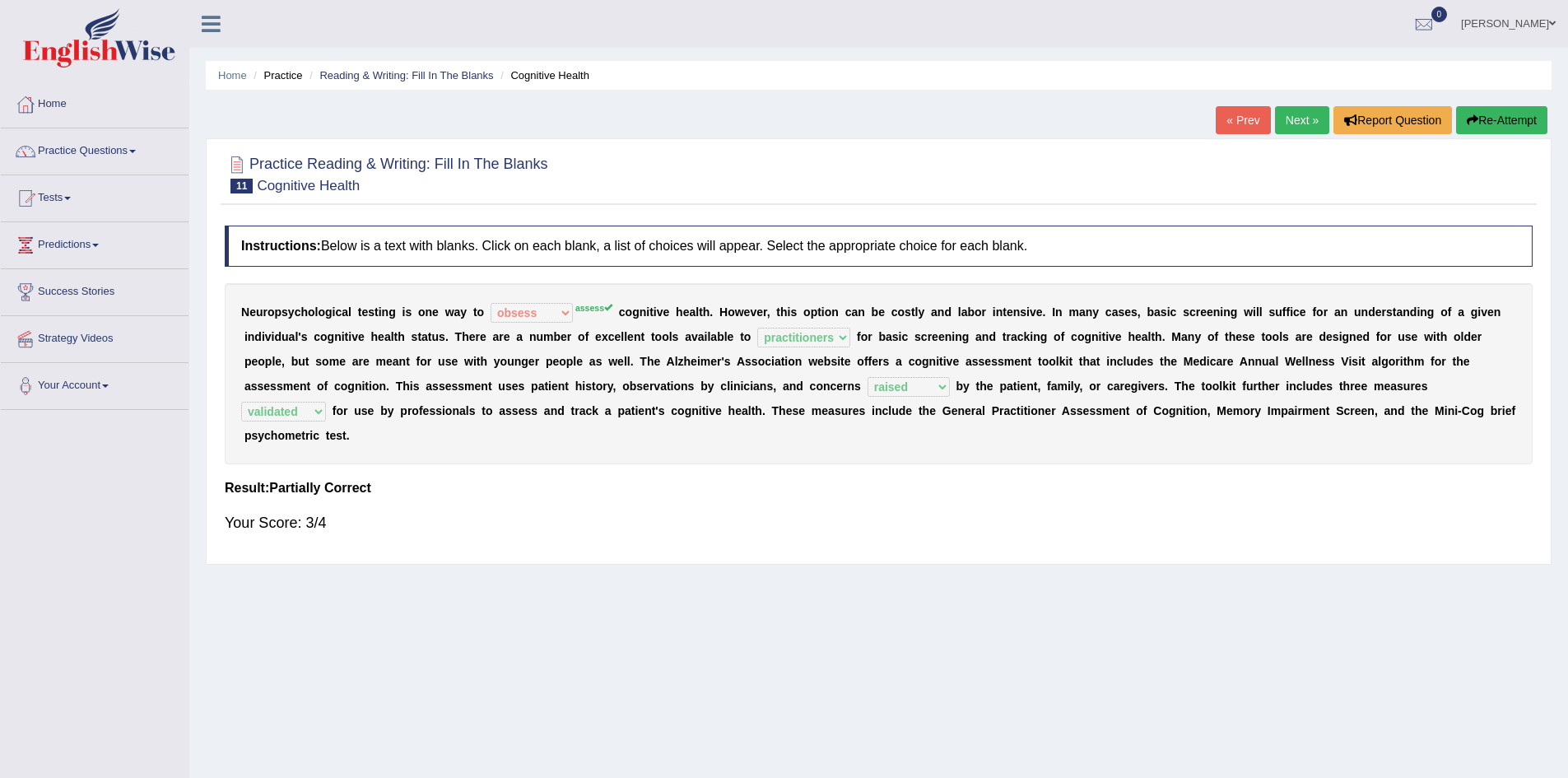
click at [1312, 126] on link "Next »" at bounding box center [1302, 120] width 54 height 28
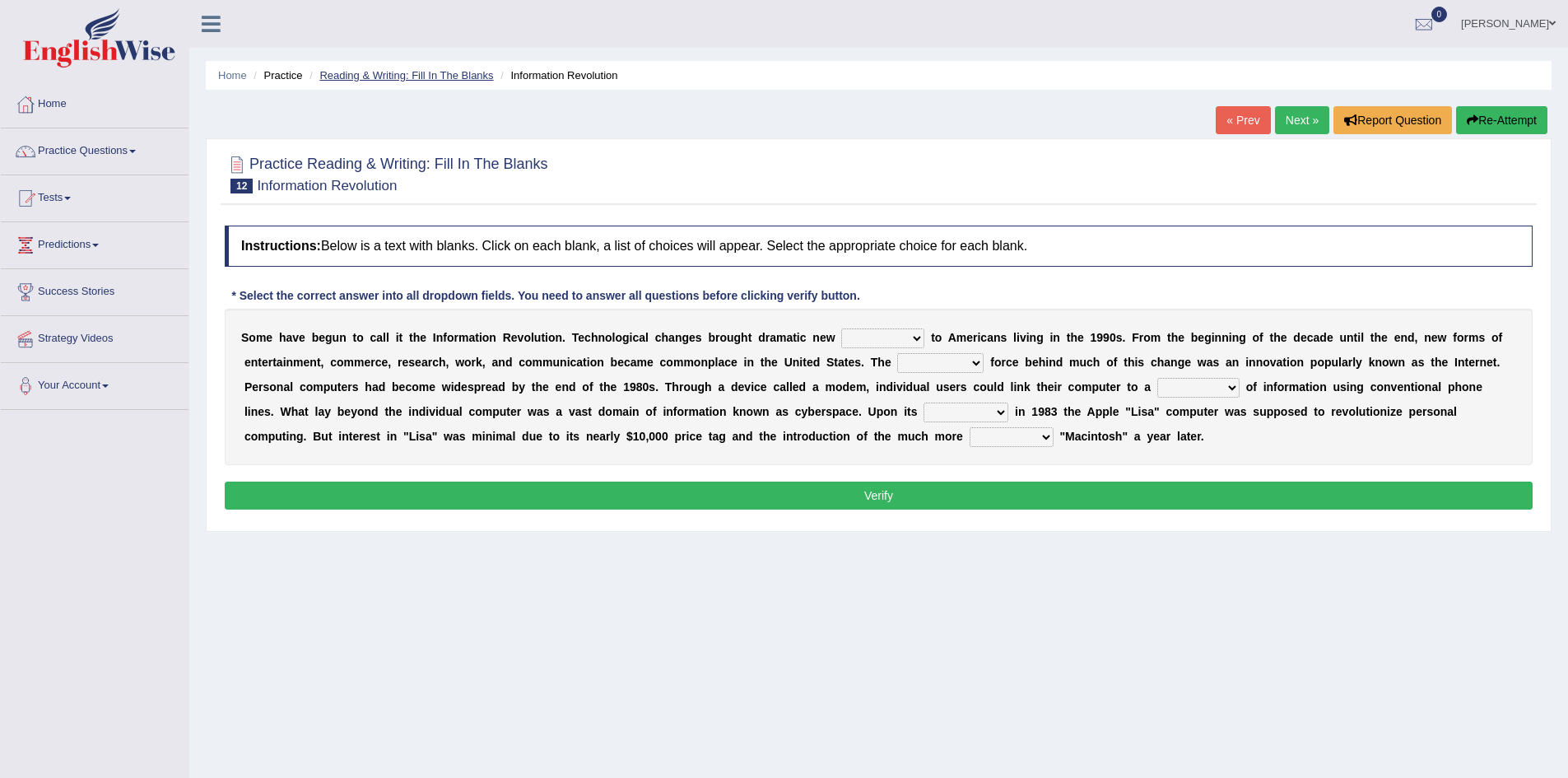
click at [458, 77] on link "Reading & Writing: Fill In The Blanks" at bounding box center [406, 76] width 173 height 12
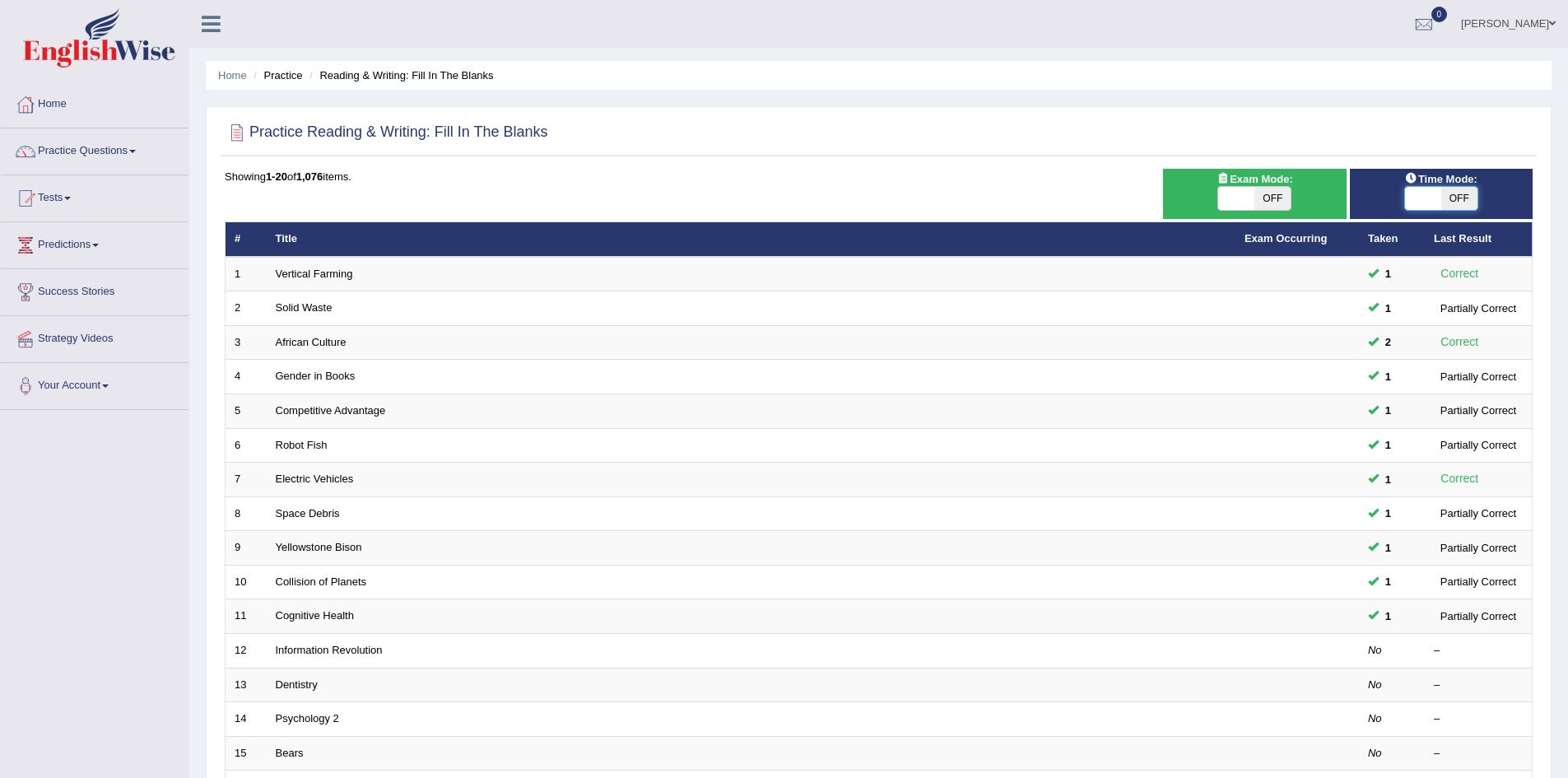
click at [1422, 191] on span at bounding box center [1423, 198] width 36 height 23
click at [1423, 195] on span at bounding box center [1423, 198] width 36 height 23
checkbox input "true"
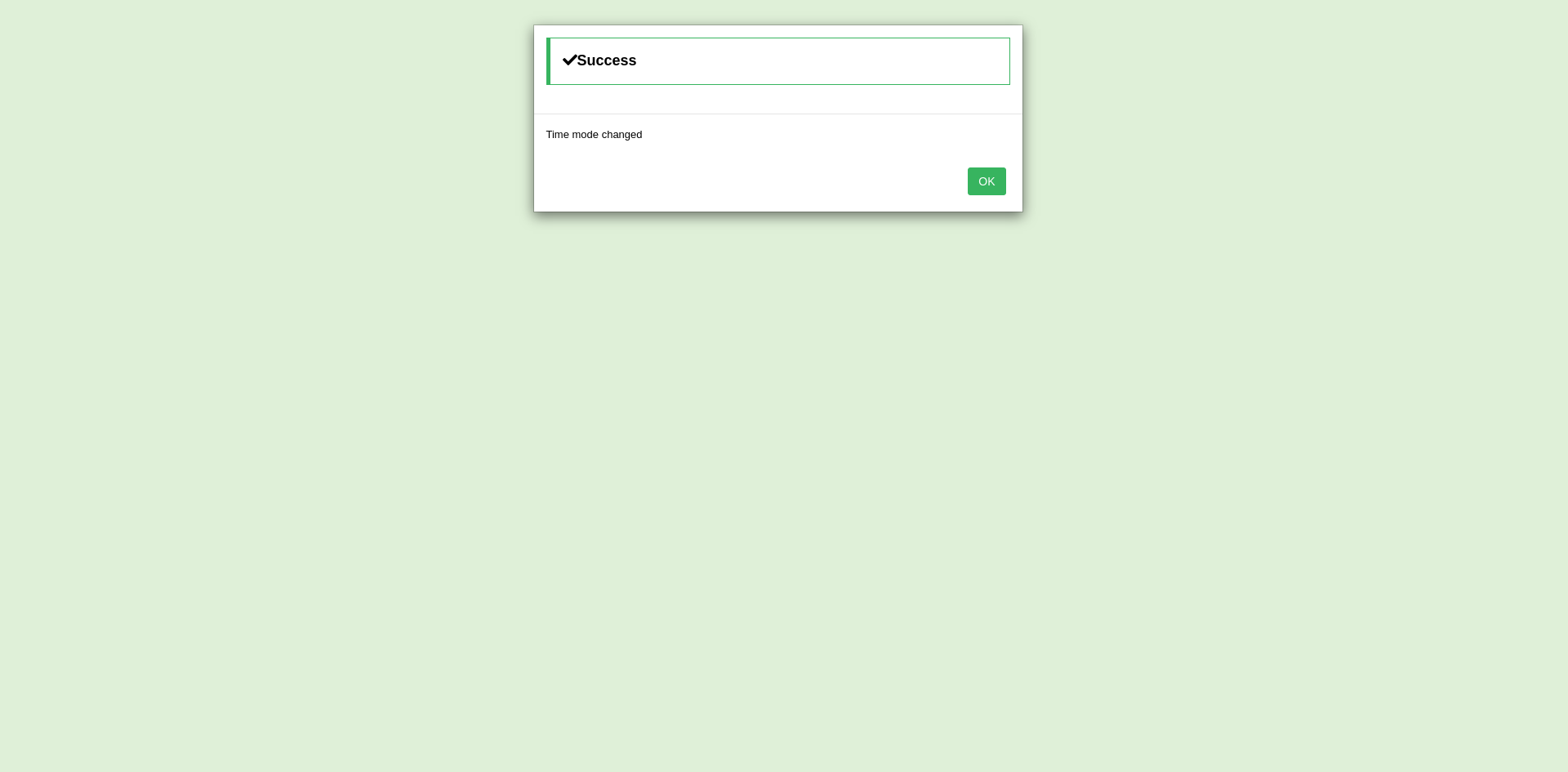
click at [995, 184] on button "OK" at bounding box center [987, 181] width 37 height 28
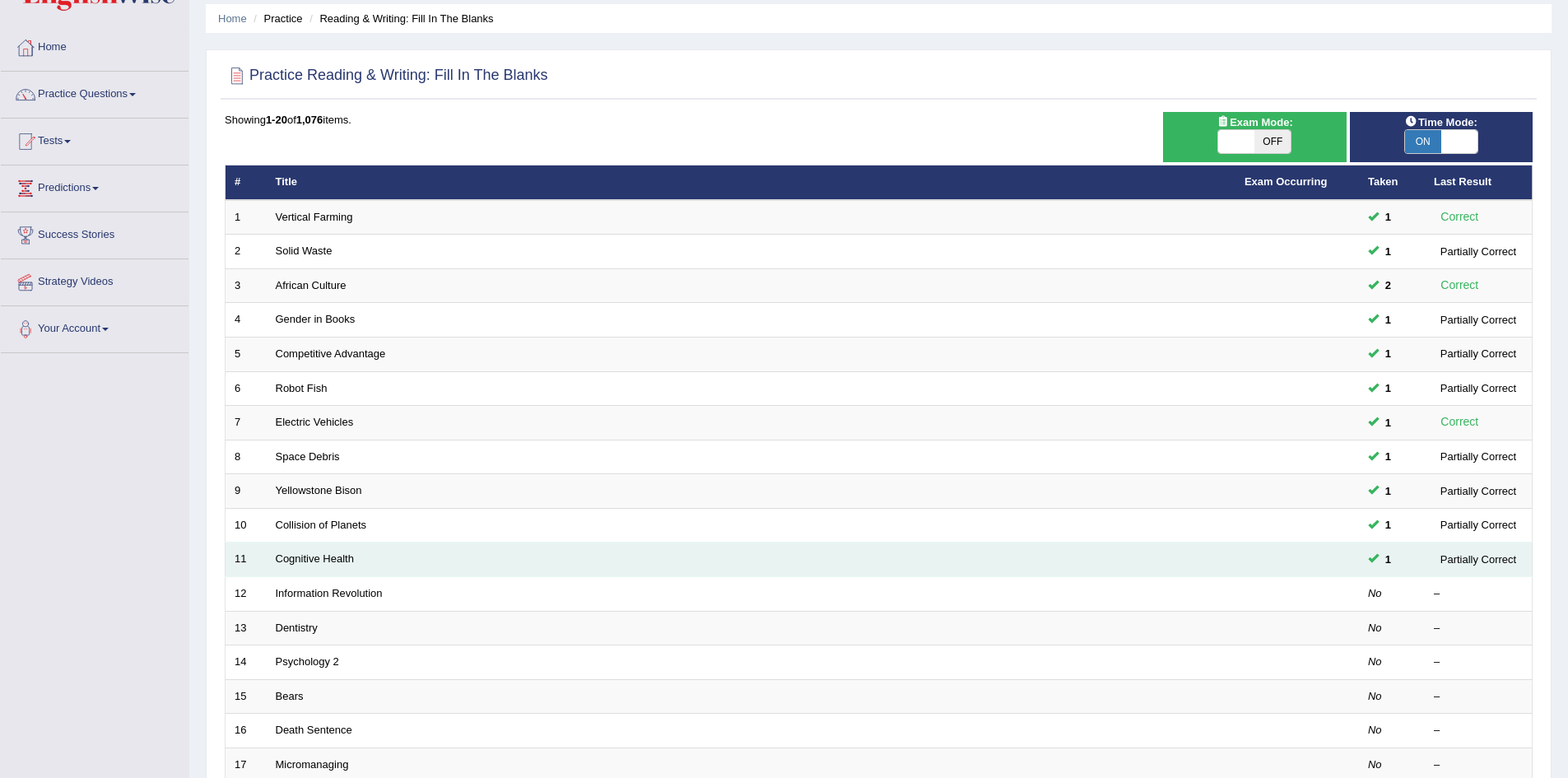
scroll to position [82, 0]
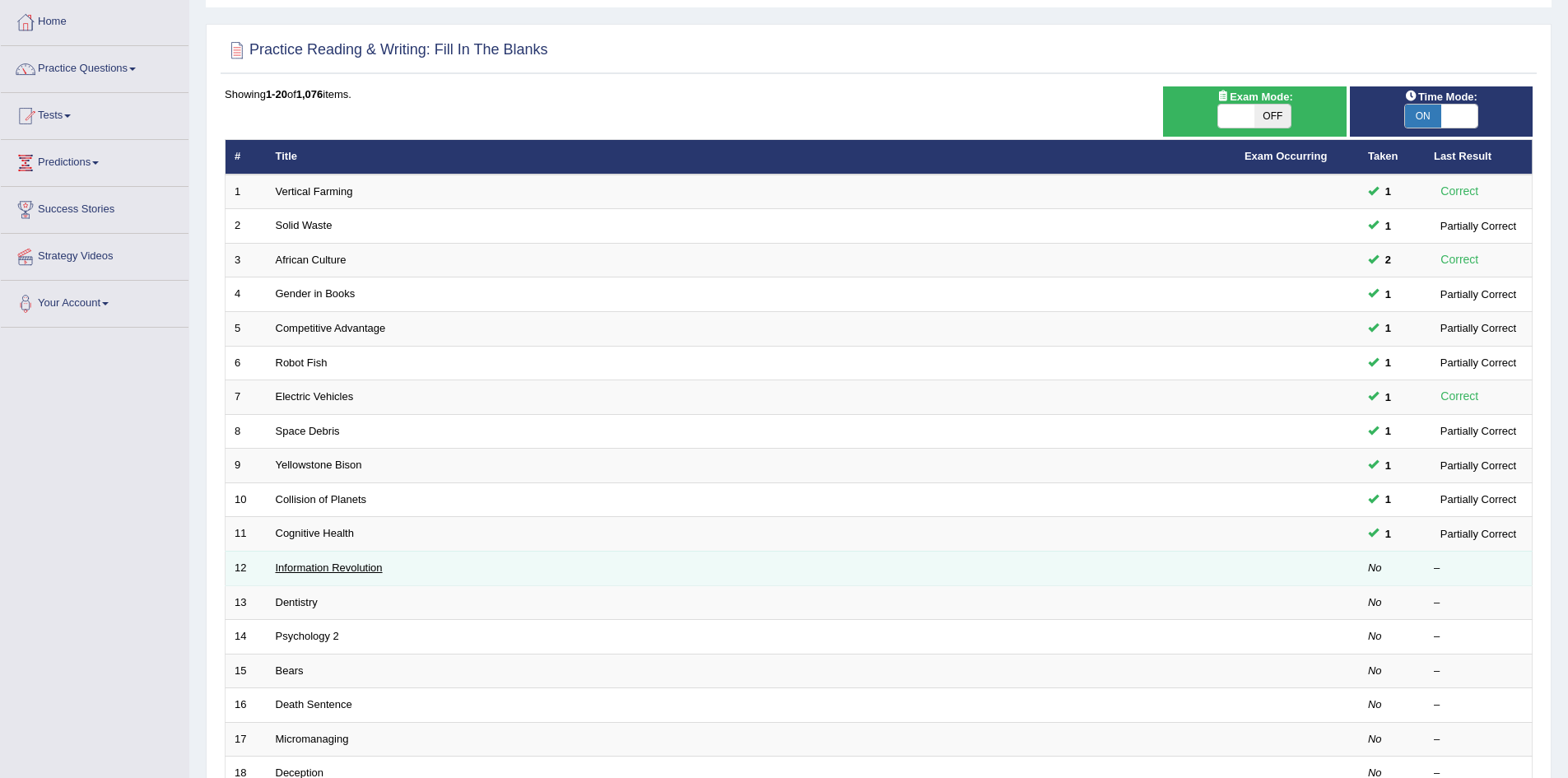
click at [307, 566] on link "Information Revolution" at bounding box center [329, 568] width 107 height 12
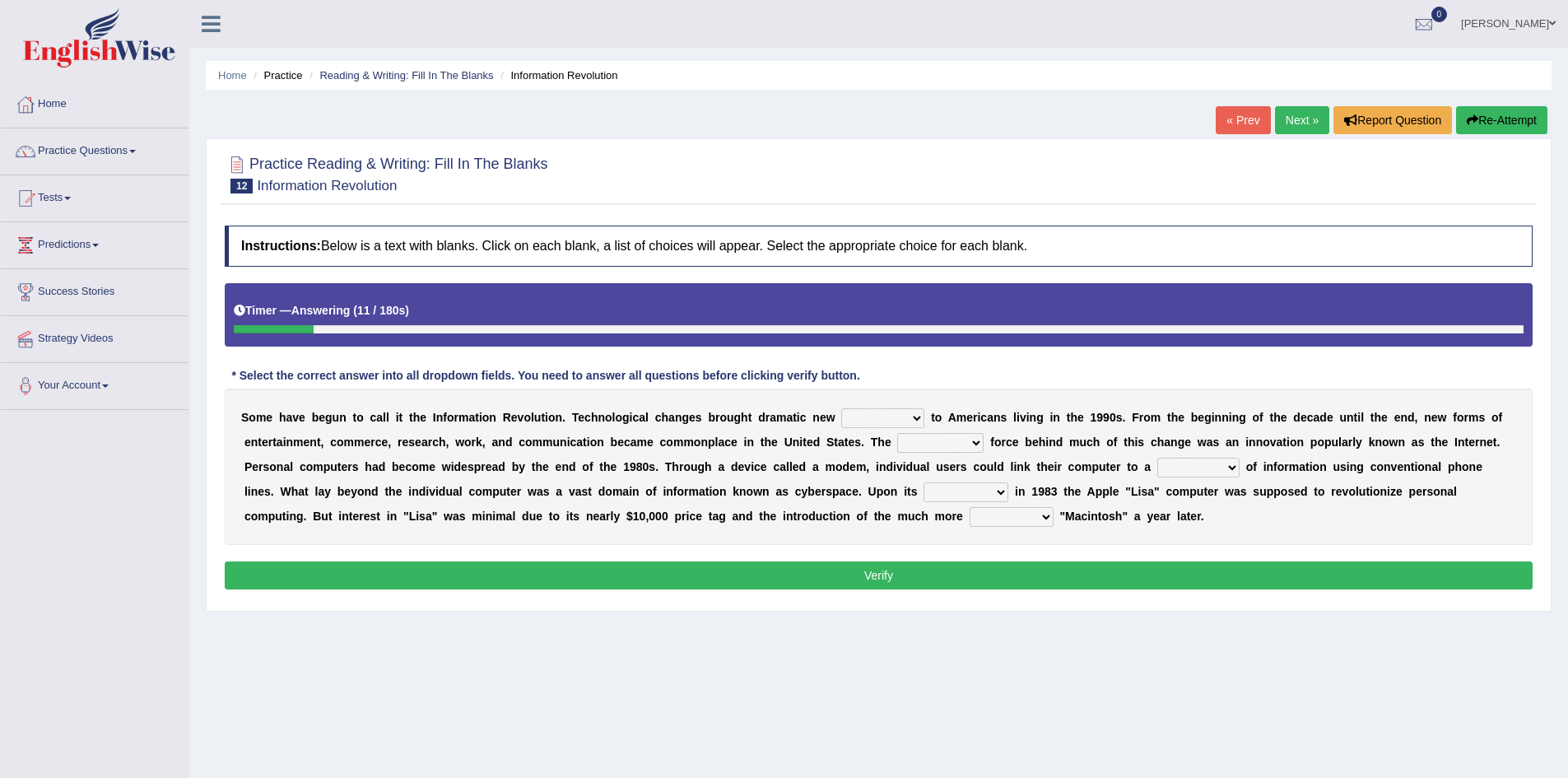
click at [892, 417] on select "challenges puzzles options confusion" at bounding box center [882, 417] width 83 height 20
select select "challenges"
click at [841, 408] on select "challenges puzzles options confusion" at bounding box center [882, 417] width 83 height 20
click at [961, 442] on select "unremitting uninspiring driving insinuating" at bounding box center [940, 442] width 87 height 20
select select "driving"
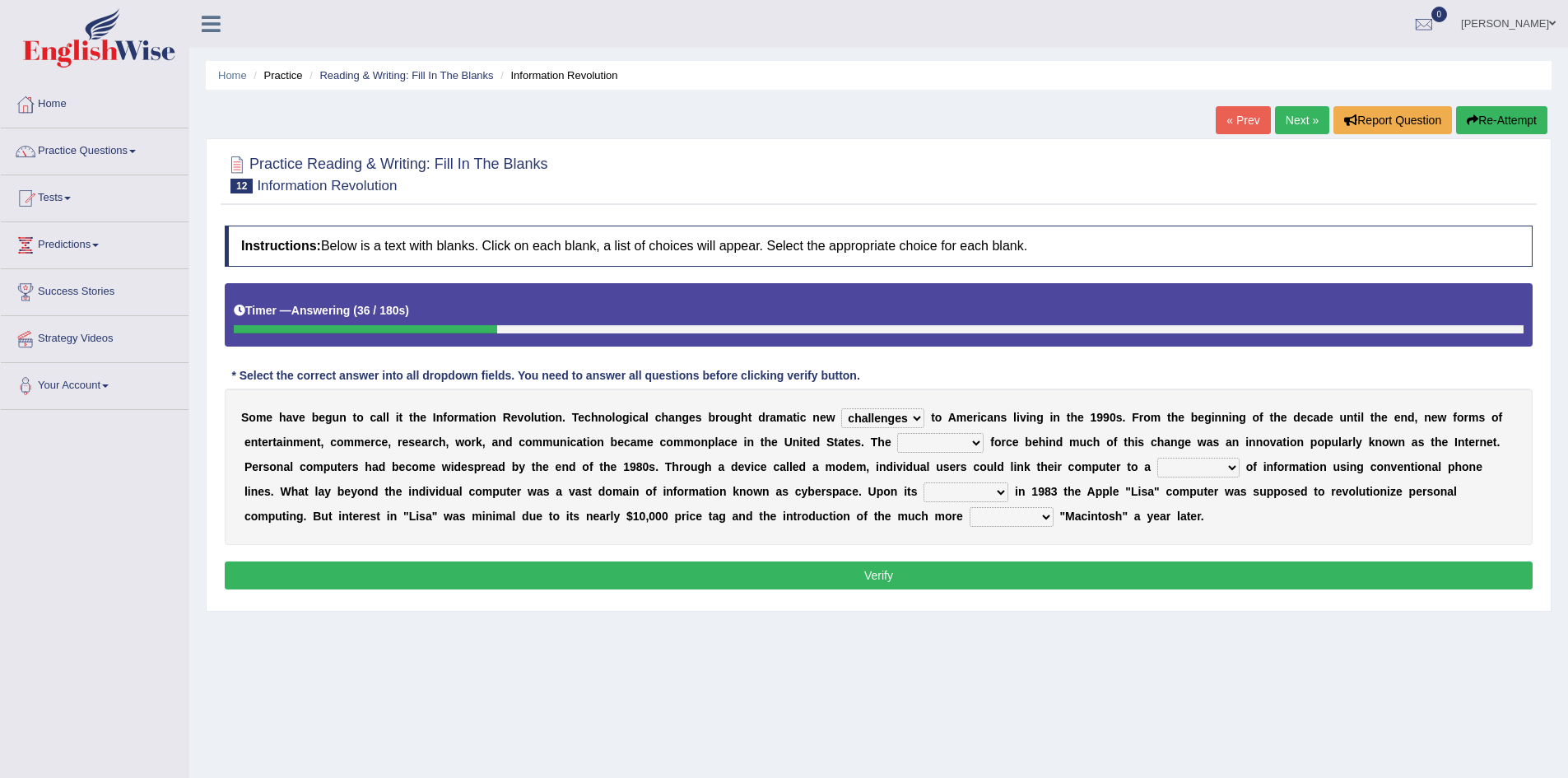
click at [897, 433] on select "unremitting uninspiring driving insinuating" at bounding box center [940, 442] width 87 height 20
click at [1186, 469] on select "magnitude bulk wealth volume" at bounding box center [1198, 467] width 82 height 20
select select "volume"
click at [1157, 458] on select "magnitude bulk wealth volume" at bounding box center [1198, 467] width 82 height 20
click at [951, 490] on select "relief release publication emission" at bounding box center [965, 492] width 85 height 20
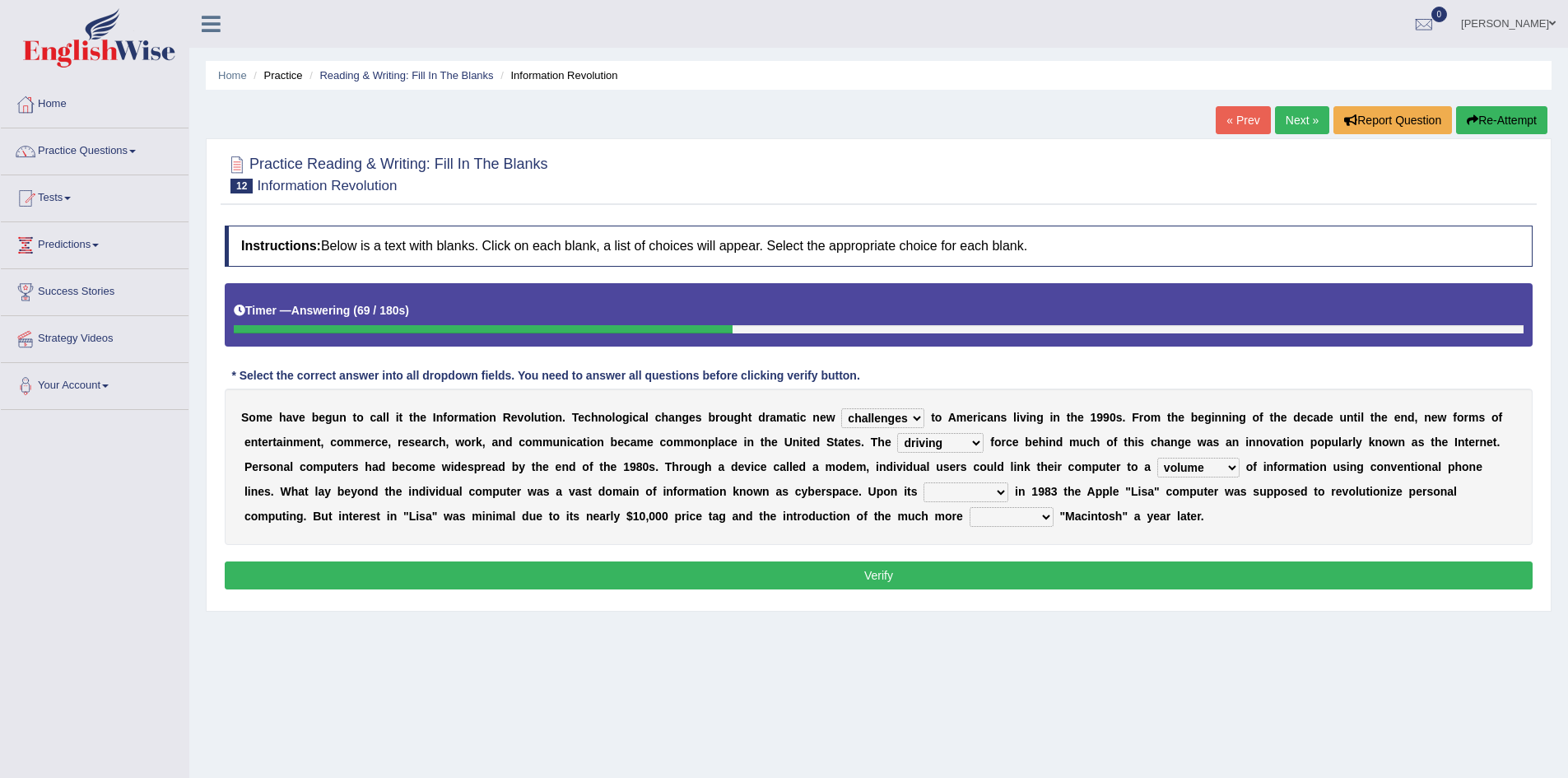
select select "release"
click at [923, 483] on select "relief release publication emission" at bounding box center [965, 492] width 85 height 20
click at [1018, 522] on select "convenient affordable advanced formidable" at bounding box center [1012, 516] width 84 height 20
select select "affordable"
click at [969, 507] on select "convenient affordable advanced formidable" at bounding box center [1012, 516] width 84 height 20
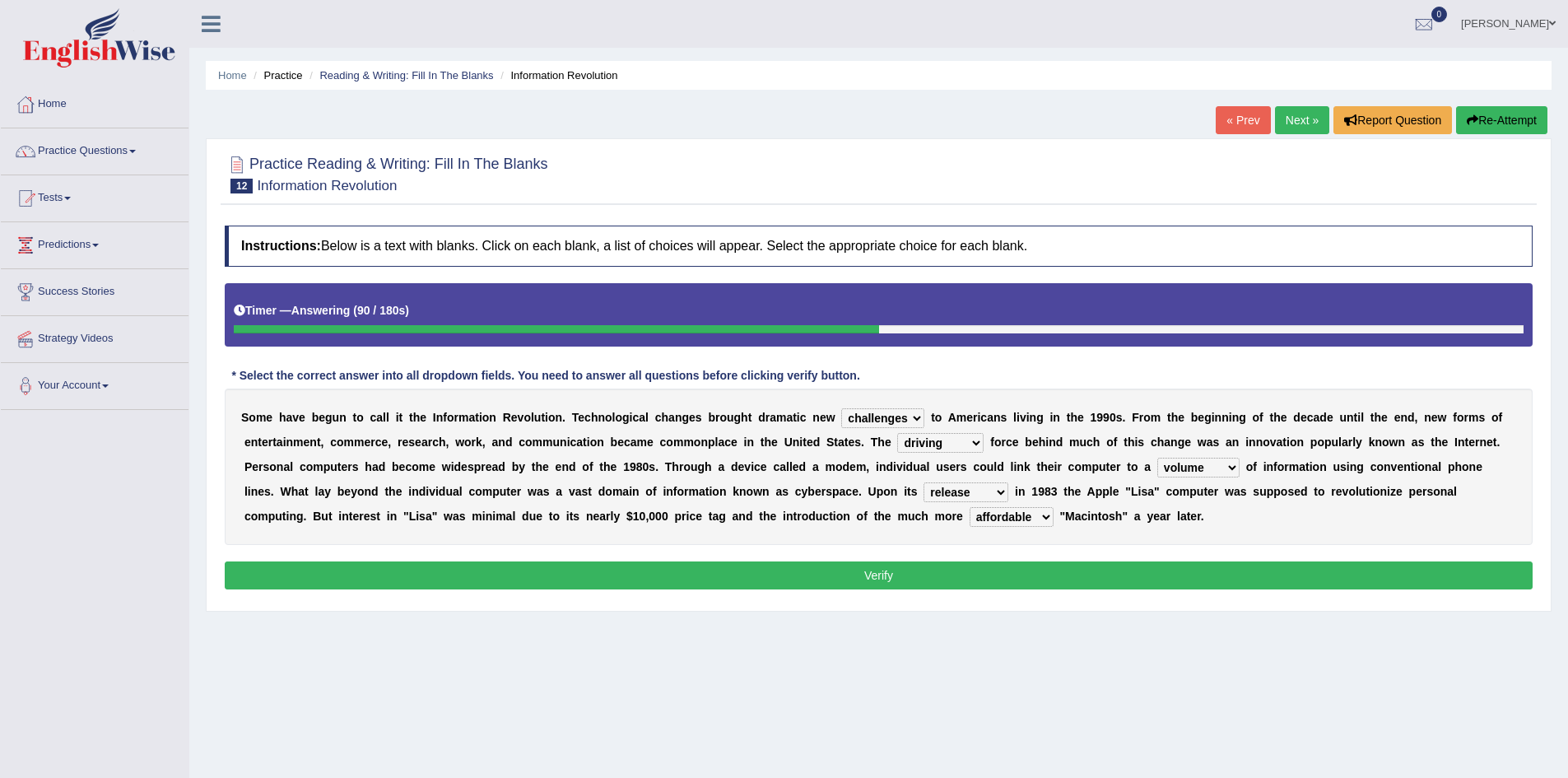
click at [910, 563] on button "Verify" at bounding box center [878, 575] width 1308 height 28
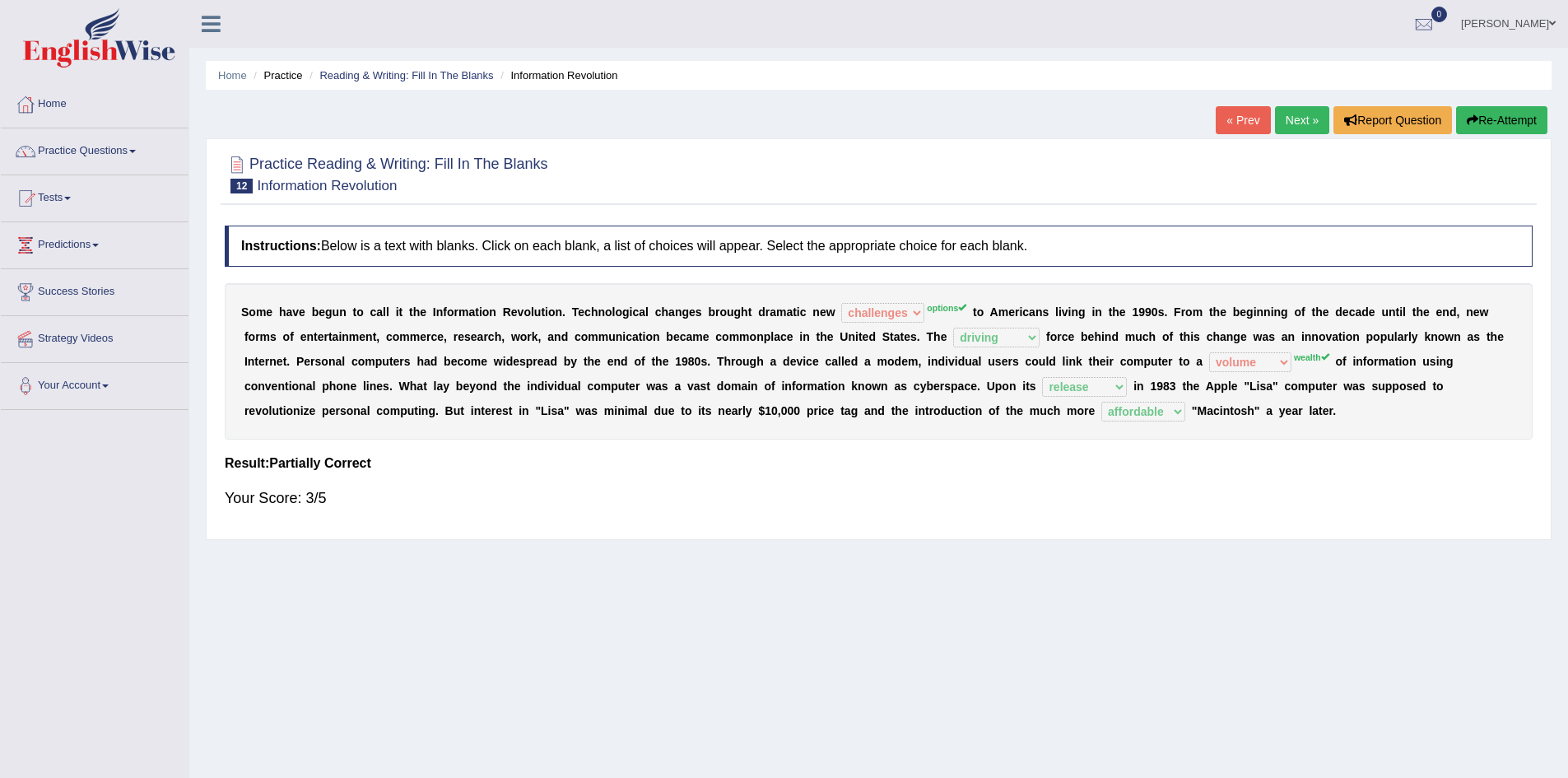
click at [1305, 124] on link "Next »" at bounding box center [1302, 120] width 54 height 28
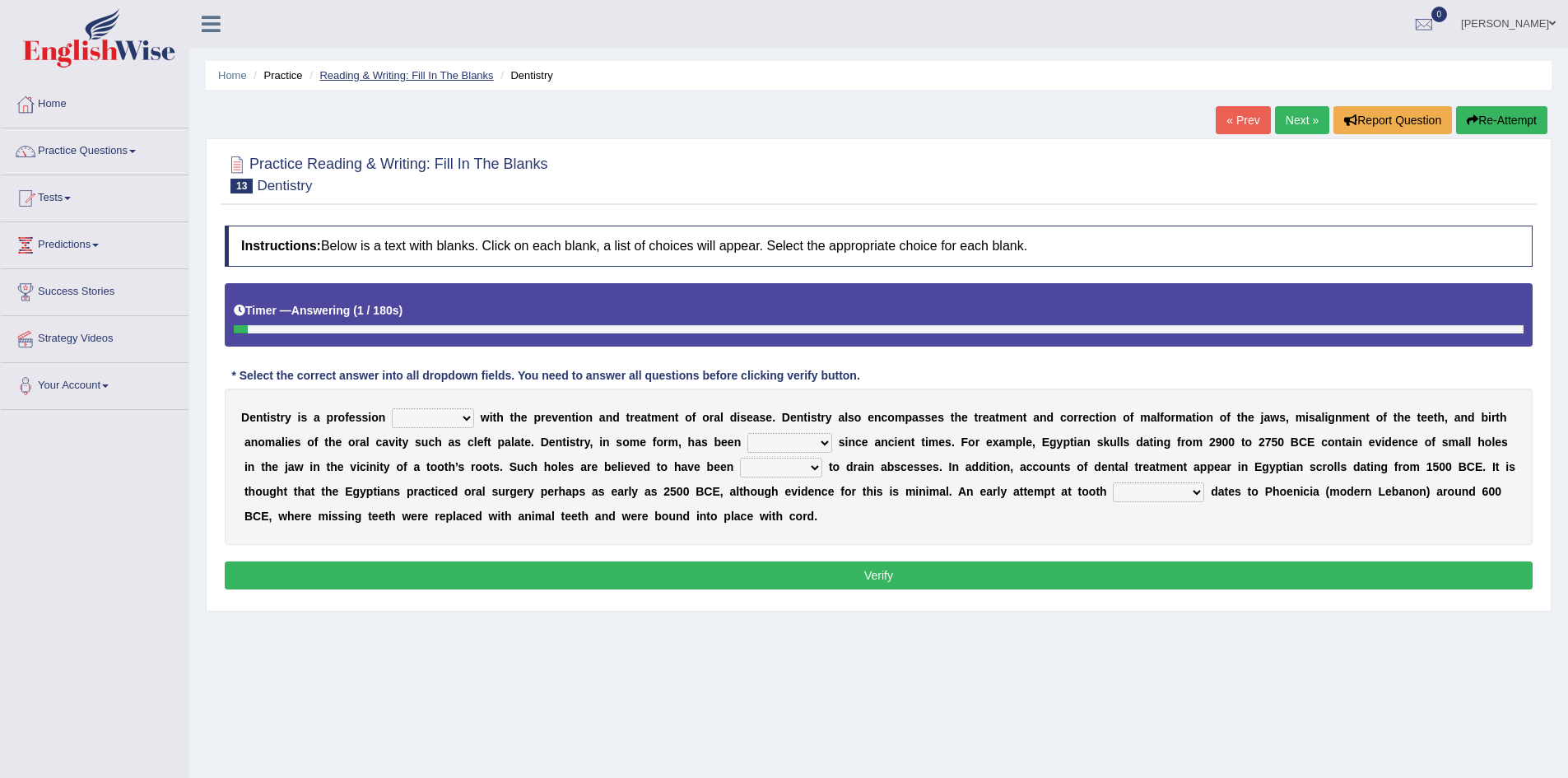
click at [416, 70] on link "Reading & Writing: Fill In The Blanks" at bounding box center [406, 76] width 173 height 12
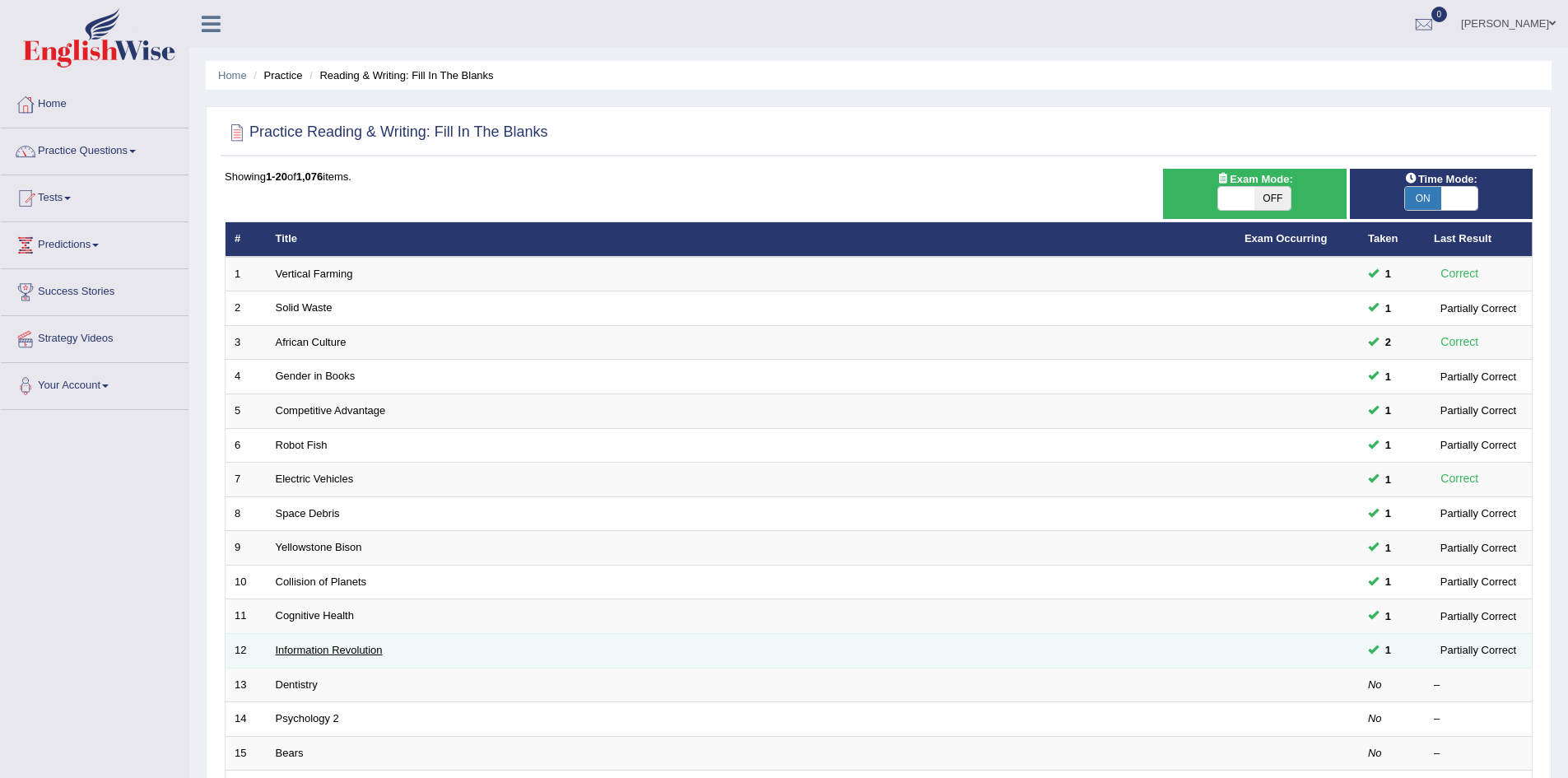
click at [305, 650] on link "Information Revolution" at bounding box center [329, 649] width 107 height 12
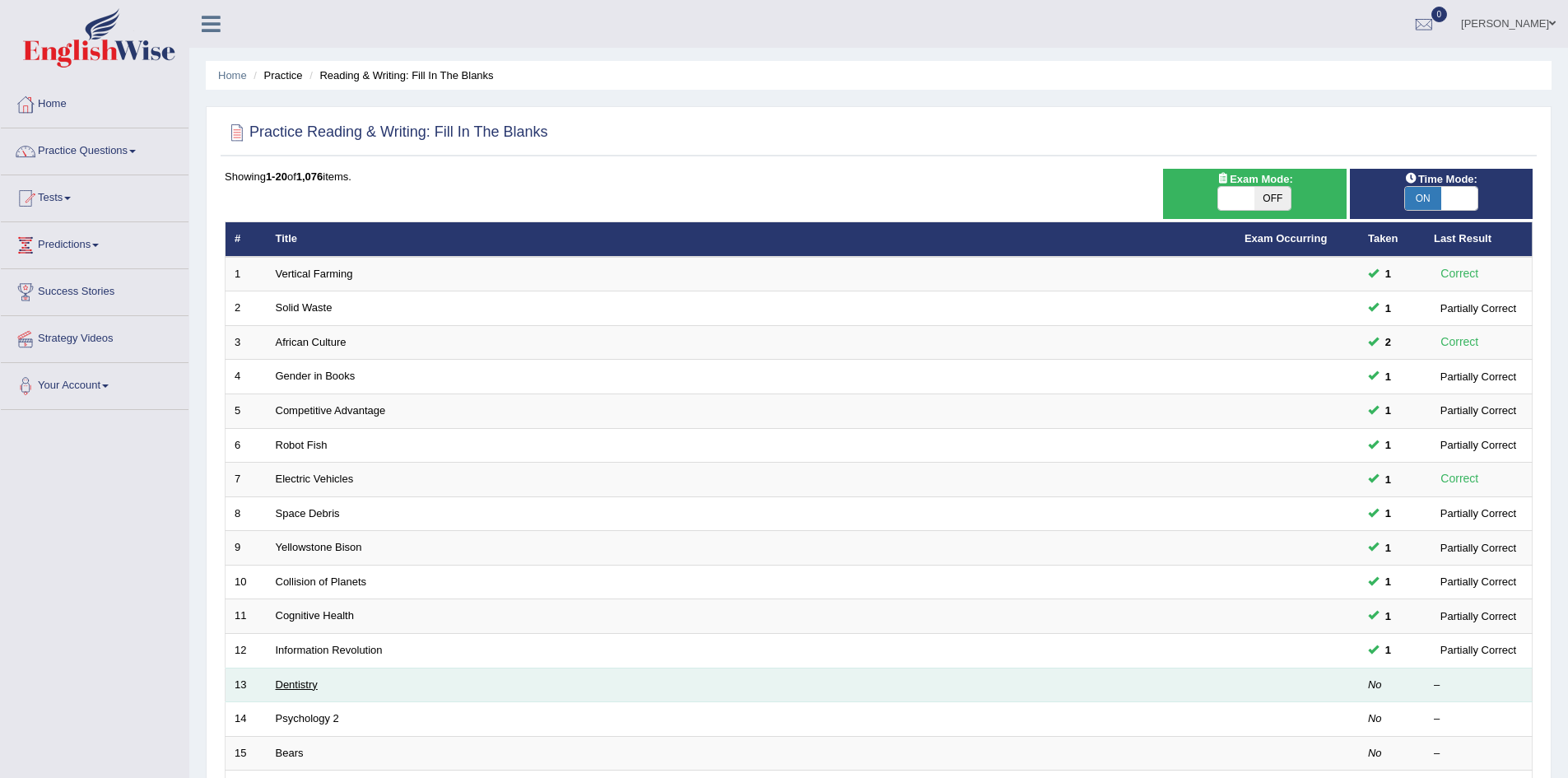
click at [303, 682] on link "Dentistry" at bounding box center [296, 684] width 42 height 12
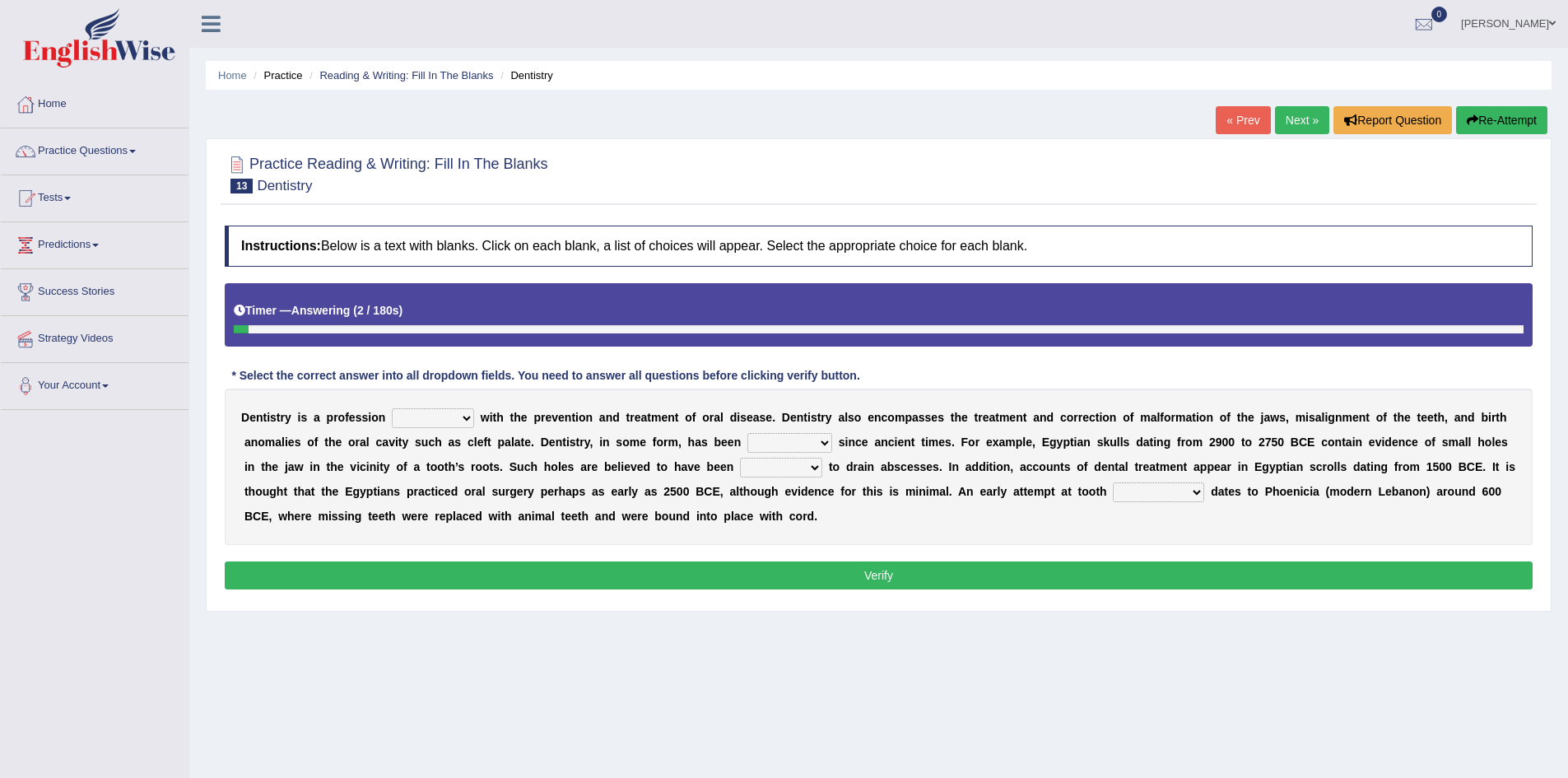
click at [450, 418] on select "agreed dealt concerned taken" at bounding box center [433, 417] width 82 height 20
select select "dealt"
click at [392, 408] on select "agreed dealt concerned taken" at bounding box center [433, 417] width 82 height 20
click at [812, 442] on select "criticized replaced practiced abandoned" at bounding box center [789, 442] width 85 height 20
select select "practiced"
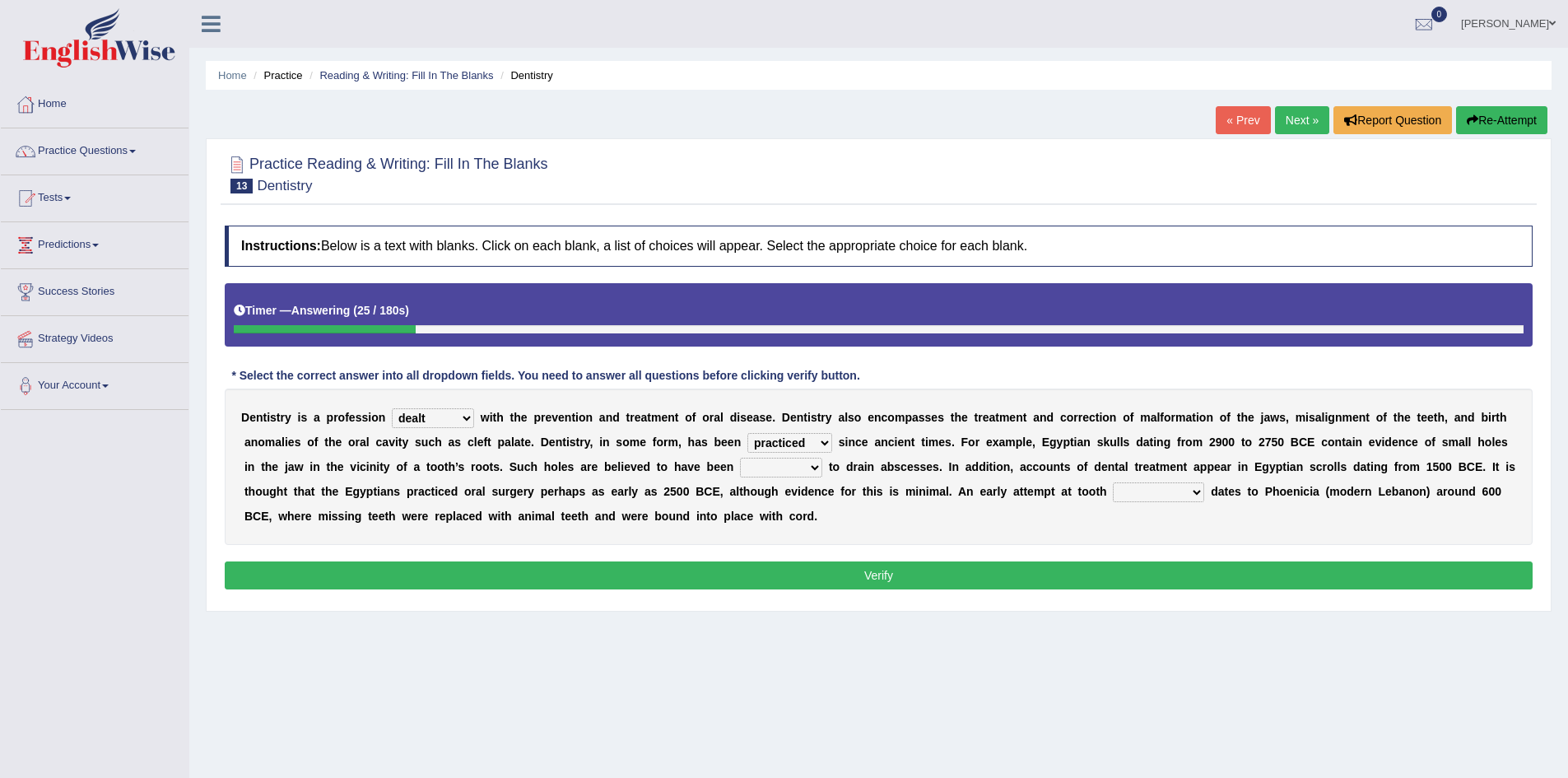
click at [747, 433] on select "criticized replaced practiced abandoned" at bounding box center [789, 442] width 85 height 20
click at [764, 467] on select "fluctuated laminated drilled sealed" at bounding box center [781, 467] width 82 height 20
select select "drilled"
click at [740, 458] on select "fluctuated laminated drilled sealed" at bounding box center [781, 467] width 82 height 20
click at [1147, 493] on select "reparation sacrament restitution replacement" at bounding box center [1158, 492] width 91 height 20
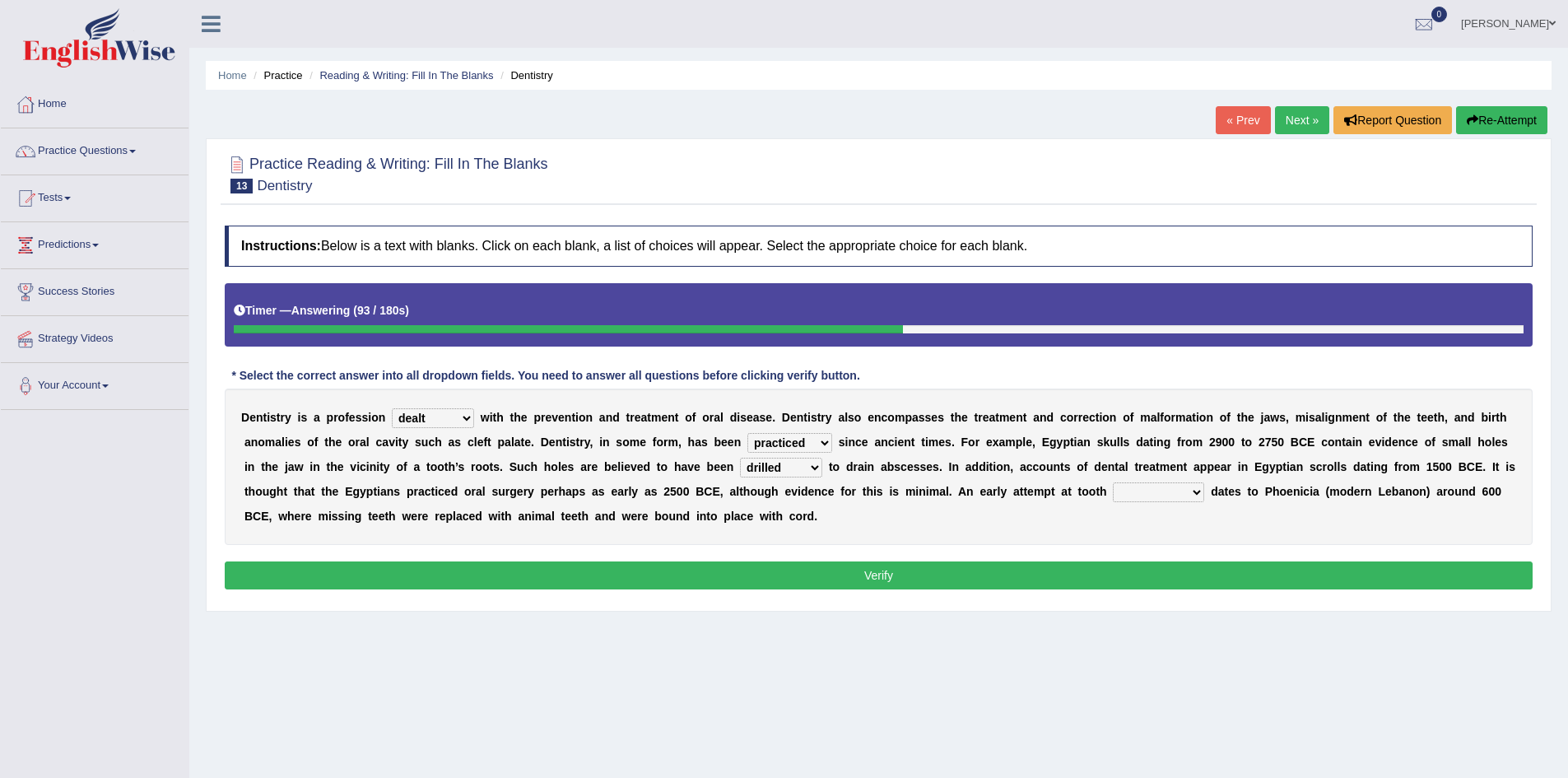
select select "replacement"
click at [1113, 483] on select "reparation sacrament restitution replacement" at bounding box center [1158, 492] width 91 height 20
click at [884, 572] on button "Verify" at bounding box center [878, 575] width 1308 height 28
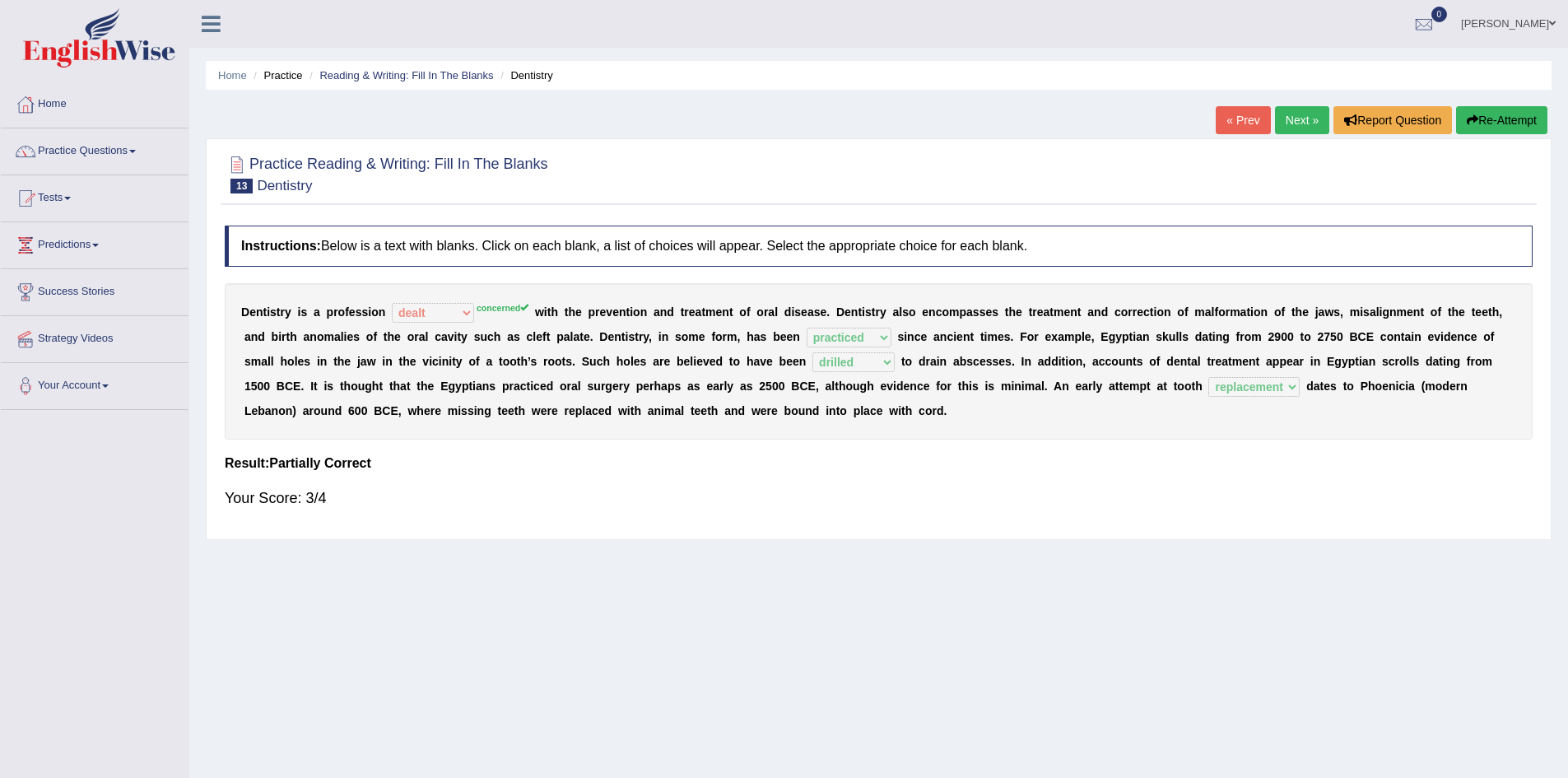
click at [1283, 116] on link "Next »" at bounding box center [1302, 120] width 54 height 28
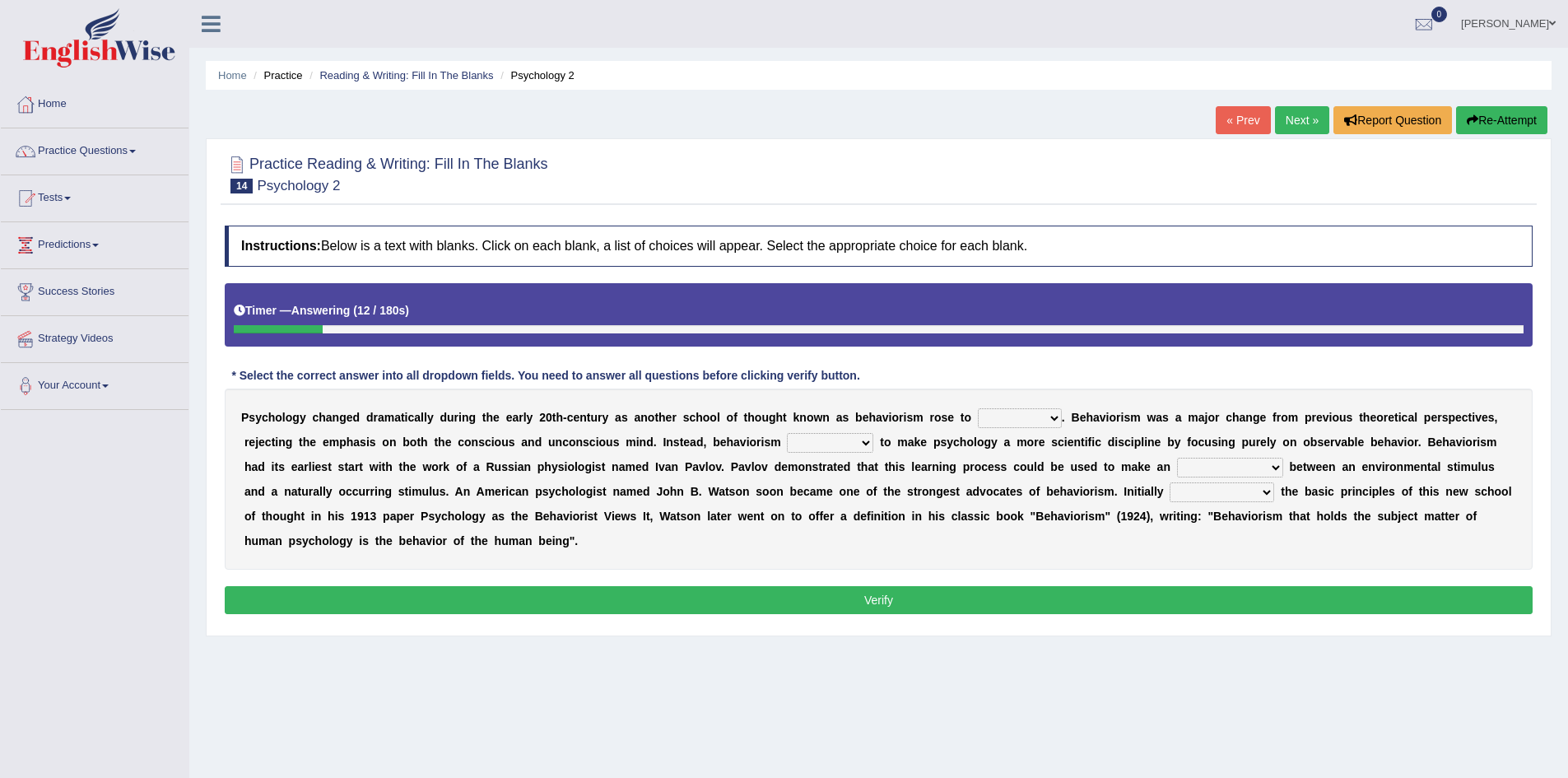
click at [1039, 418] on select "dominance temptation challenge temper" at bounding box center [1020, 417] width 84 height 20
select select "temptation"
click at [978, 408] on select "dominance temptation challenge temper" at bounding box center [1020, 417] width 84 height 20
click at [833, 443] on select "reproached reproved strove rewove" at bounding box center [830, 442] width 87 height 20
select select "strove"
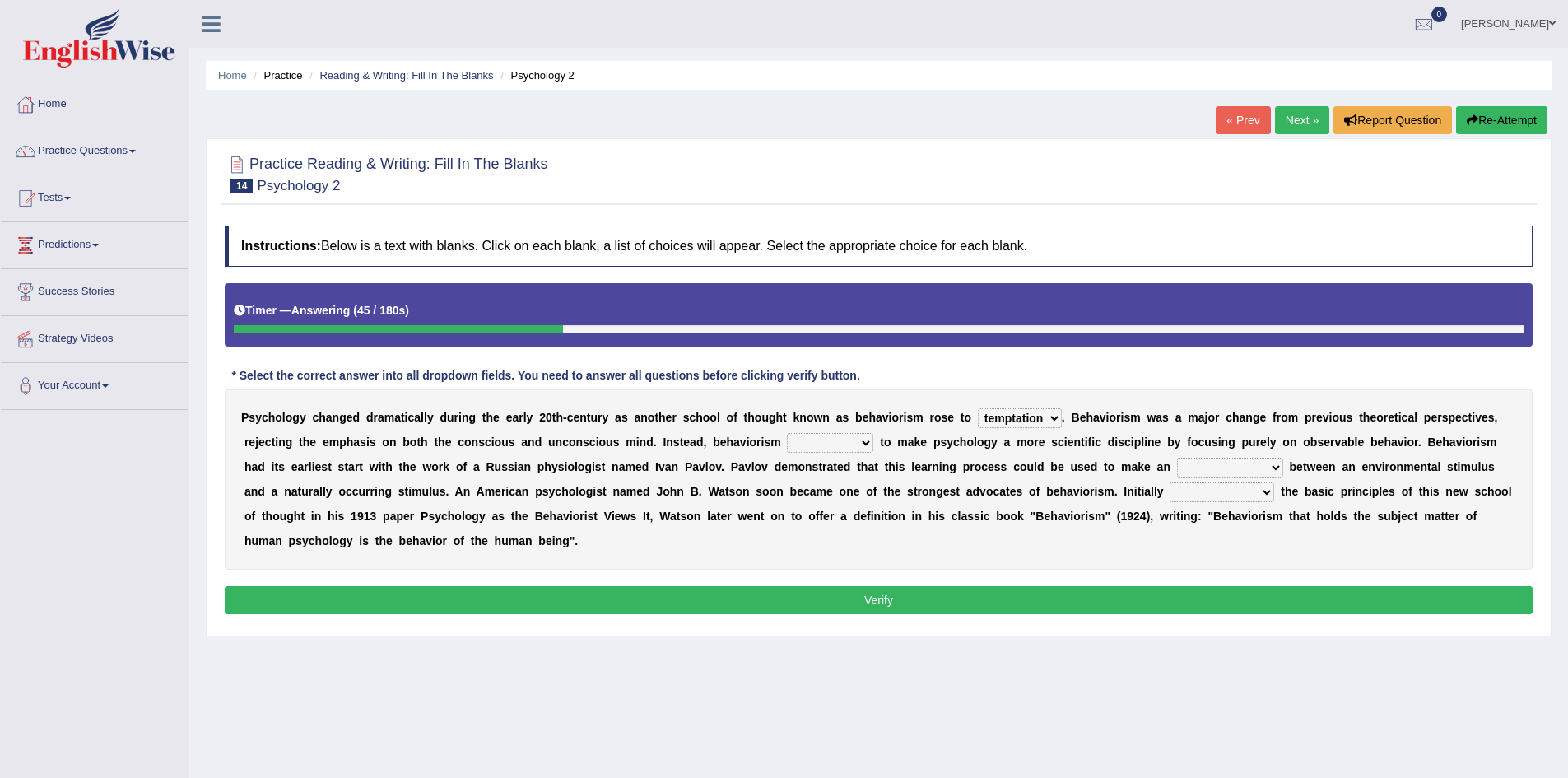
click at [787, 433] on select "reproached reproved strove rewove" at bounding box center [830, 442] width 87 height 20
click at [1209, 470] on select "acclimatization association union combination" at bounding box center [1230, 467] width 106 height 20
select select "combination"
click at [1176, 458] on select "acclimatization association union combination" at bounding box center [1230, 467] width 106 height 20
click at [1207, 495] on select "questioning foreshortening unburdening outlining" at bounding box center [1222, 492] width 105 height 20
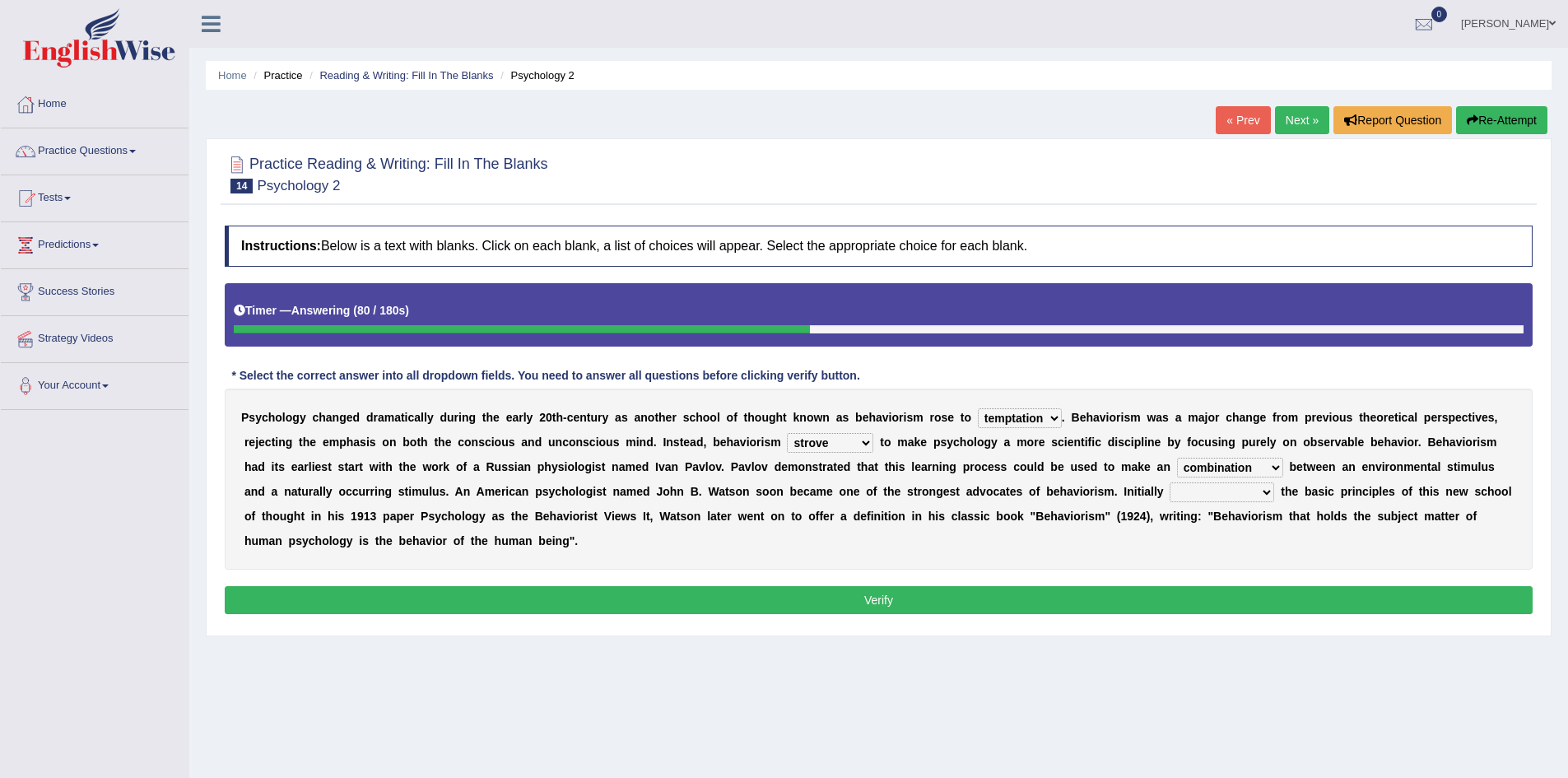
select select "outlining"
click at [1170, 483] on select "questioning foreshortening unburdening outlining" at bounding box center [1222, 492] width 105 height 20
click at [862, 605] on button "Verify" at bounding box center [878, 599] width 1308 height 28
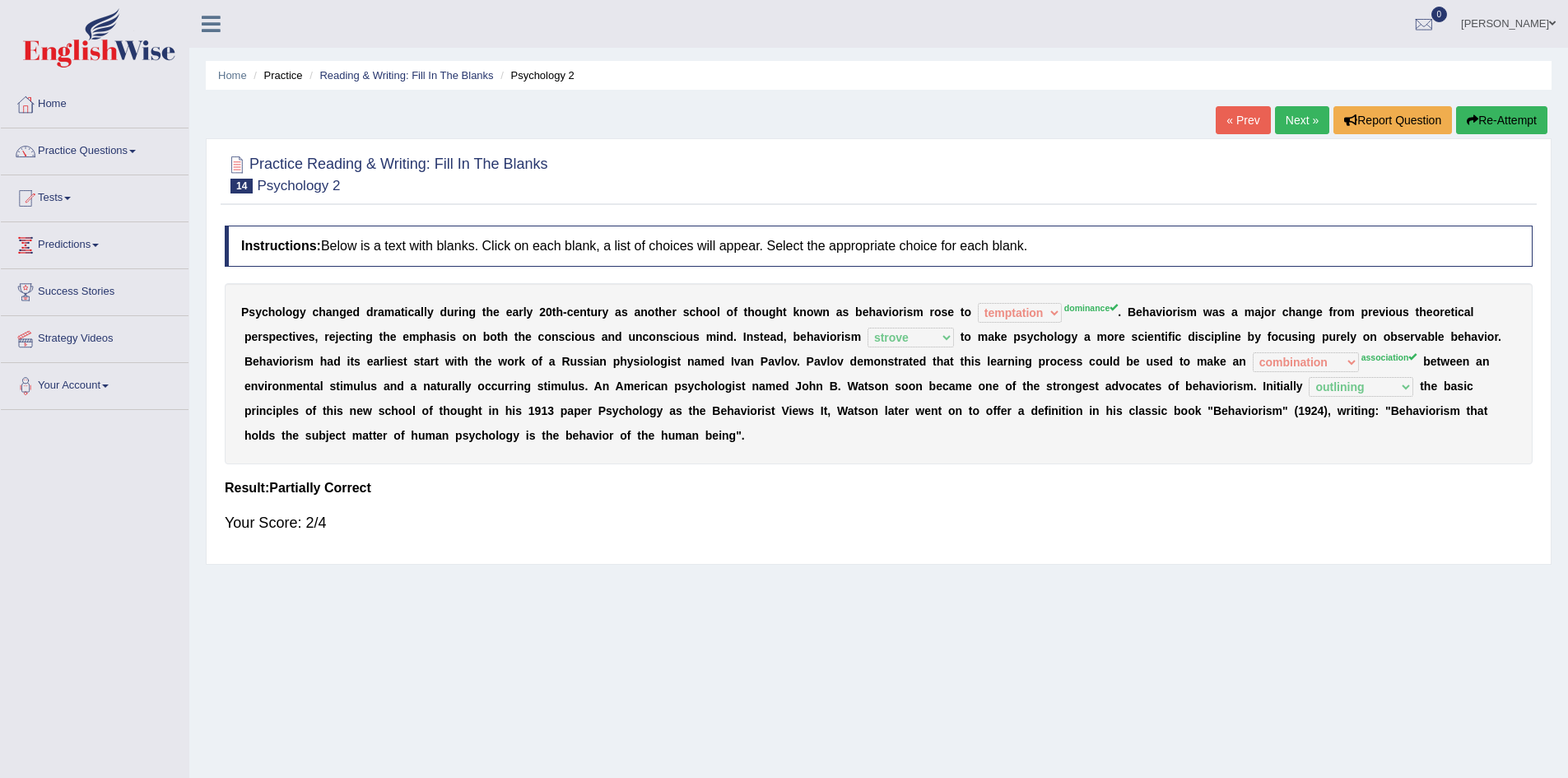
click at [1490, 112] on button "Re-Attempt" at bounding box center [1501, 120] width 91 height 28
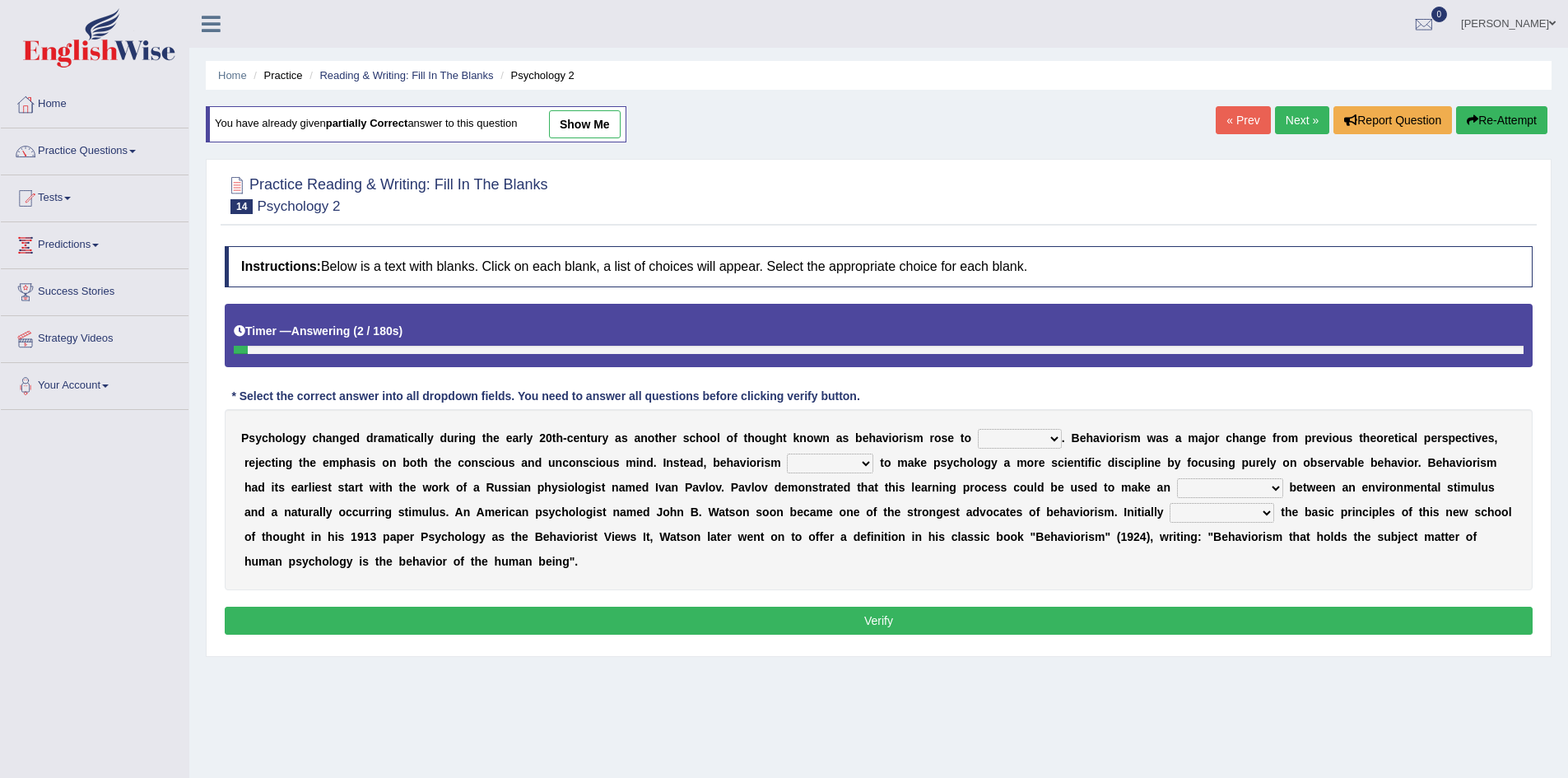
click at [1018, 444] on select "dominance temptation challenge temper" at bounding box center [1020, 438] width 84 height 20
select select "dominance"
click at [978, 429] on select "dominance temptation challenge temper" at bounding box center [1020, 438] width 84 height 20
click at [847, 465] on select "reproached reproved strove rewove" at bounding box center [830, 463] width 87 height 20
select select "strove"
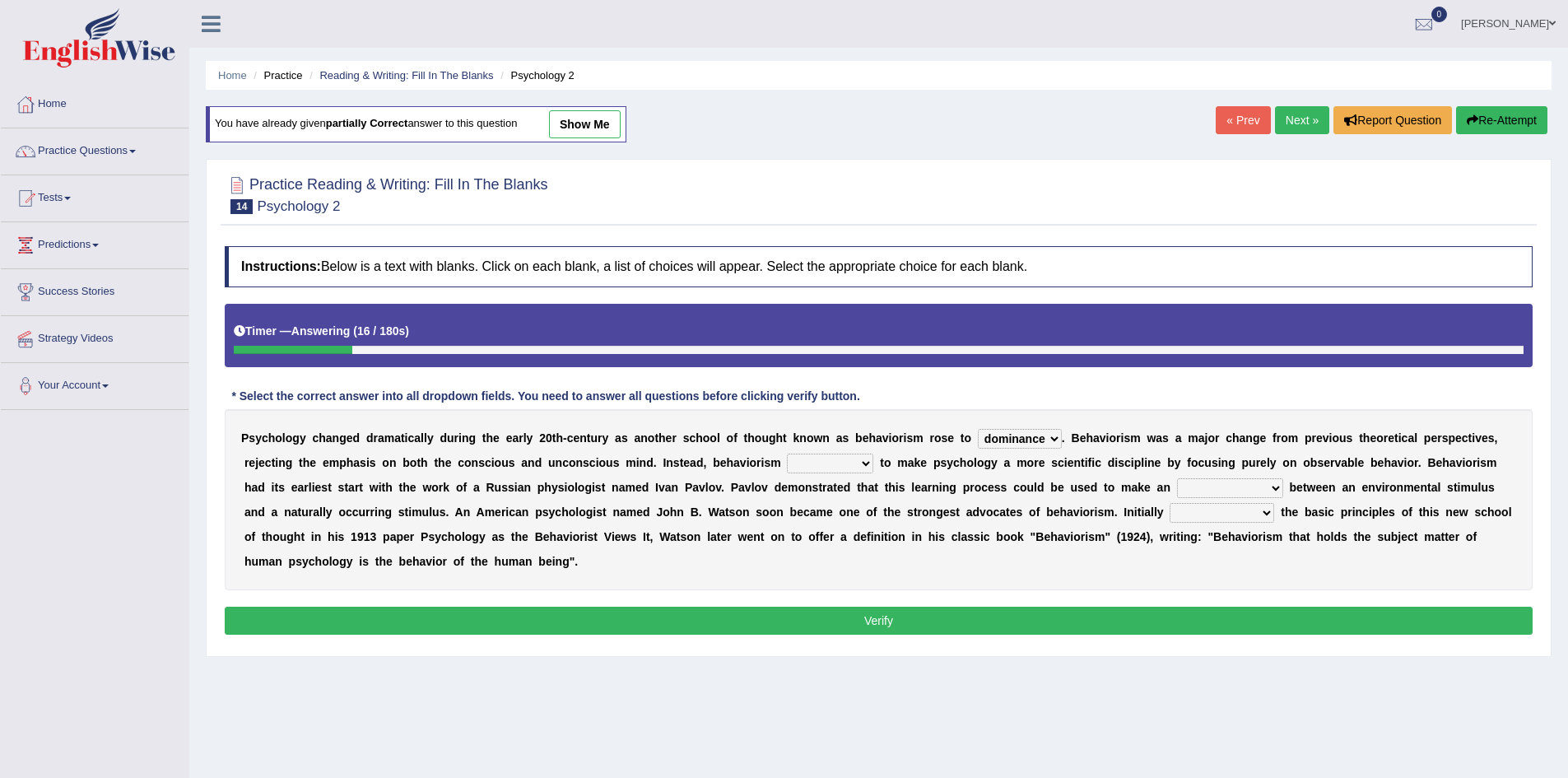
click at [787, 453] on select "reproached reproved strove rewove" at bounding box center [830, 463] width 87 height 20
click at [1198, 487] on select "acclimatization association union combination" at bounding box center [1230, 488] width 106 height 20
select select "combination"
click at [1176, 478] on select "acclimatization association union combination" at bounding box center [1230, 488] width 106 height 20
click at [1190, 508] on select "questioning foreshortening unburdening outlining" at bounding box center [1222, 513] width 105 height 20
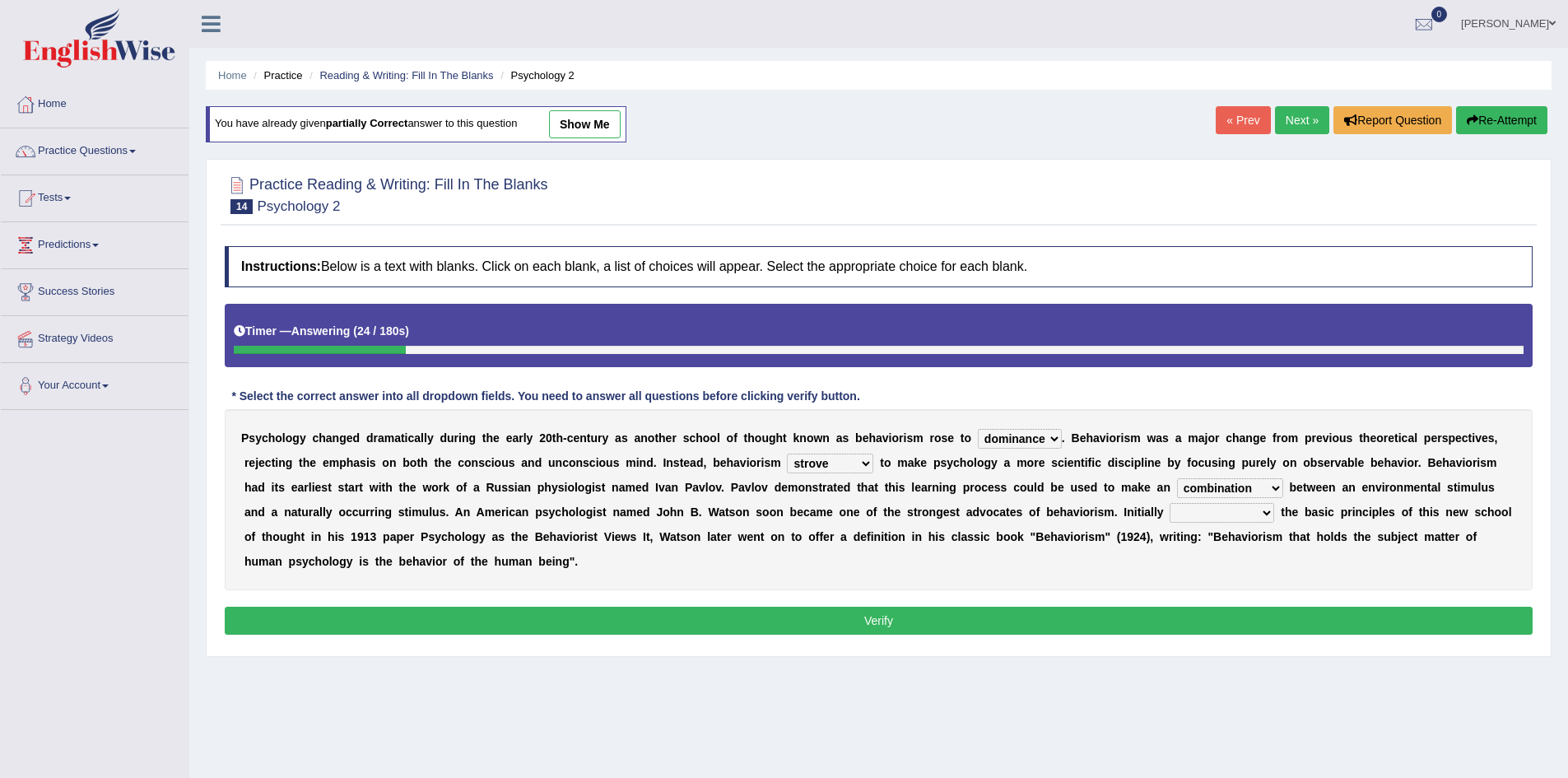
select select "questioning"
click at [1170, 503] on select "questioning foreshortening unburdening outlining" at bounding box center [1222, 513] width 105 height 20
click at [822, 614] on button "Verify" at bounding box center [878, 620] width 1308 height 28
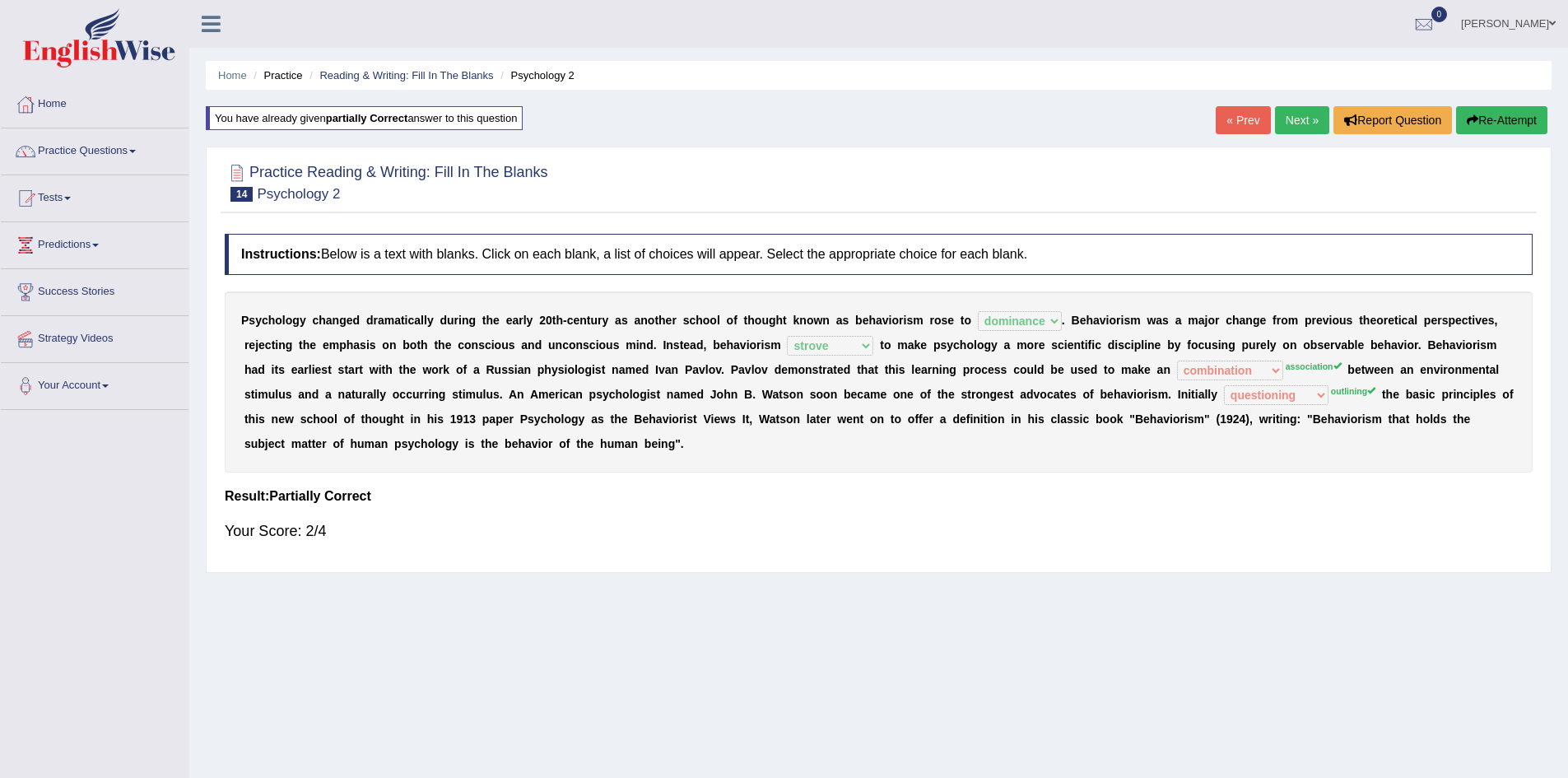
click at [1492, 116] on button "Re-Attempt" at bounding box center [1501, 120] width 91 height 28
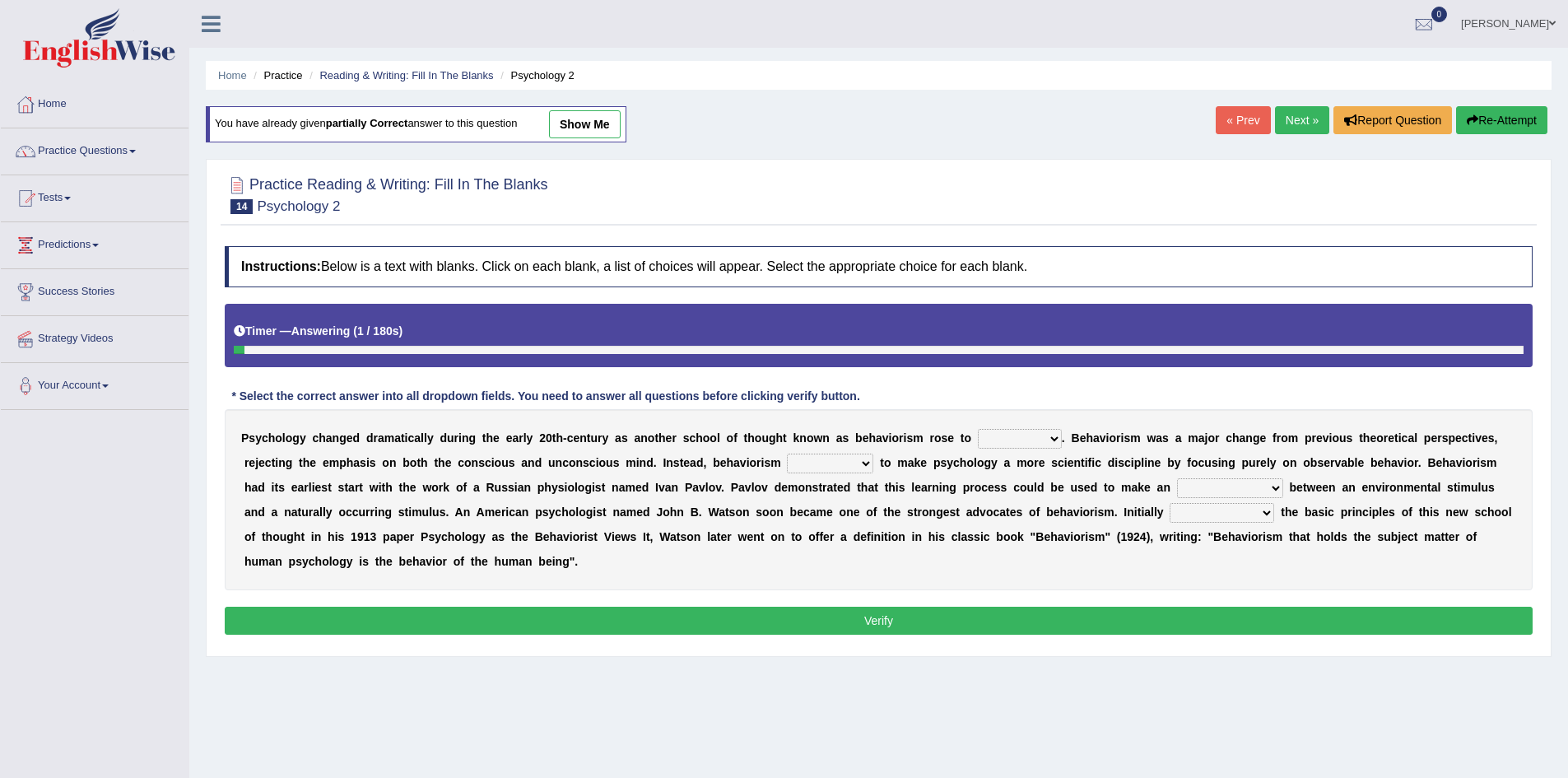
click at [1006, 437] on select "dominance temptation challenge temper" at bounding box center [1020, 438] width 84 height 20
select select "dominance"
click at [978, 429] on select "dominance temptation challenge temper" at bounding box center [1020, 438] width 84 height 20
click at [829, 455] on select "reproached reproved strove rewove" at bounding box center [830, 463] width 87 height 20
select select "strove"
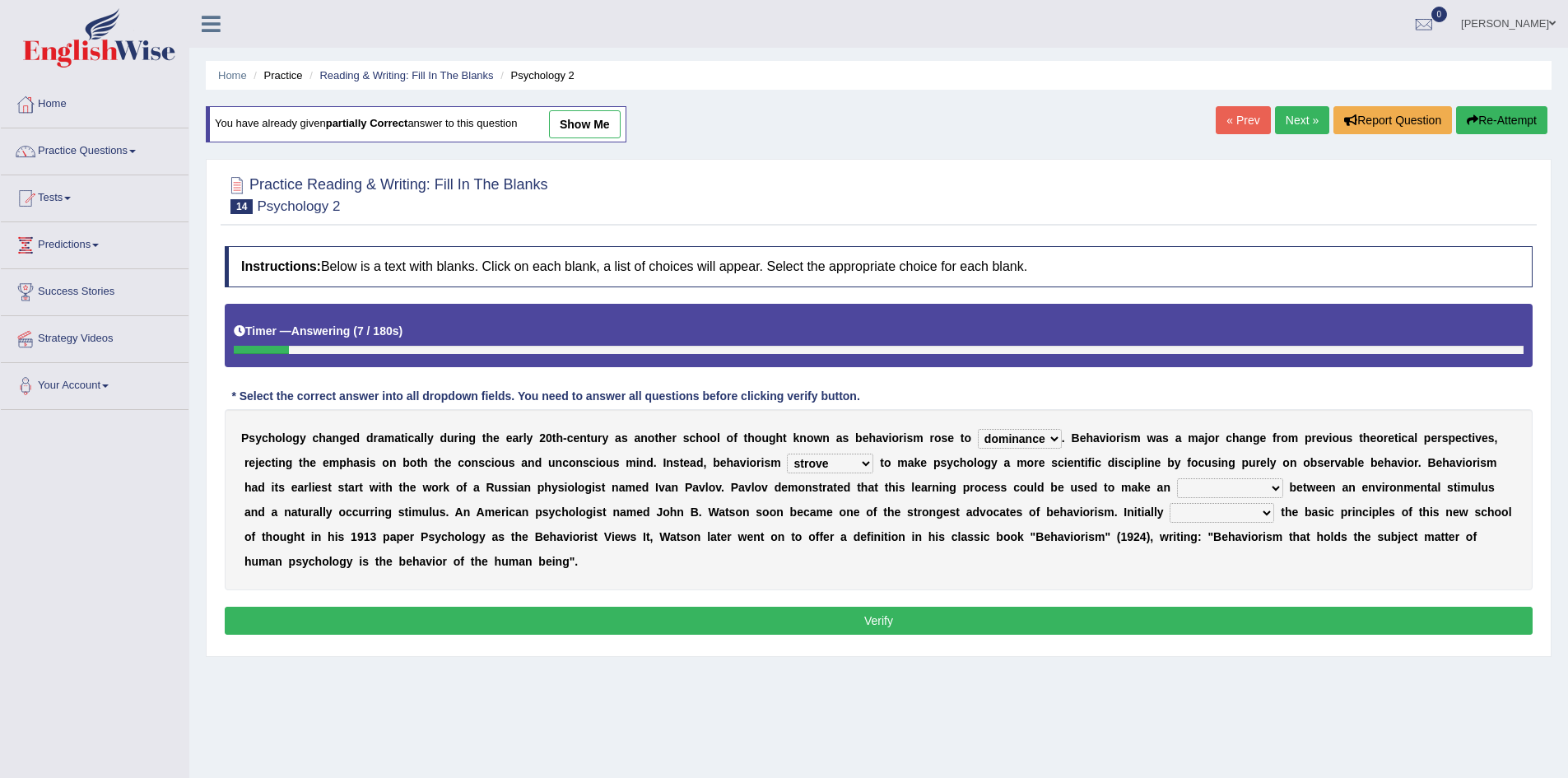
click at [787, 453] on select "reproached reproved strove rewove" at bounding box center [830, 463] width 87 height 20
click at [1214, 489] on select "acclimatization association union combination" at bounding box center [1230, 488] width 106 height 20
select select "association"
click at [1176, 478] on select "acclimatization association union combination" at bounding box center [1230, 488] width 106 height 20
click at [1209, 516] on select "questioning foreshortening unburdening outlining" at bounding box center [1222, 513] width 105 height 20
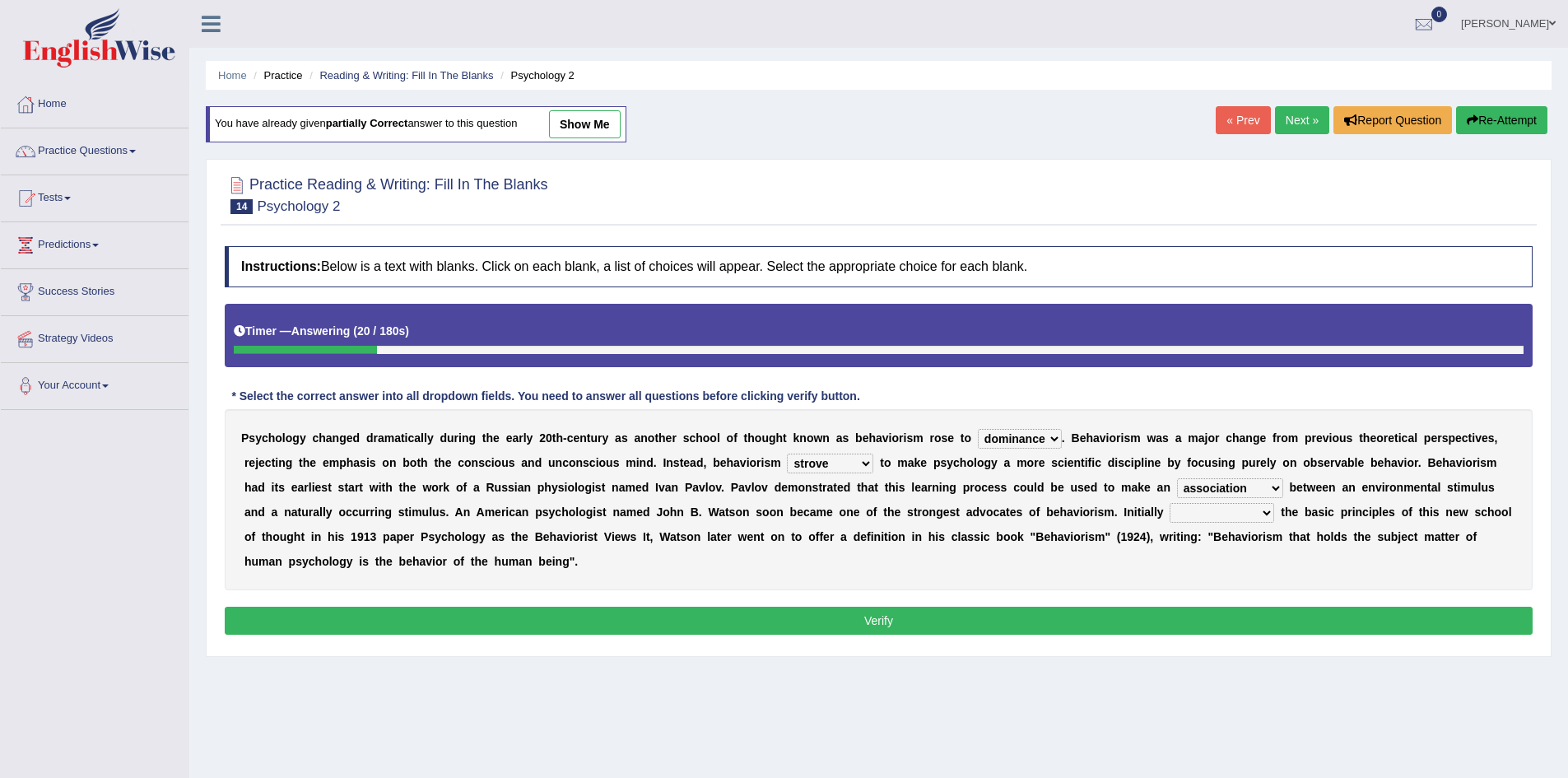
select select "outlining"
click at [1170, 503] on select "questioning foreshortening unburdening outlining" at bounding box center [1222, 513] width 105 height 20
click at [1012, 604] on div "Instructions: Below is a text with blanks. Click on each blank, a list of choic…" at bounding box center [878, 442] width 1316 height 410
click at [1010, 615] on button "Verify" at bounding box center [878, 620] width 1308 height 28
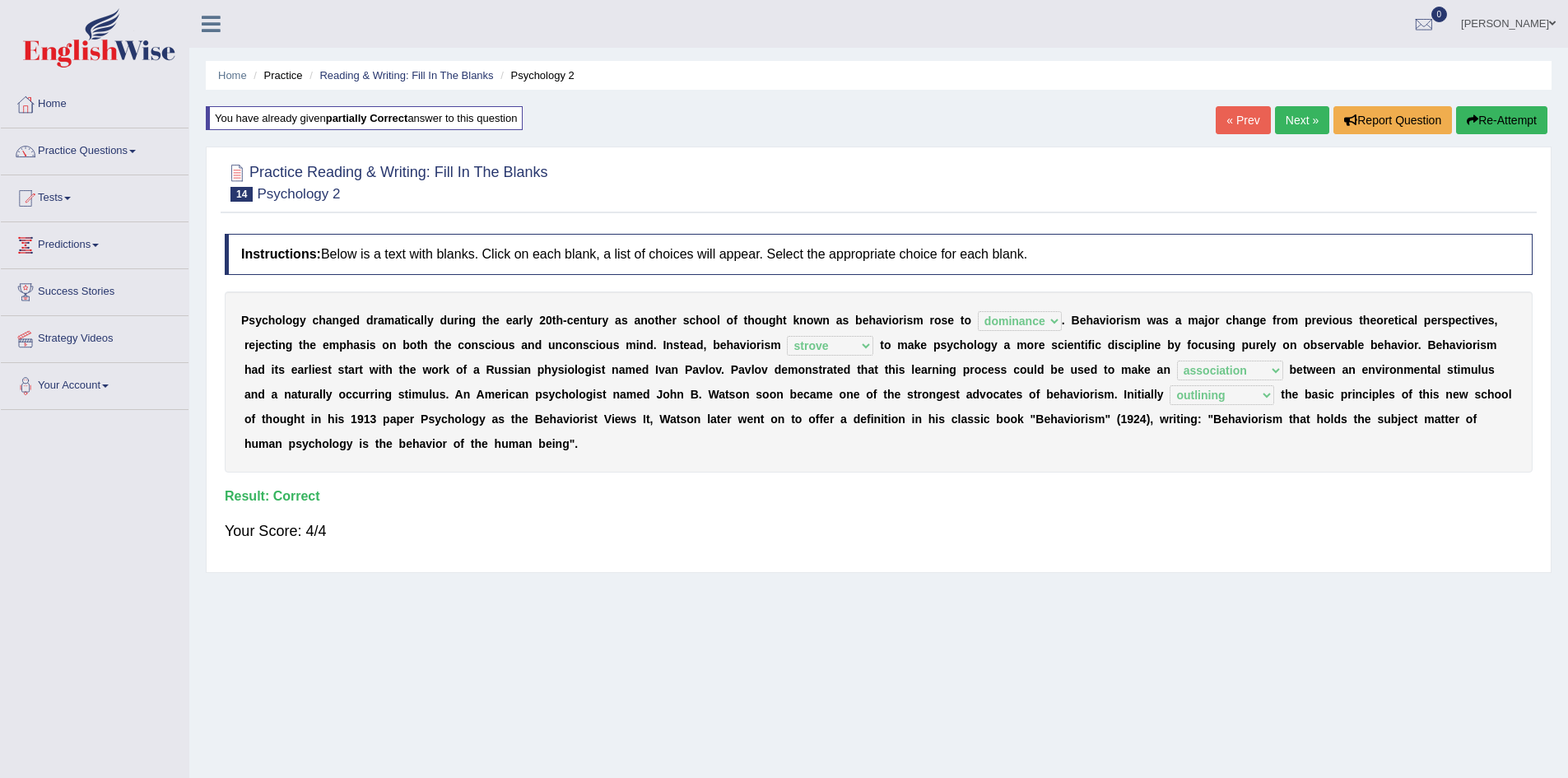
click at [1302, 119] on link "Next »" at bounding box center [1302, 120] width 54 height 28
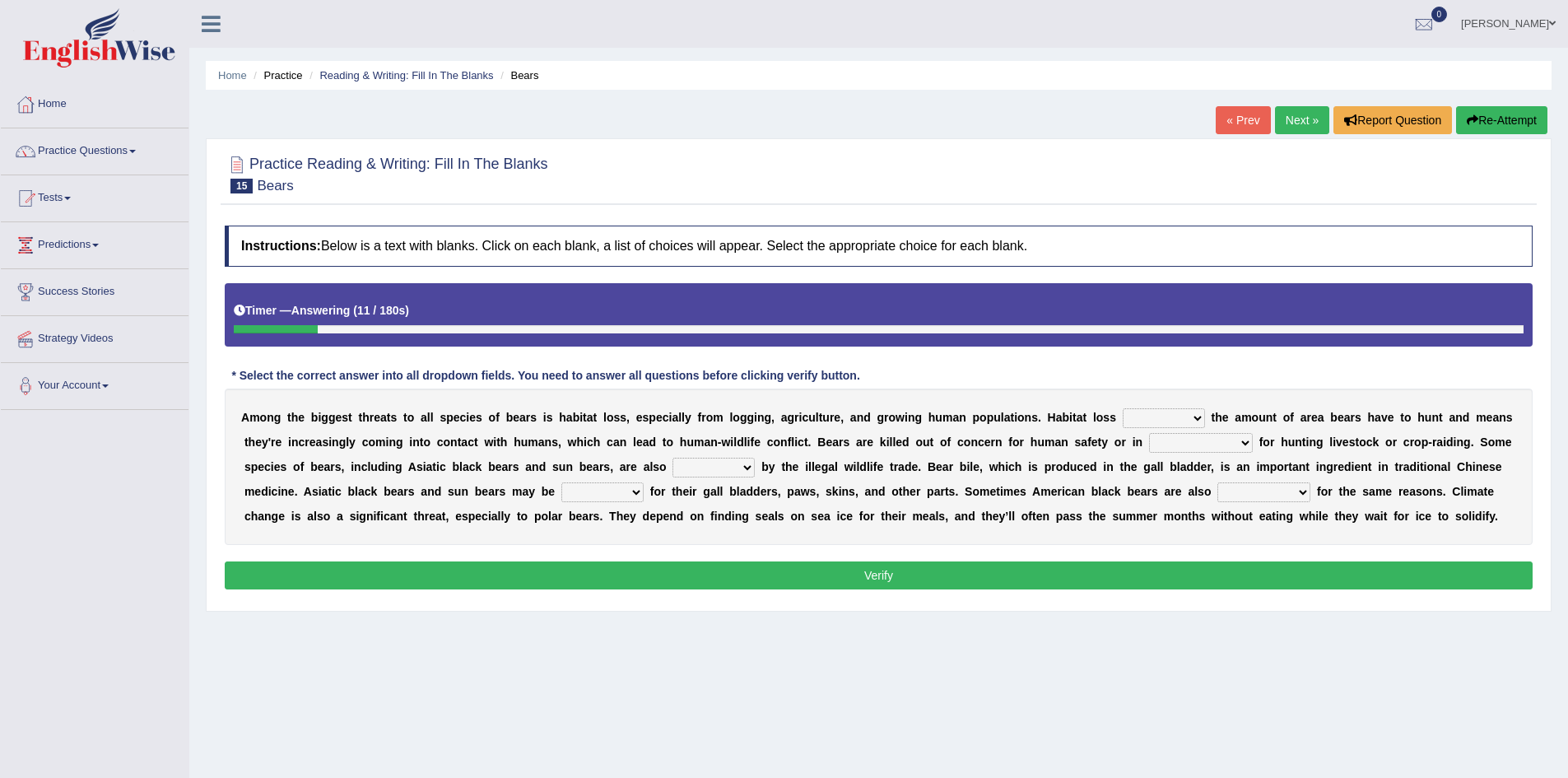
click at [1178, 422] on select "increases reduces complies interacts" at bounding box center [1164, 417] width 82 height 20
click at [1122, 408] on select "increases reduces complies interacts" at bounding box center [1164, 417] width 82 height 20
click at [1180, 420] on select "increases reduces complies interacts" at bounding box center [1164, 417] width 82 height 20
select select "increases"
click at [1122, 408] on select "increases reduces complies interacts" at bounding box center [1164, 417] width 82 height 20
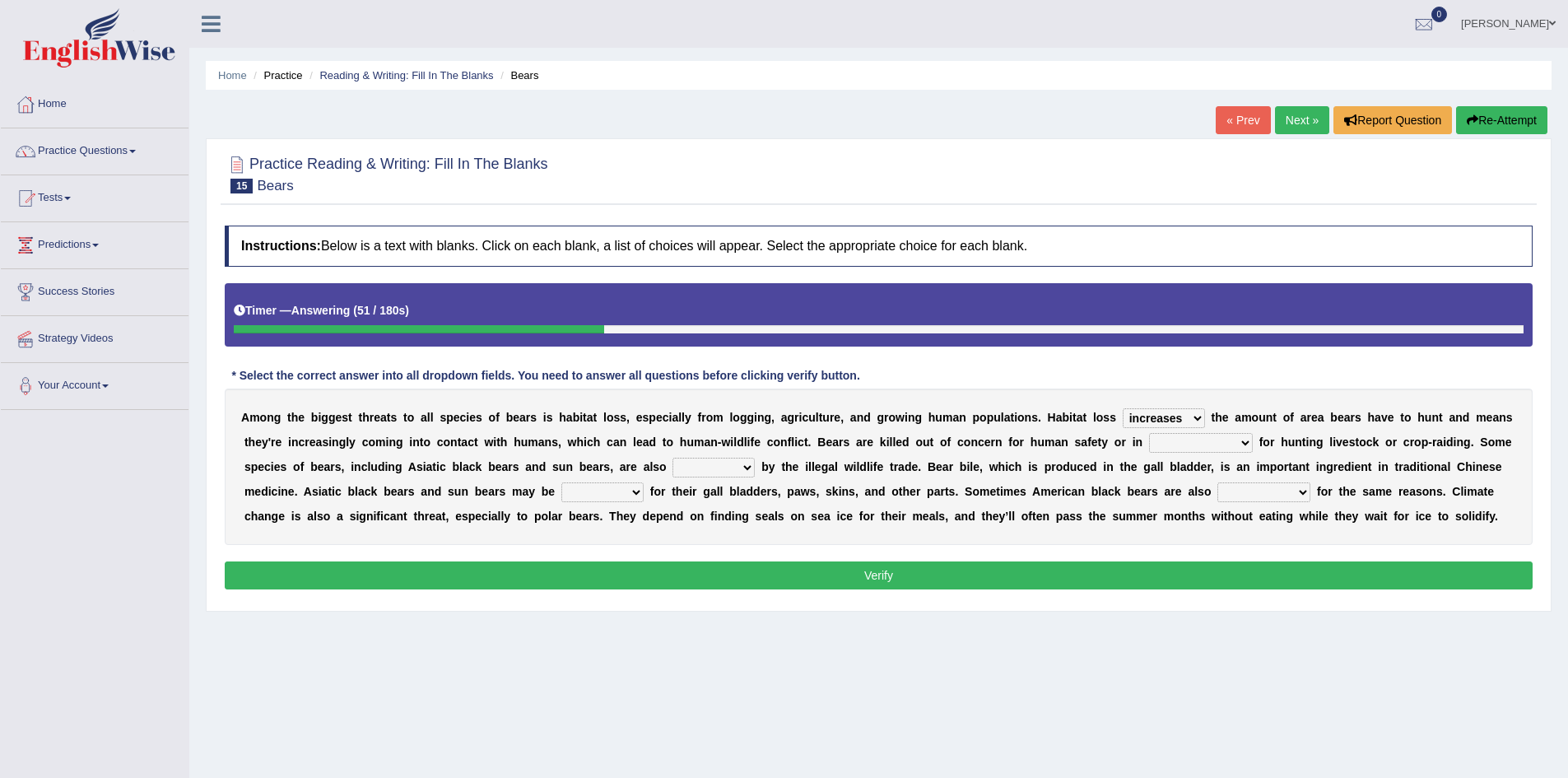
click at [1195, 443] on select "coalition retaliation appreciation disinformation" at bounding box center [1200, 442] width 104 height 20
select select "retaliation"
click at [1149, 433] on select "coalition retaliation appreciation disinformation" at bounding box center [1200, 442] width 104 height 20
click at [723, 469] on select "protected prohibited fattened threatened" at bounding box center [714, 467] width 82 height 20
select select "prohibited"
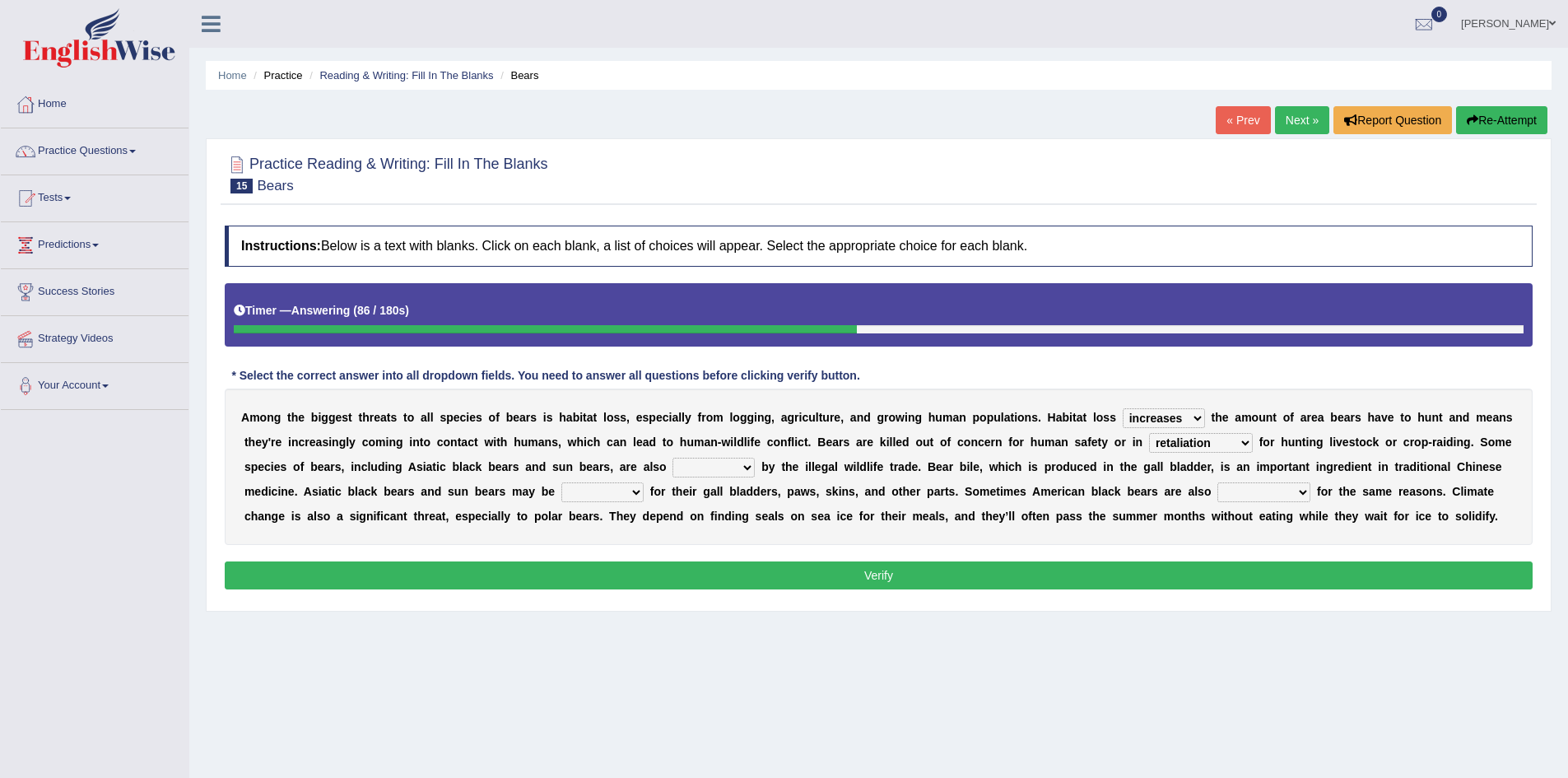
click at [672, 458] on select "protected prohibited fattened threatened" at bounding box center [714, 467] width 82 height 20
click at [712, 468] on select "protected prohibited fattened threatened" at bounding box center [714, 467] width 82 height 20
click at [672, 458] on select "protected prohibited fattened threatened" at bounding box center [714, 467] width 82 height 20
click at [1246, 490] on select "begot foreseen encountered targeted" at bounding box center [1263, 492] width 93 height 20
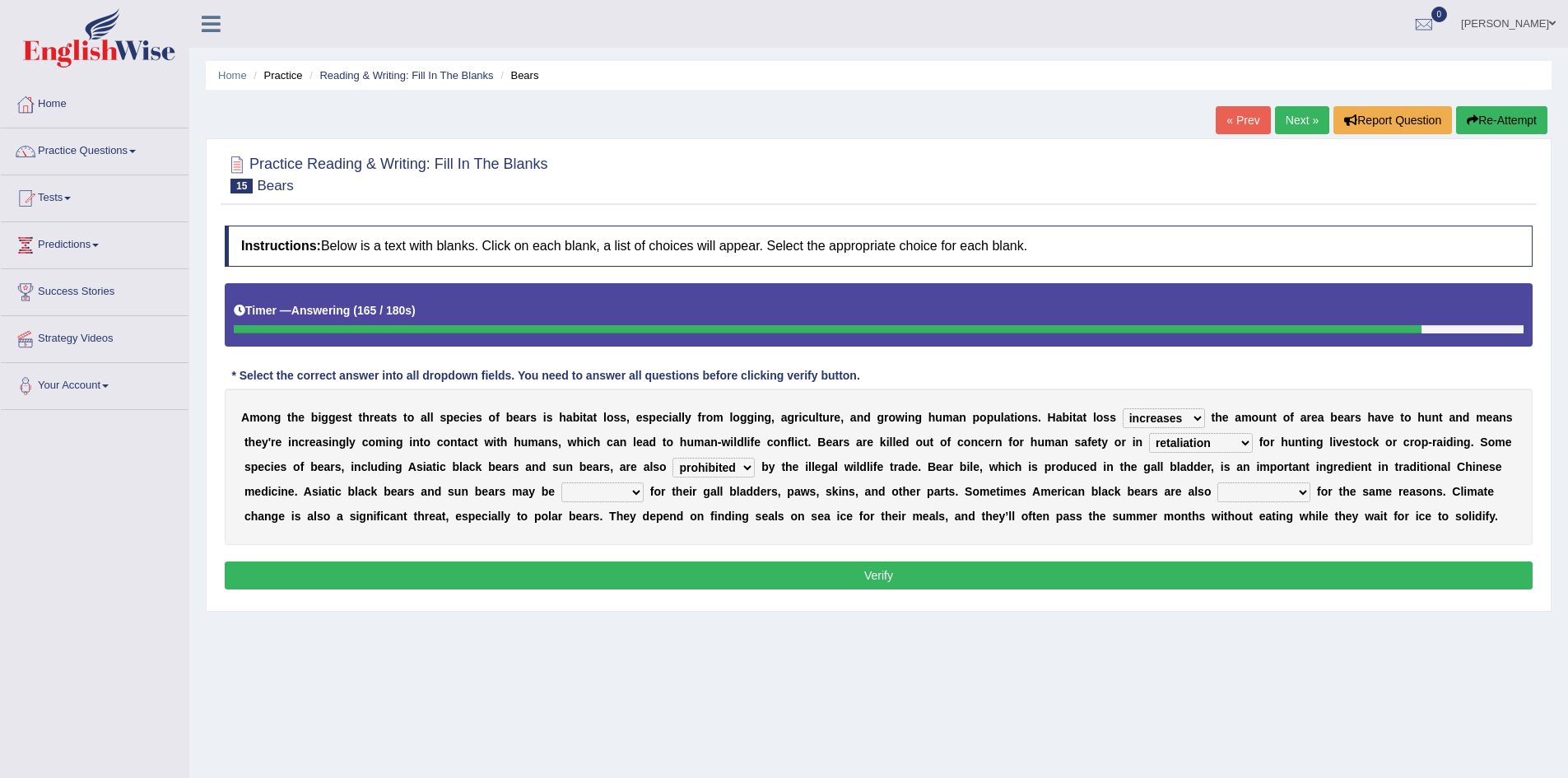
select select "encountered"
click at [1217, 483] on select "begot foreseen encountered targeted" at bounding box center [1263, 492] width 93 height 20
click at [603, 491] on select "poached squelched coached blenched" at bounding box center [603, 492] width 82 height 20
select select "poached"
click at [562, 483] on select "poached squelched coached blenched" at bounding box center [603, 492] width 82 height 20
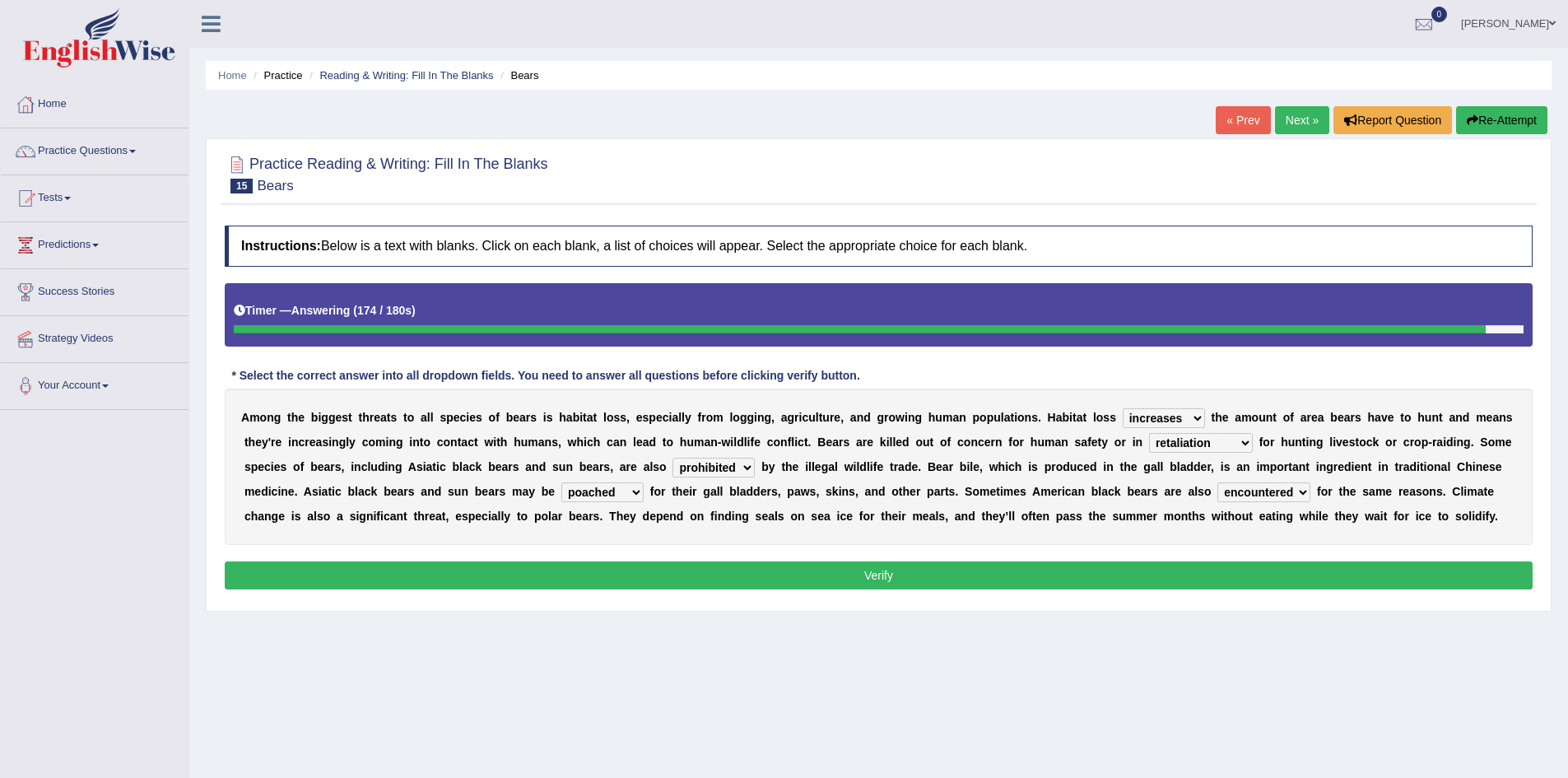
click at [758, 568] on button "Verify" at bounding box center [878, 575] width 1308 height 28
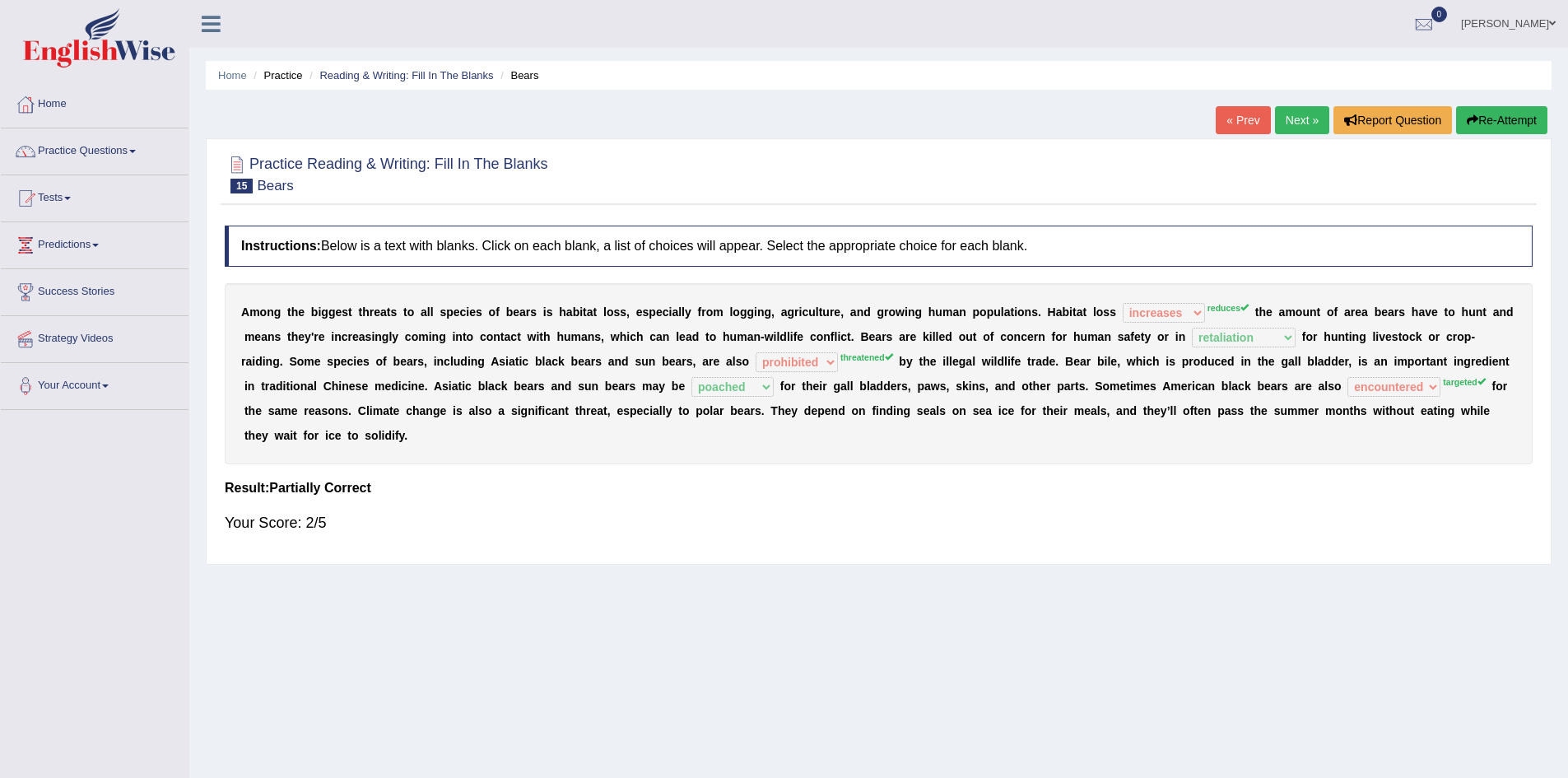
click at [1474, 129] on button "Re-Attempt" at bounding box center [1501, 120] width 91 height 28
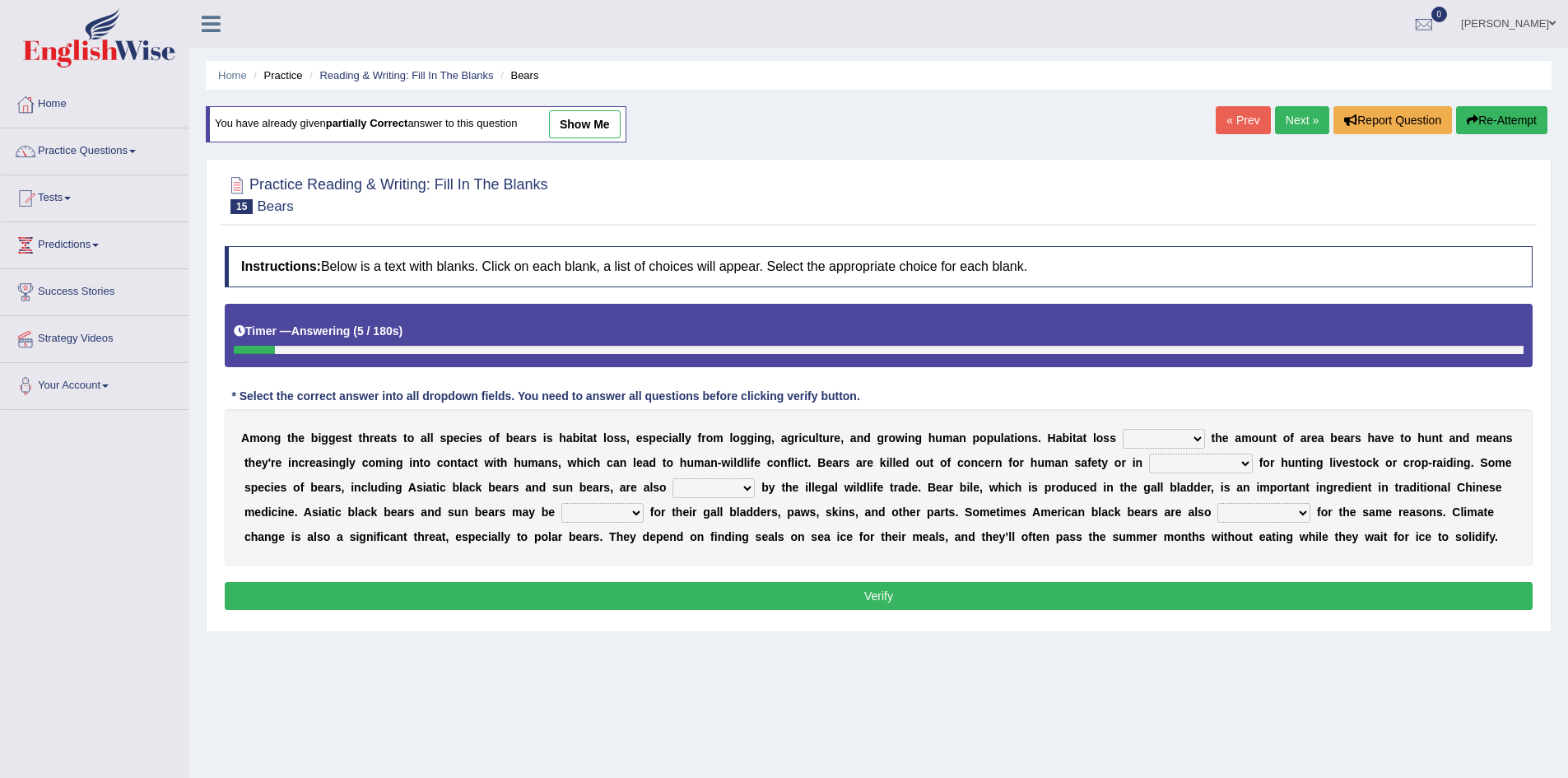
click at [1164, 439] on select "increases reduces complies interacts" at bounding box center [1164, 438] width 82 height 20
select select "reduces"
click at [1122, 429] on select "increases reduces complies interacts" at bounding box center [1164, 438] width 82 height 20
click at [1180, 465] on select "coalition retaliation appreciation disinformation" at bounding box center [1200, 463] width 104 height 20
select select "retaliation"
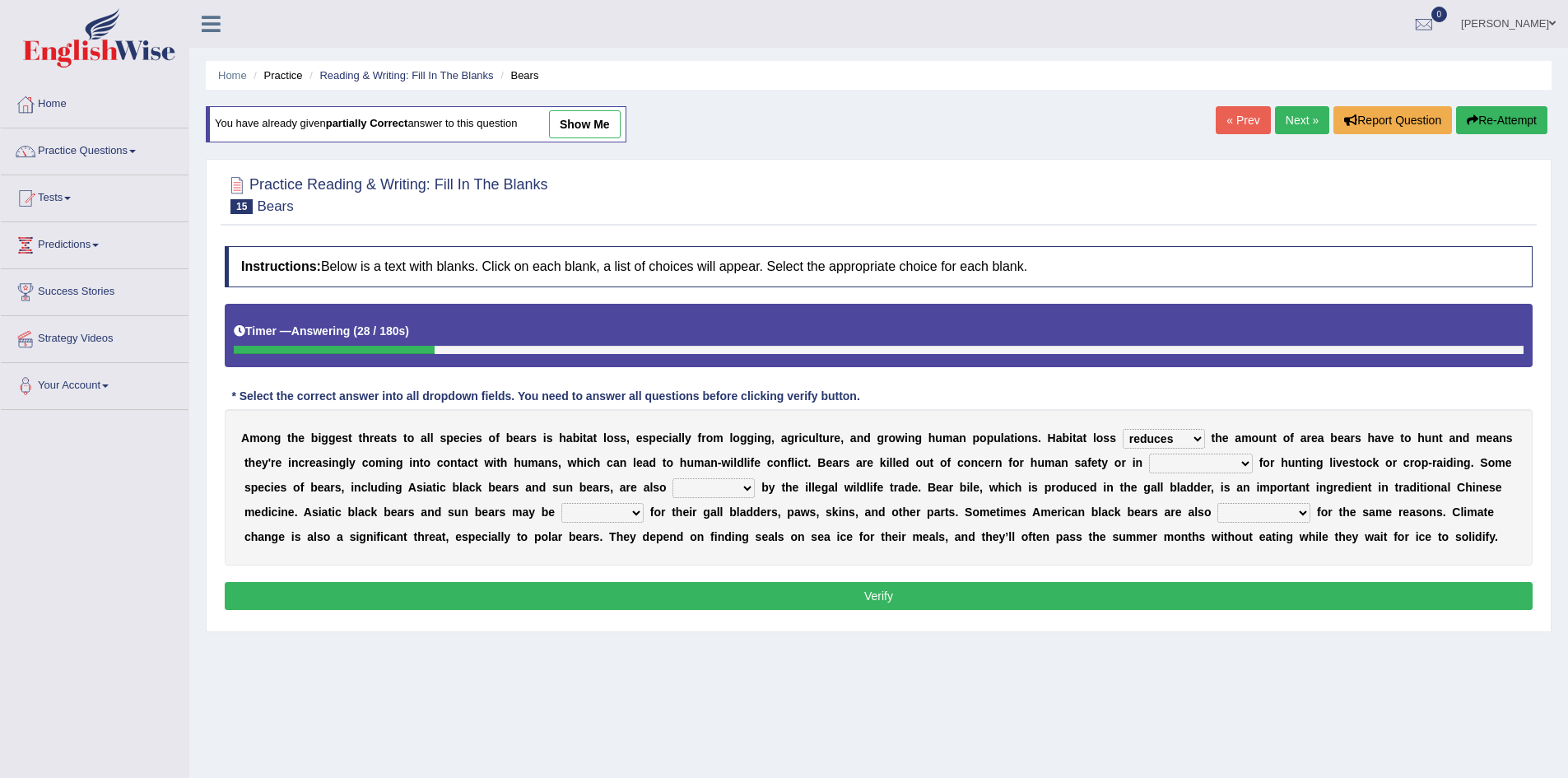
click at [1149, 453] on select "coalition retaliation appreciation disinformation" at bounding box center [1200, 463] width 104 height 20
click at [702, 491] on select "protected prohibited fattened threatened" at bounding box center [714, 488] width 82 height 20
select select "threatened"
click at [672, 478] on select "protected prohibited fattened threatened" at bounding box center [714, 488] width 82 height 20
click at [582, 518] on select "poached squelched coached blenched" at bounding box center [603, 513] width 82 height 20
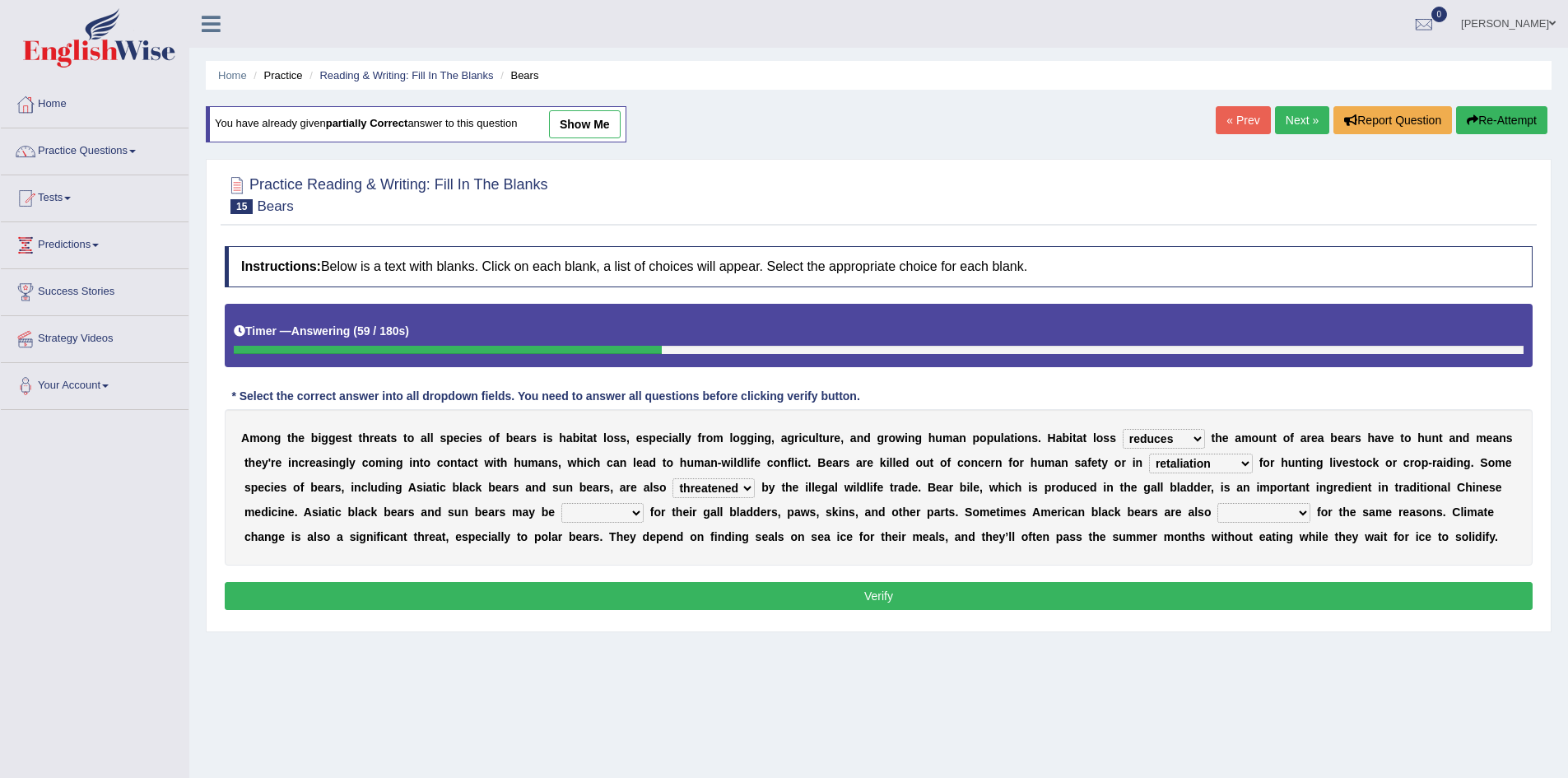
select select "poached"
click at [562, 503] on select "poached squelched coached blenched" at bounding box center [603, 513] width 82 height 20
click at [1258, 512] on select "begot foreseen encountered targeted" at bounding box center [1263, 513] width 93 height 20
select select "targeted"
click at [1217, 503] on select "begot foreseen encountered targeted" at bounding box center [1263, 513] width 93 height 20
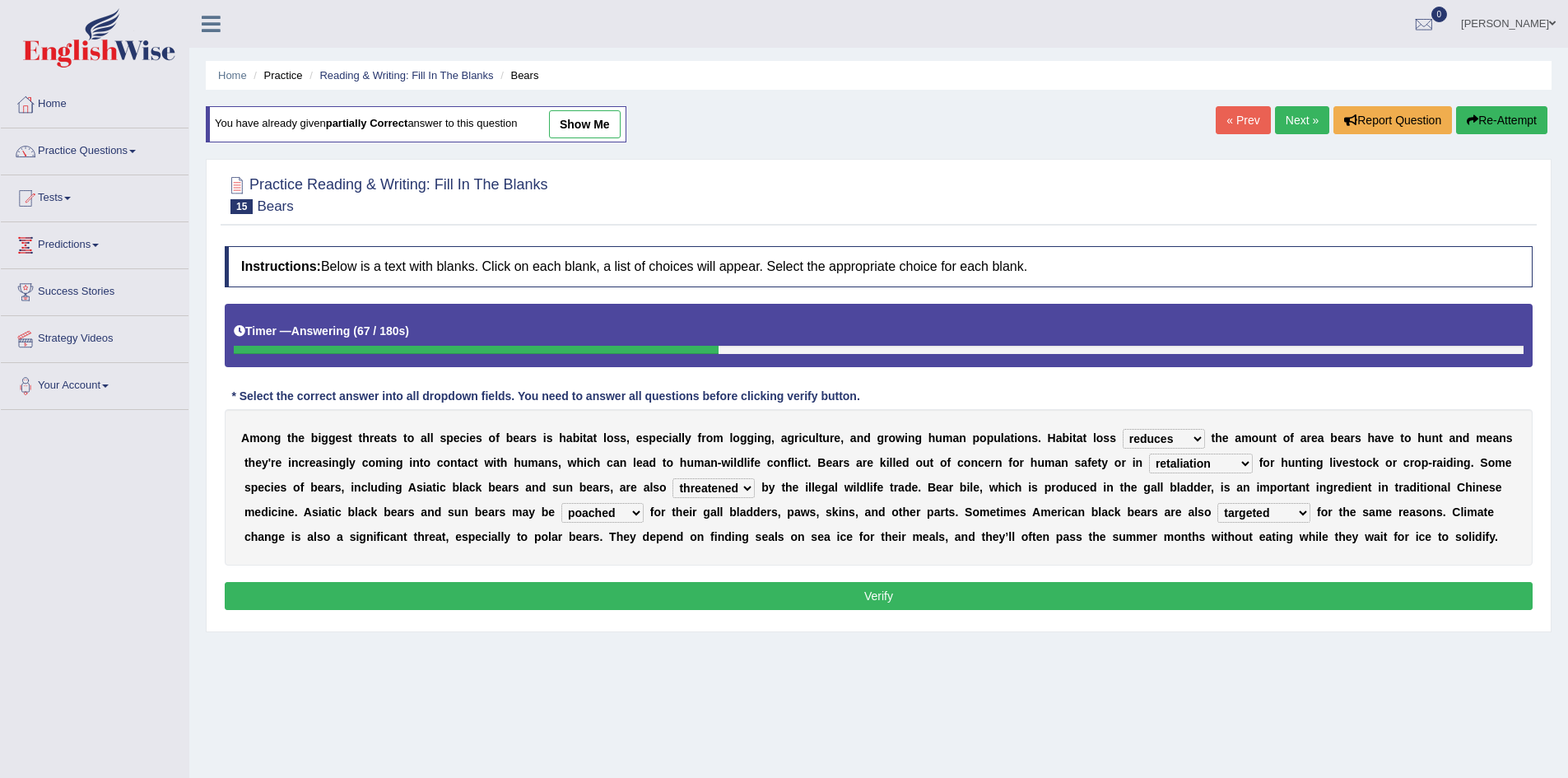
click at [902, 591] on button "Verify" at bounding box center [878, 596] width 1308 height 28
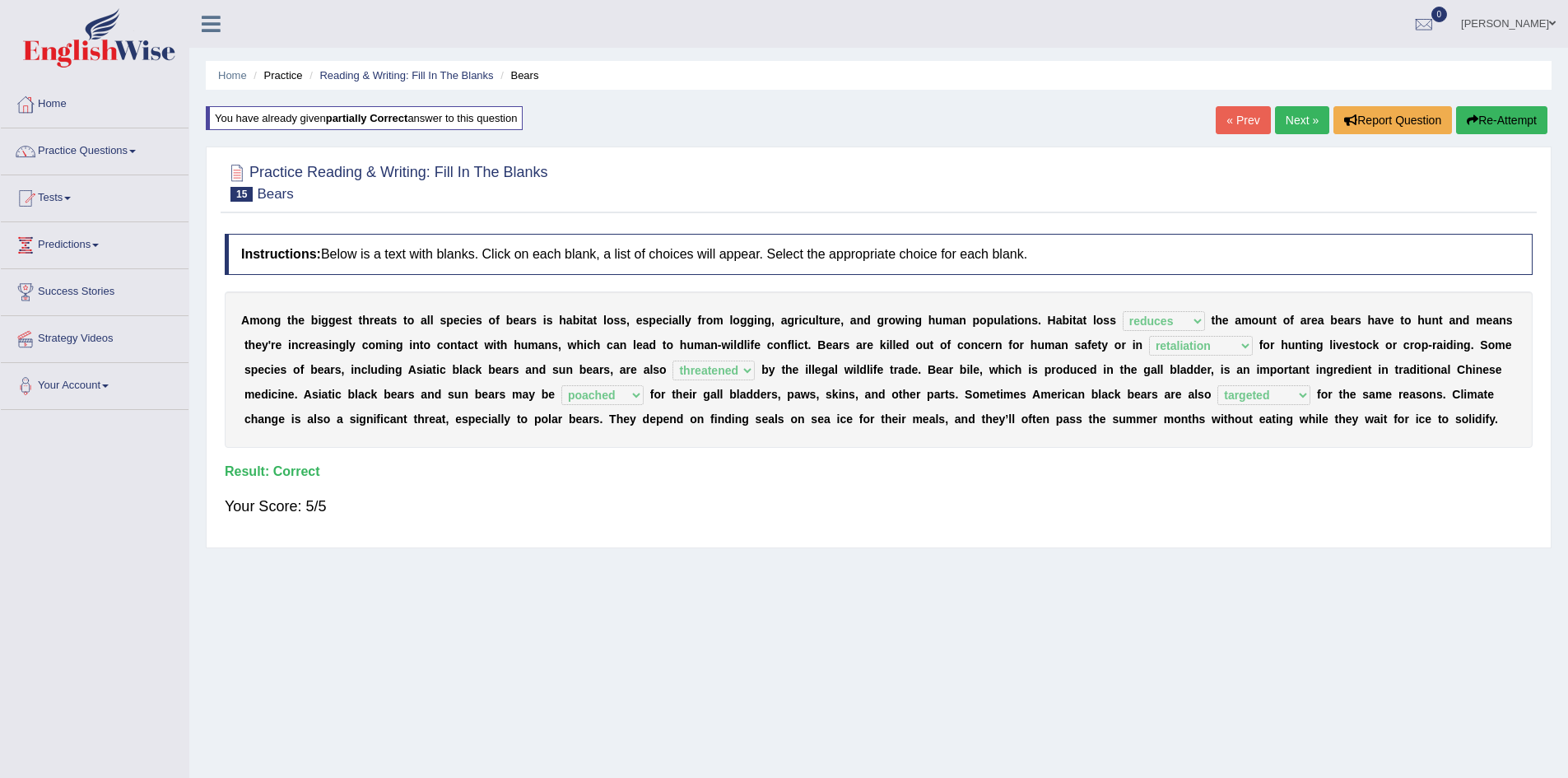
click at [1305, 119] on link "Next »" at bounding box center [1302, 120] width 54 height 28
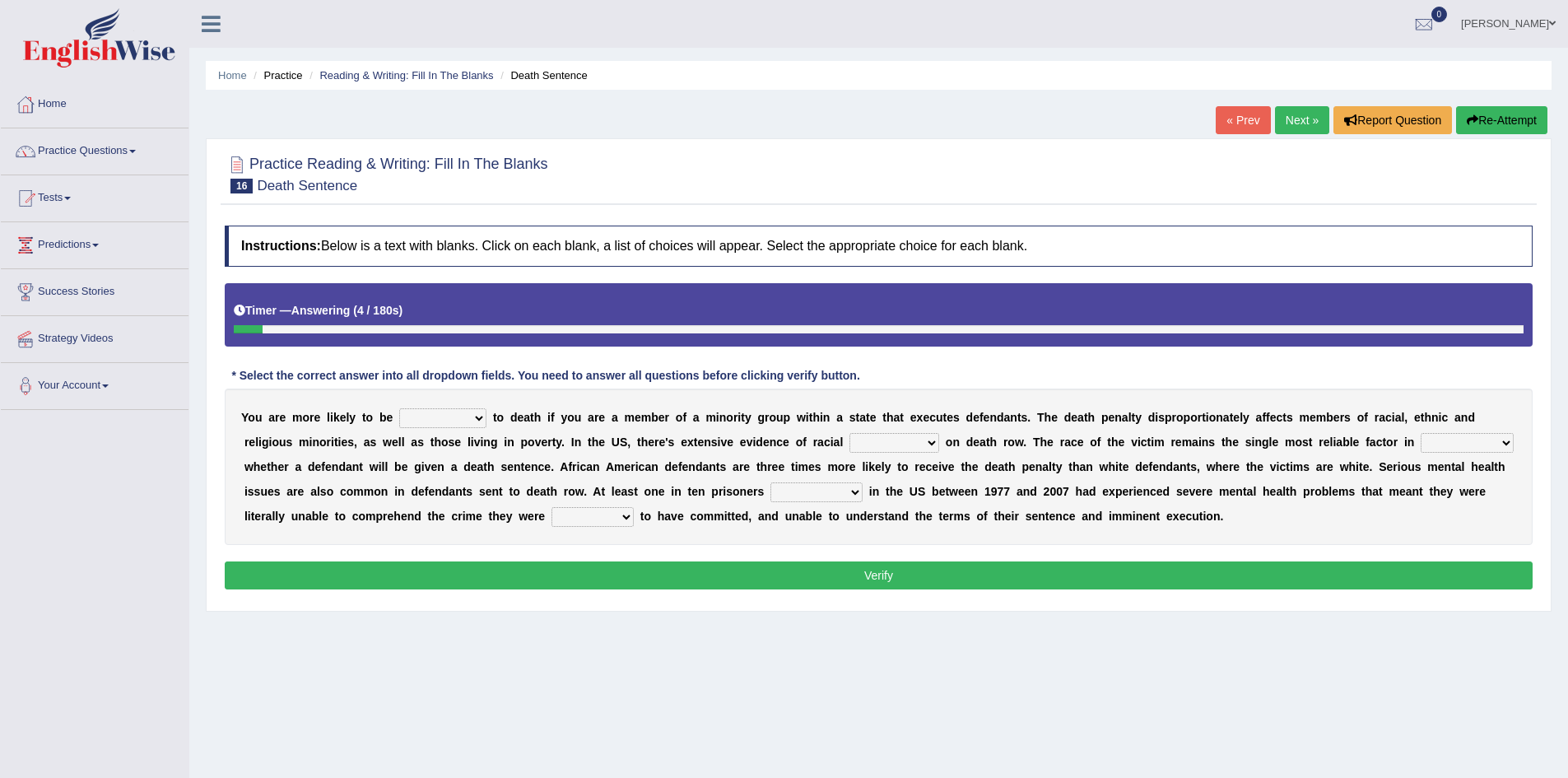
click at [454, 419] on select "penalized blamed complained sentenced" at bounding box center [443, 417] width 88 height 20
select select "sentenced"
click at [399, 408] on select "penalized blamed complained sentenced" at bounding box center [443, 417] width 88 height 20
click at [439, 423] on select "penalized blamed complained sentenced" at bounding box center [443, 417] width 88 height 20
click at [637, 418] on b "e" at bounding box center [638, 416] width 7 height 13
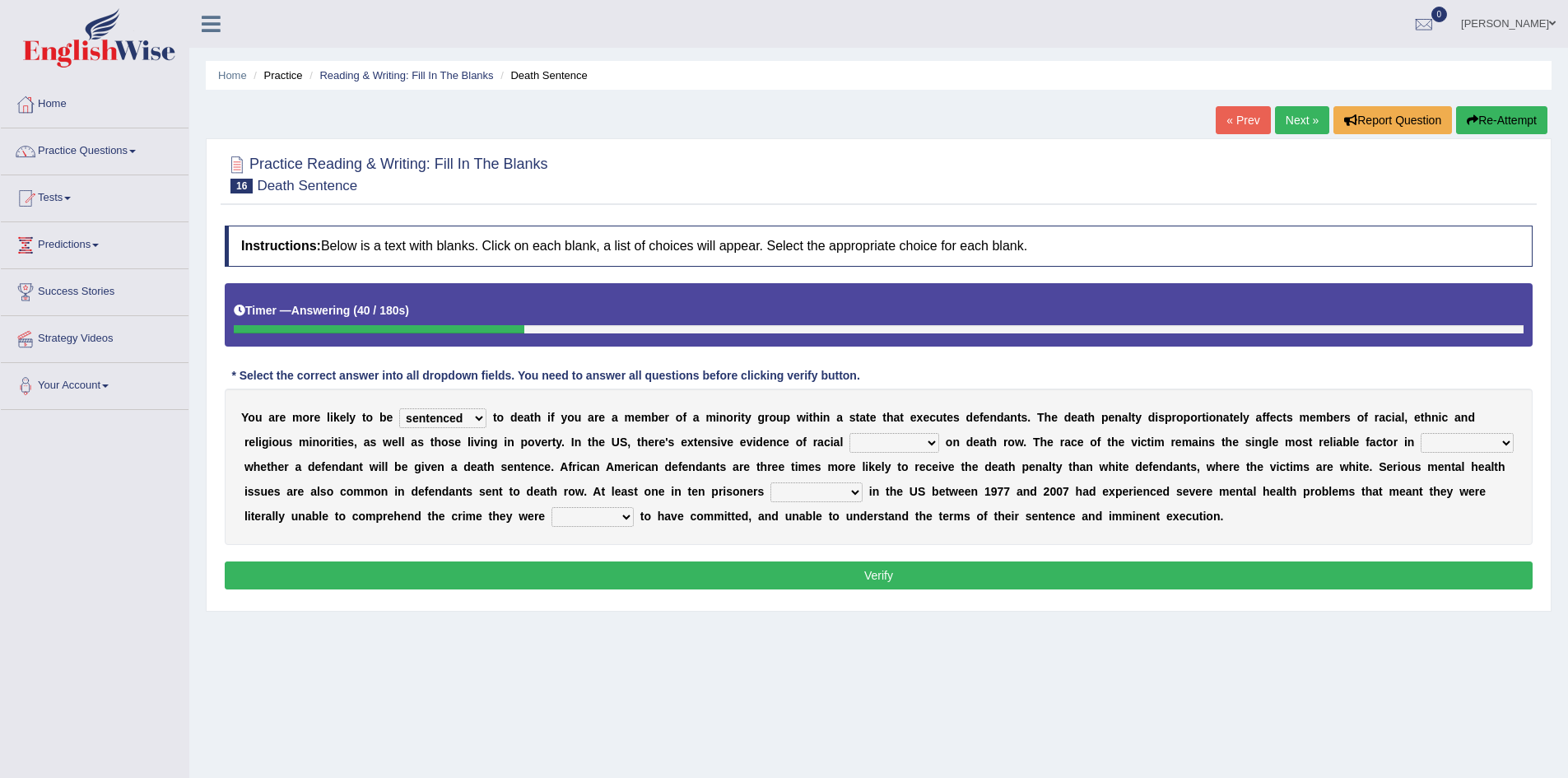
click at [884, 445] on select "bias equality appearance background" at bounding box center [894, 442] width 89 height 20
select select "bias"
click at [849, 433] on select "bias equality appearance background" at bounding box center [894, 442] width 89 height 20
click at [1440, 445] on select "determining adjoining undermining examining" at bounding box center [1467, 442] width 93 height 20
select select "determining"
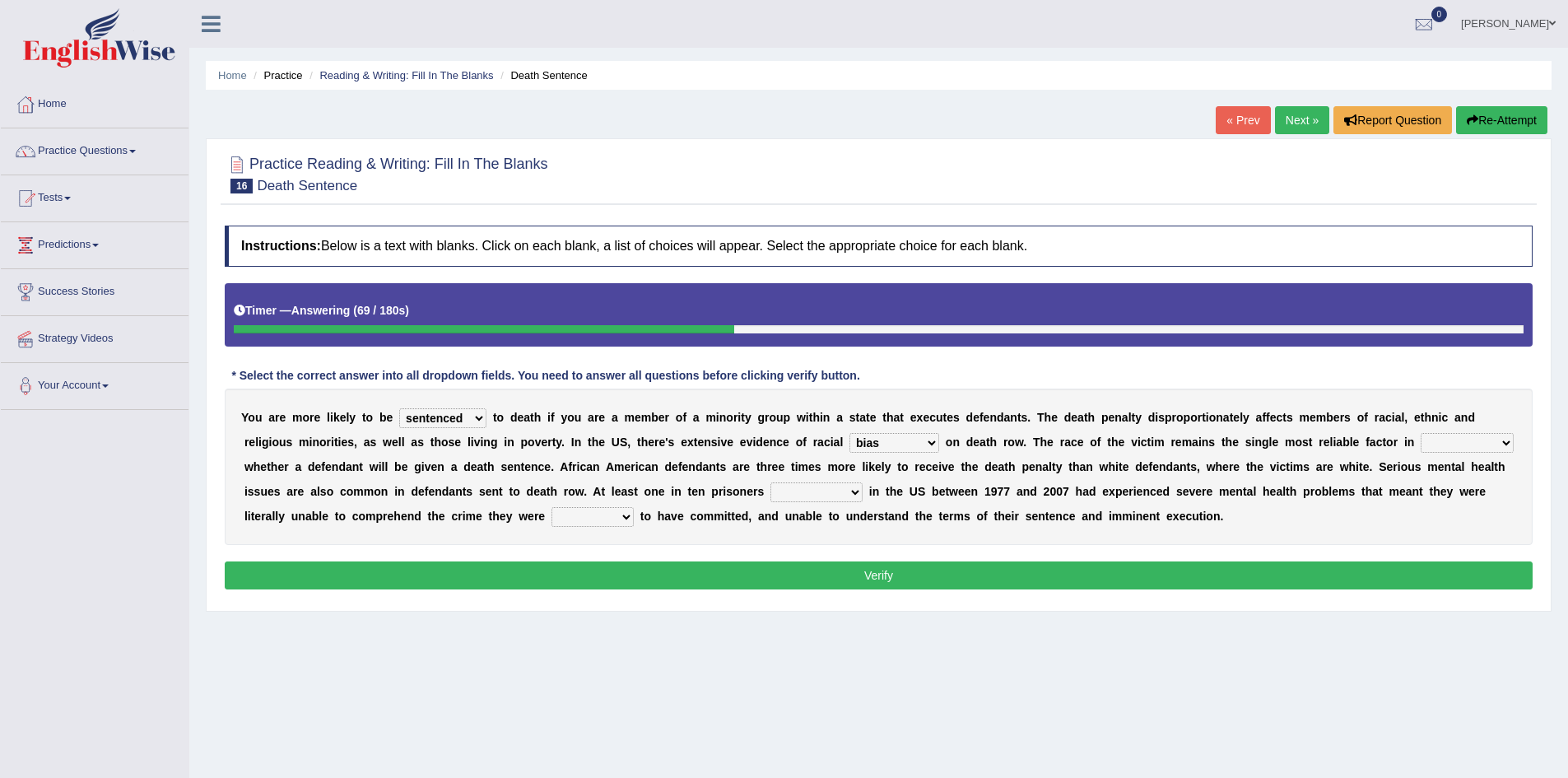
click at [1420, 433] on select "determining adjoining undermining examining" at bounding box center [1467, 442] width 93 height 20
click at [829, 494] on select "electrocuted persecuted executed captured" at bounding box center [816, 492] width 92 height 20
select select "executed"
click at [770, 483] on select "electrocuted persecuted executed captured" at bounding box center [816, 492] width 92 height 20
click at [617, 517] on select "alleged acclaimed persuaded claimed" at bounding box center [593, 516] width 82 height 20
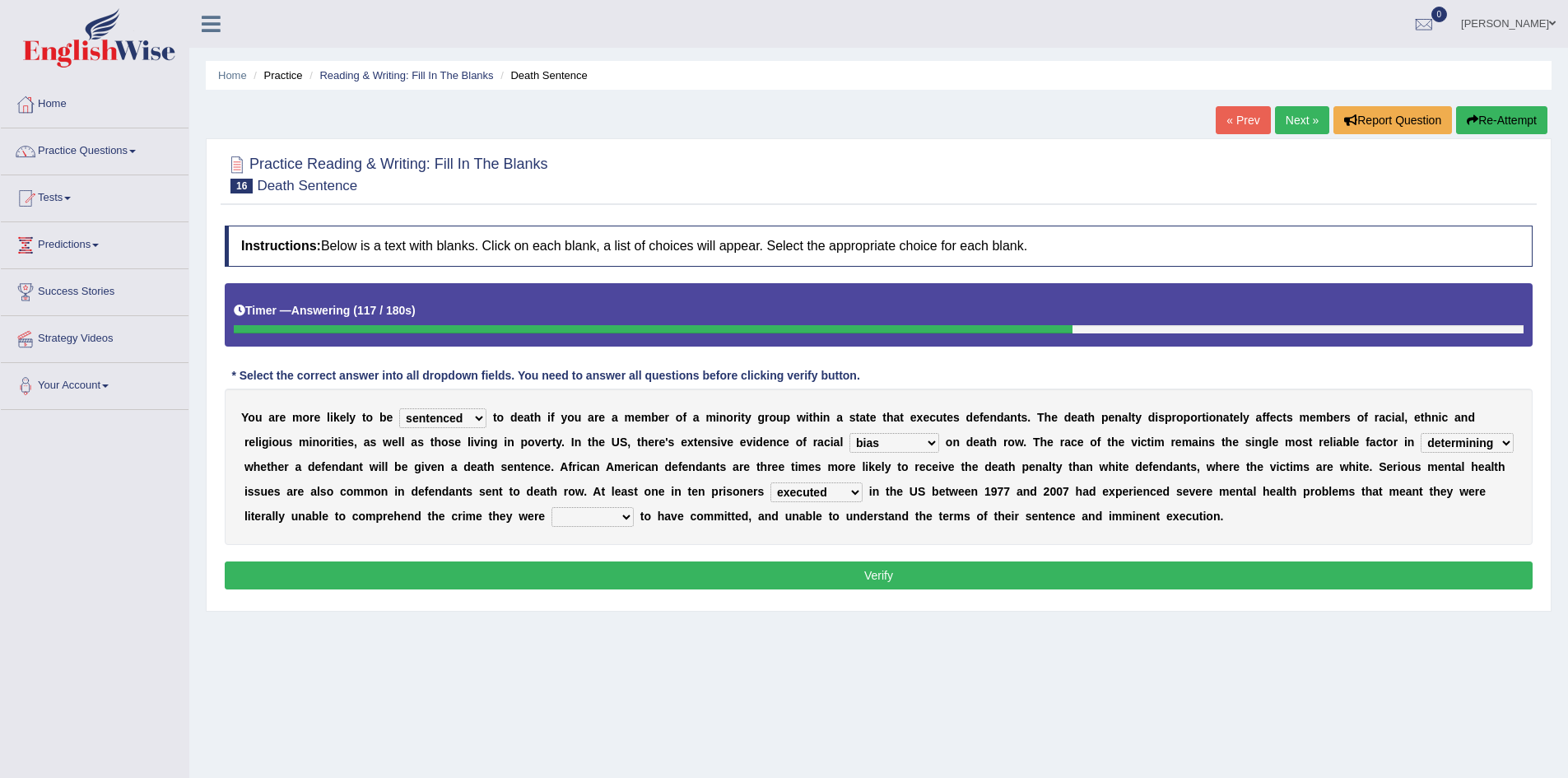
select select "alleged"
click at [551, 507] on select "alleged acclaimed persuaded claimed" at bounding box center [593, 516] width 82 height 20
click at [877, 570] on button "Verify" at bounding box center [878, 575] width 1308 height 28
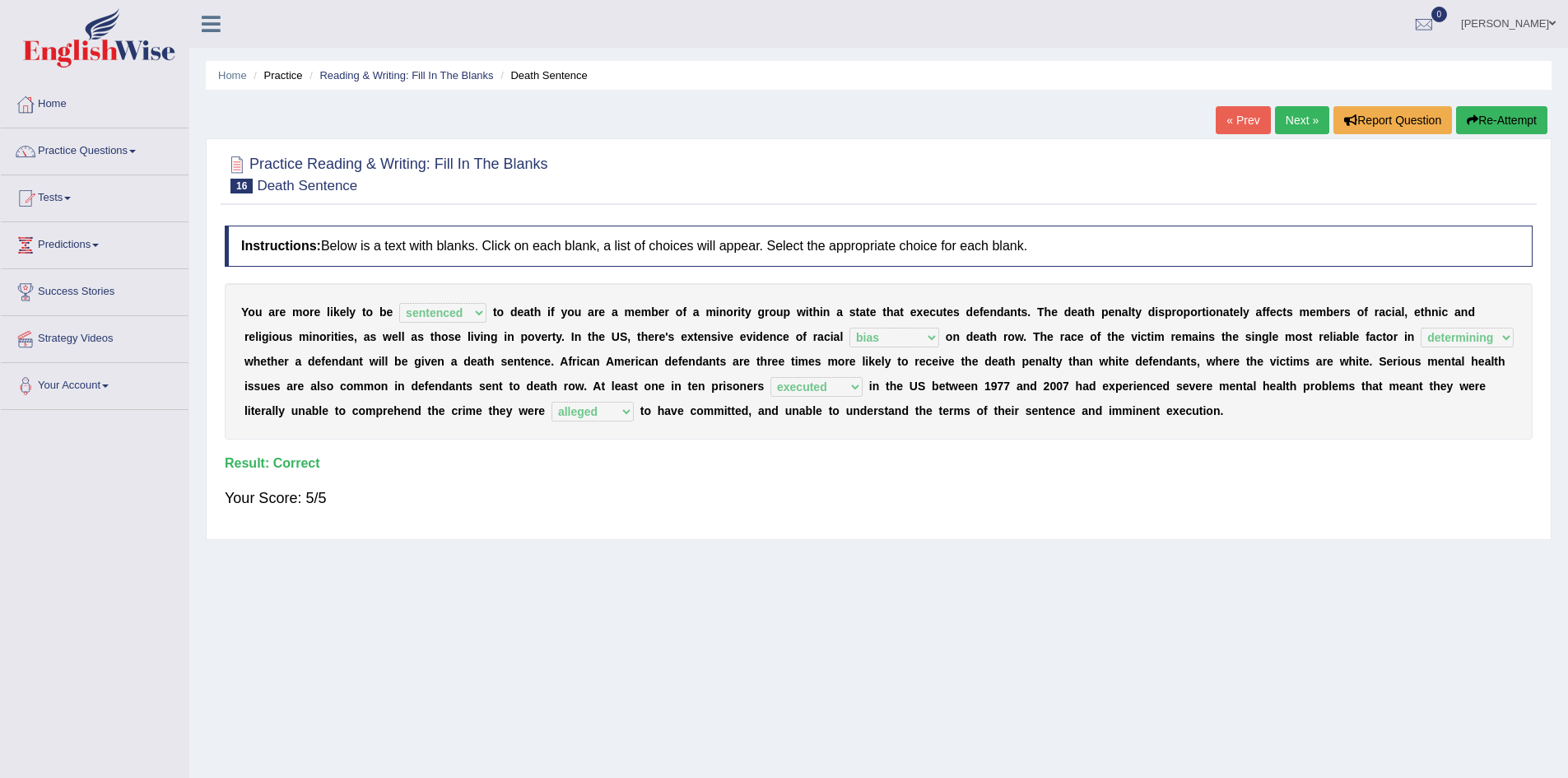
click at [1492, 30] on link "Sanjaykumar Dadhania" at bounding box center [1508, 21] width 119 height 43
click at [1433, 216] on link "Log out" at bounding box center [1477, 214] width 178 height 38
